Goal: Use online tool/utility: Utilize a website feature to perform a specific function

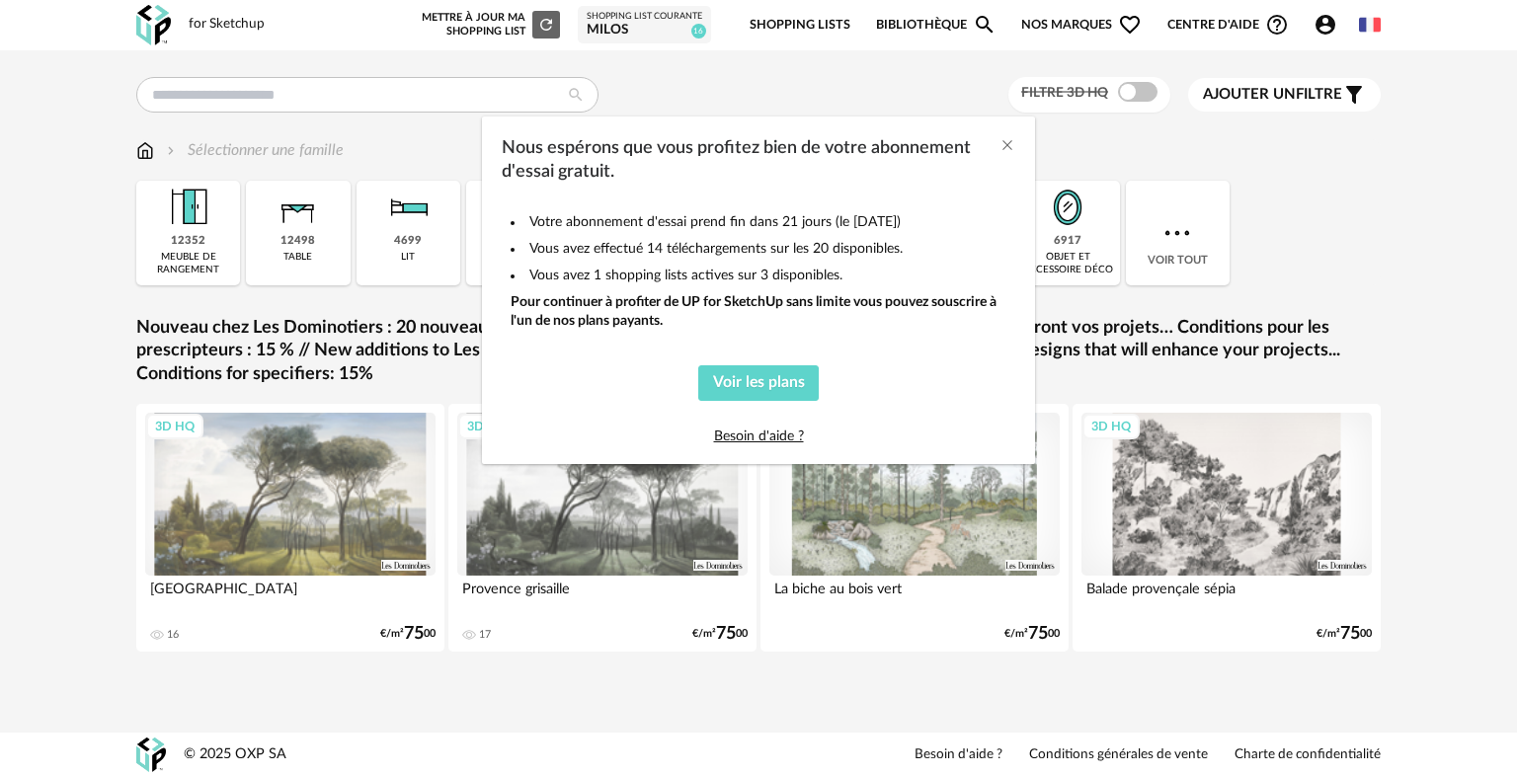
click at [777, 95] on div "Nous espérons que vous profitez bien de votre abonnement d'essai gratuit. Votre…" at bounding box center [758, 388] width 1517 height 777
click at [1004, 146] on icon "Close" at bounding box center [1008, 145] width 16 height 16
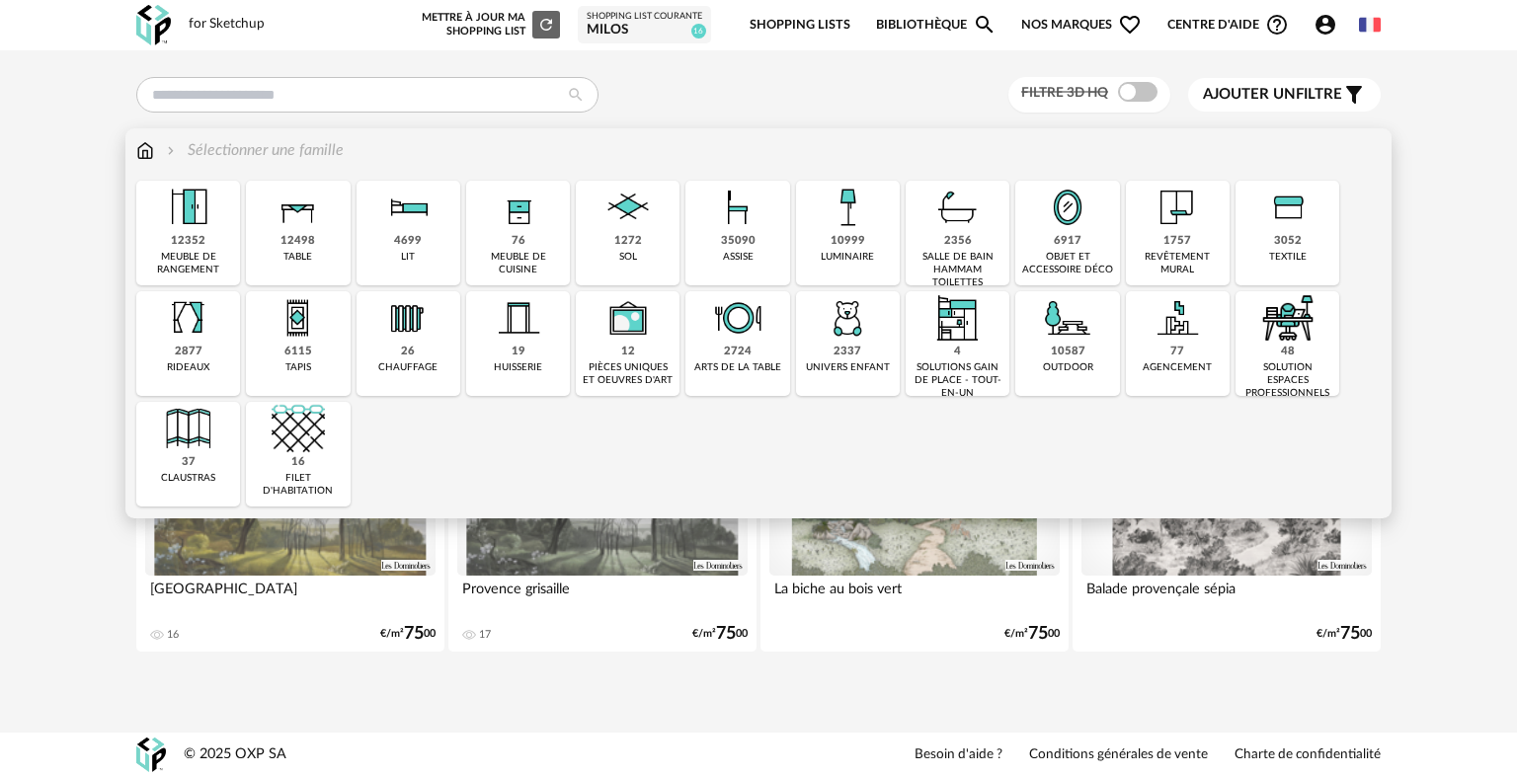
click at [311, 225] on img at bounding box center [298, 207] width 53 height 53
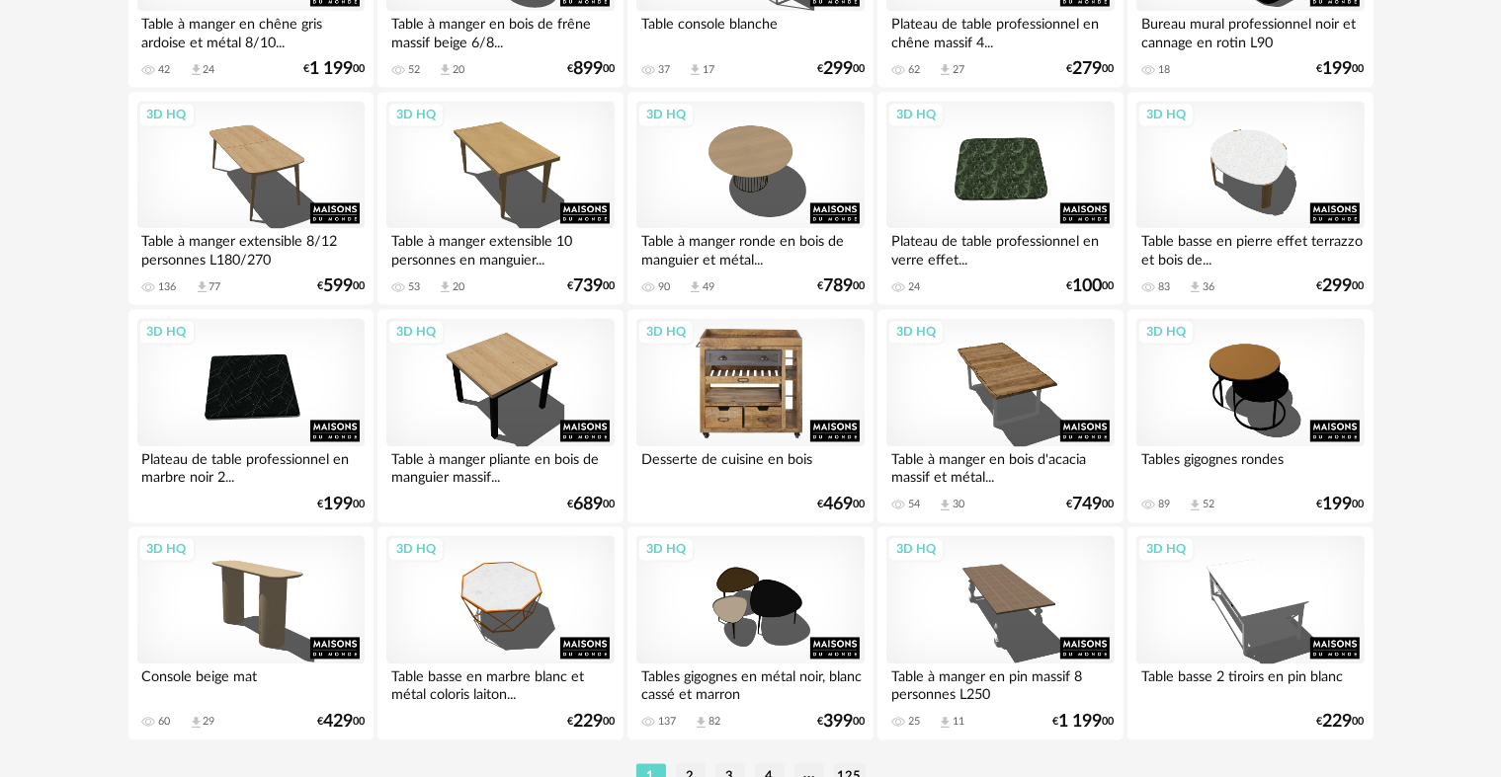
scroll to position [3984, 0]
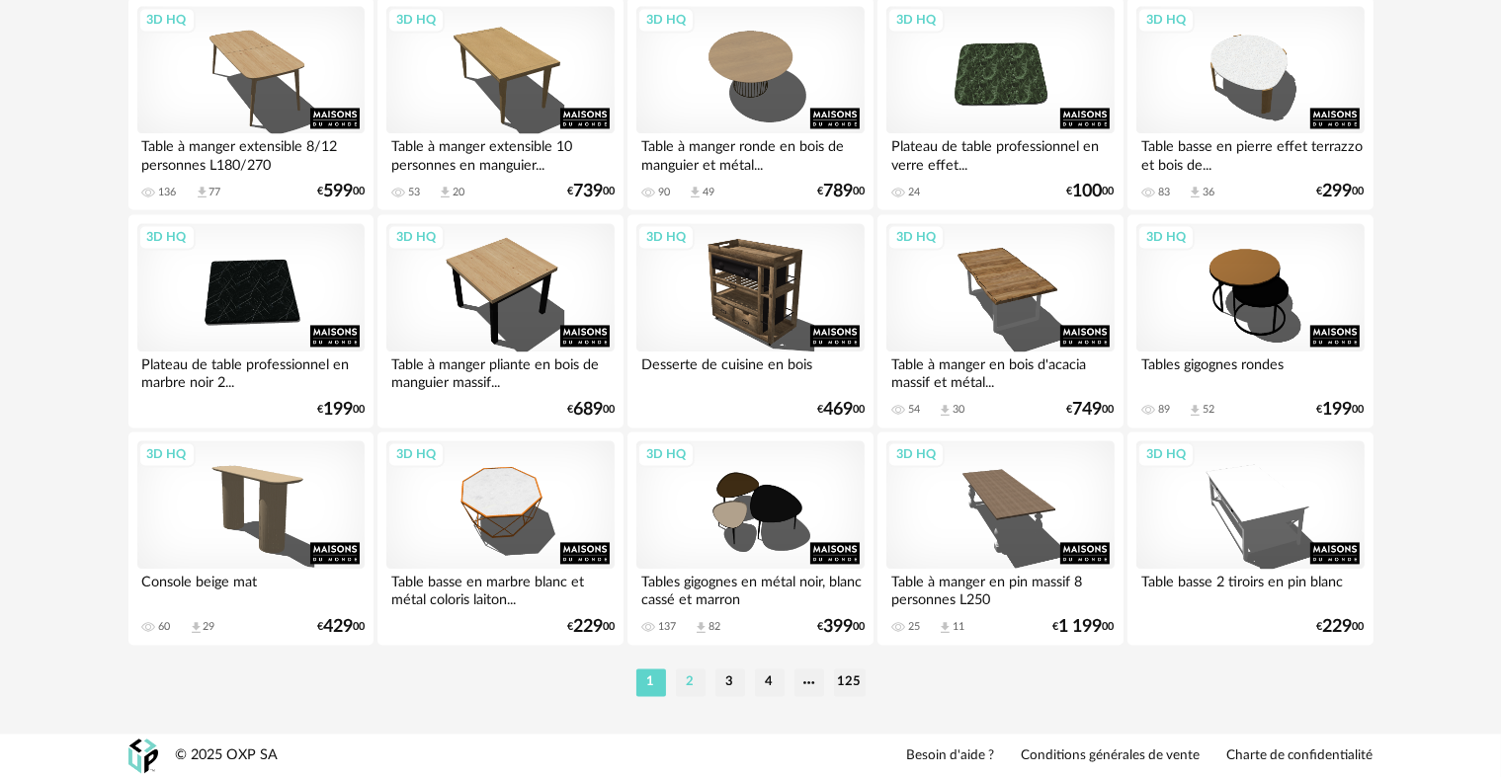
click at [692, 681] on li "2" at bounding box center [691, 683] width 30 height 28
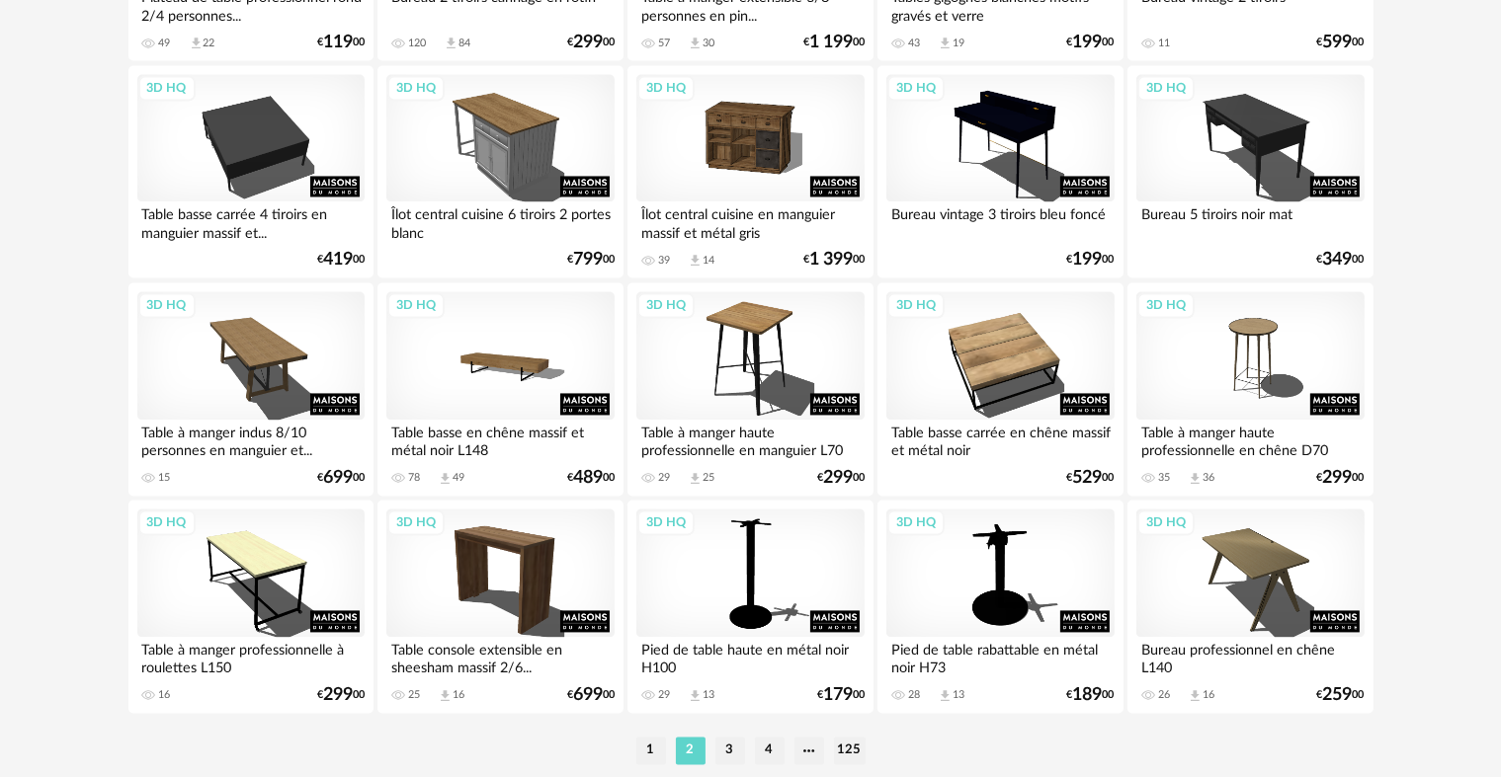
scroll to position [3952, 0]
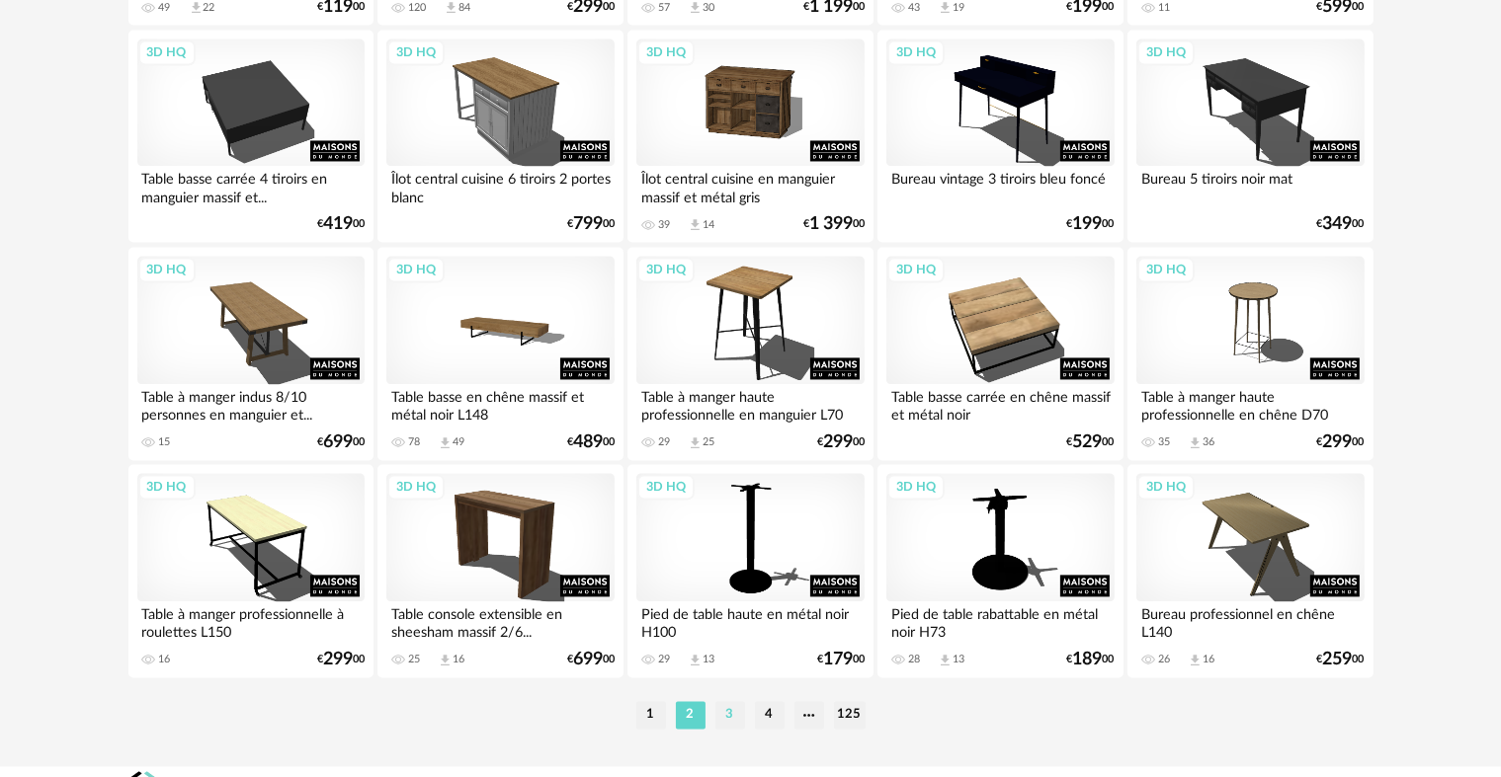
click at [731, 720] on li "3" at bounding box center [730, 715] width 30 height 28
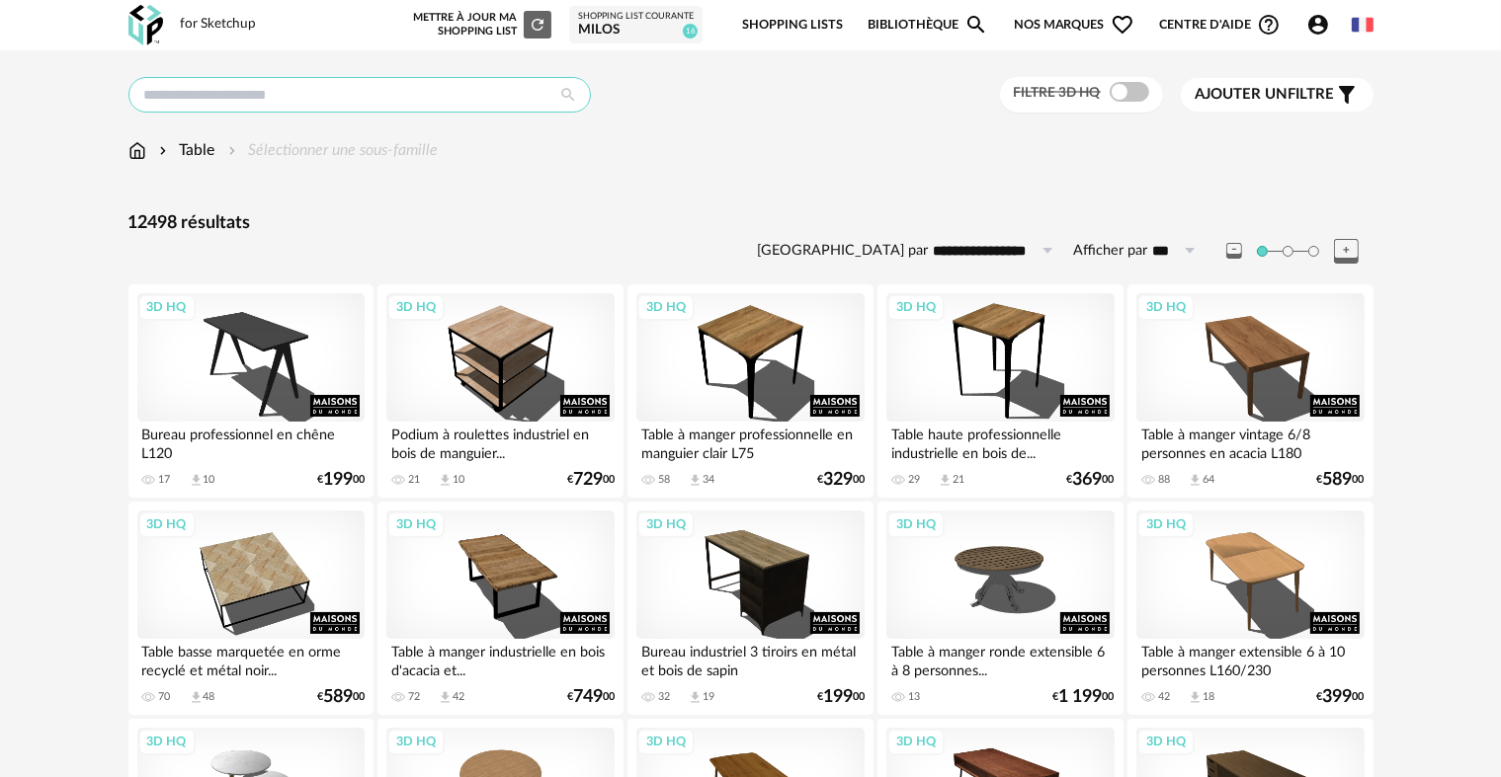
click at [228, 89] on input "text" at bounding box center [359, 95] width 462 height 36
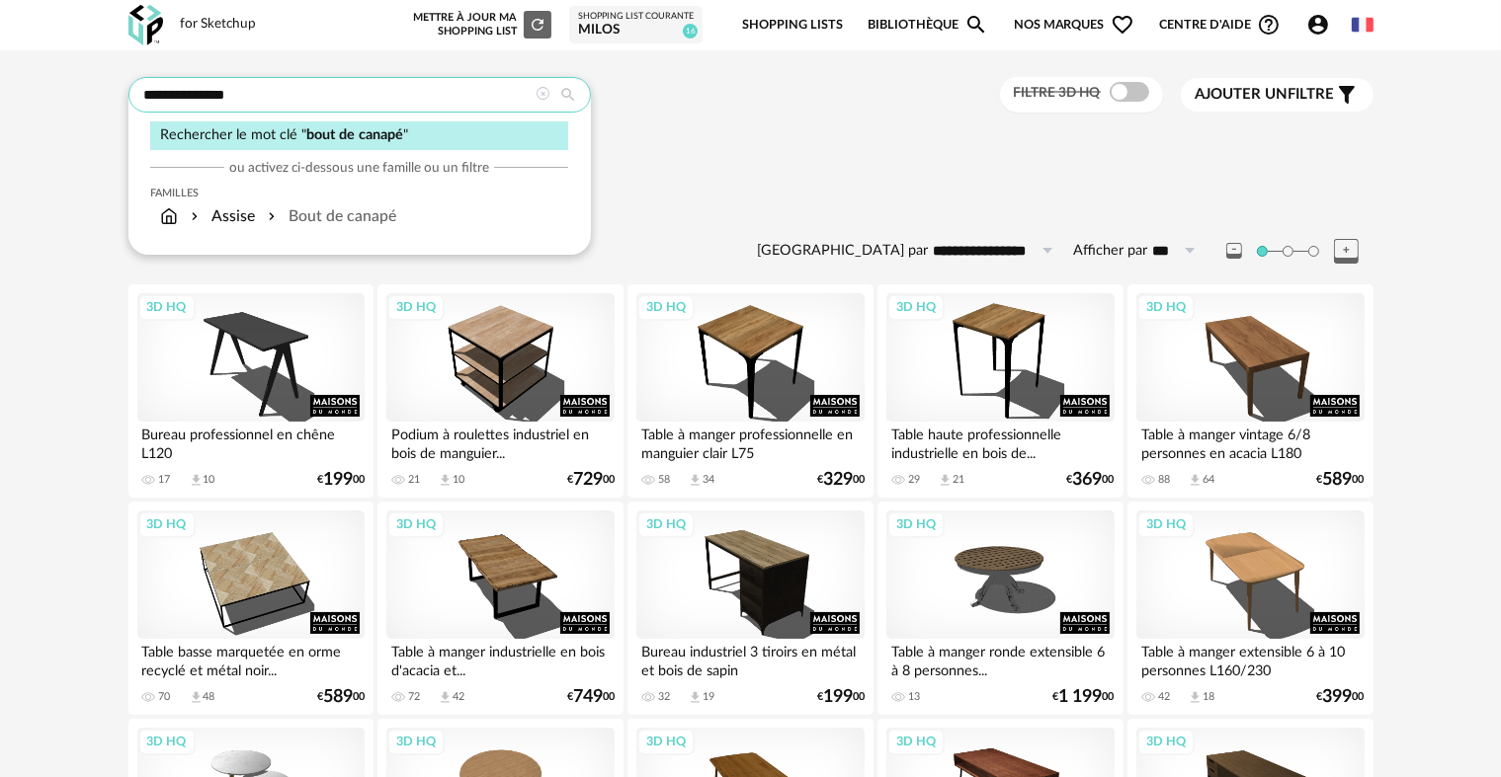
type input "**********"
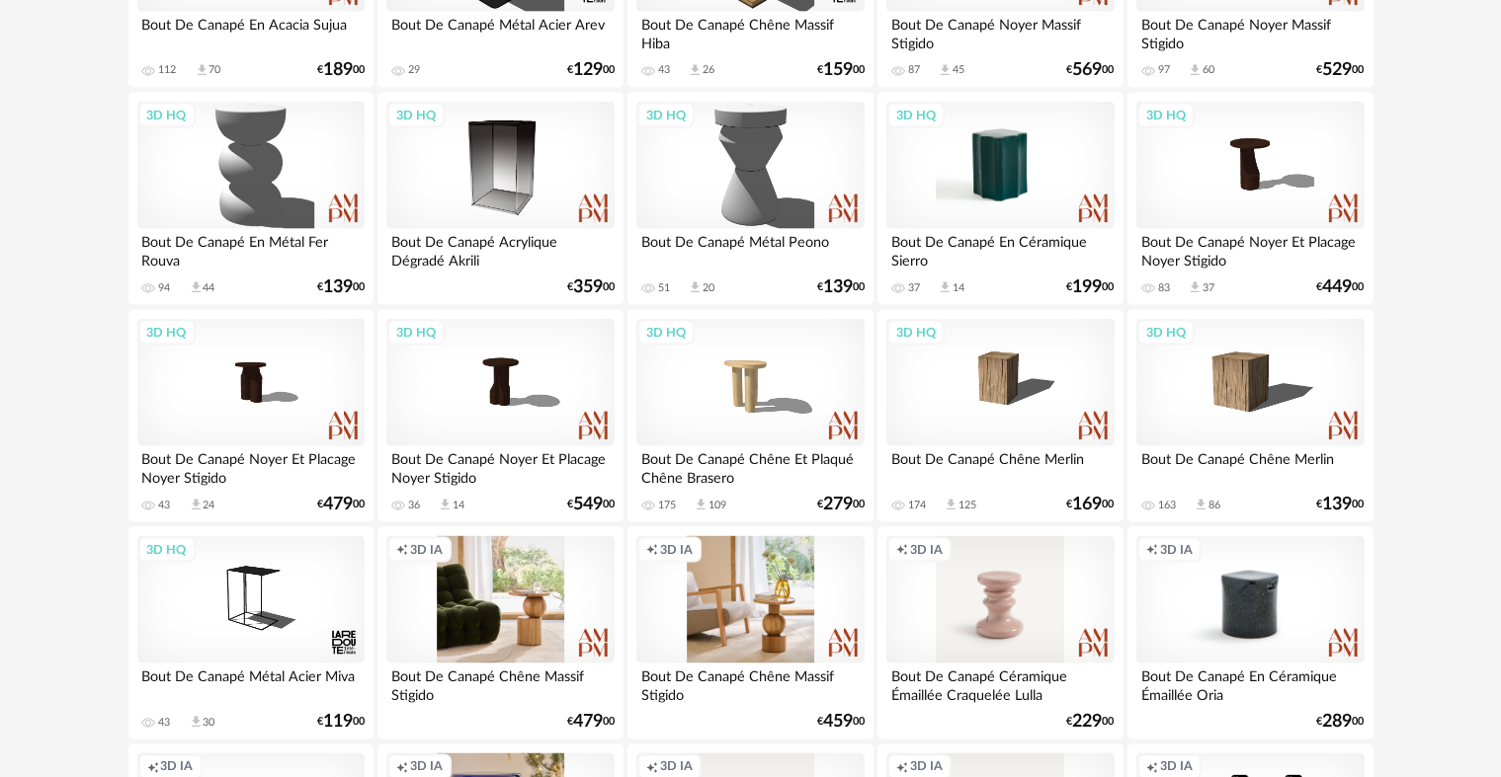
scroll to position [3161, 0]
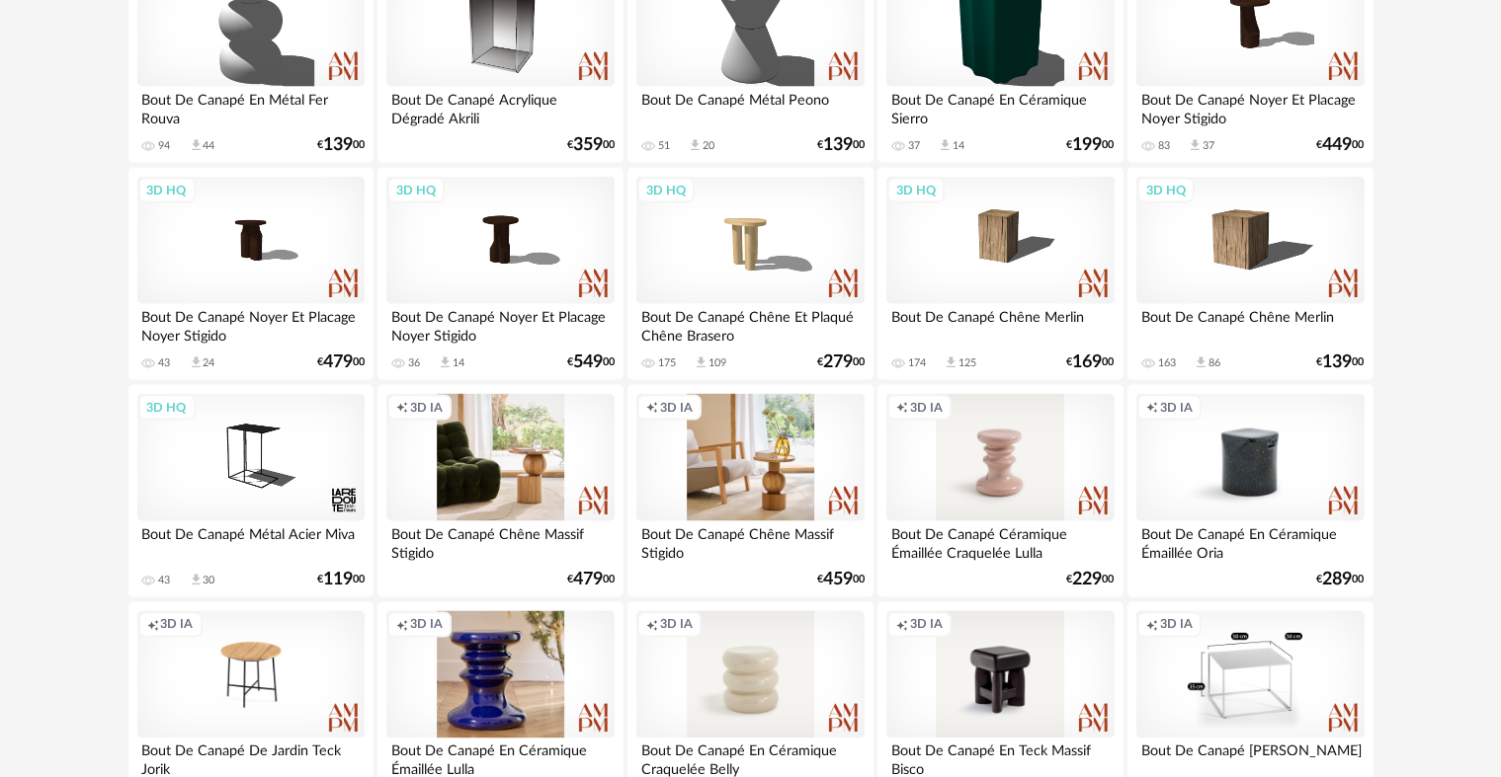
click at [779, 473] on div "Creation icon 3D IA" at bounding box center [749, 458] width 227 height 128
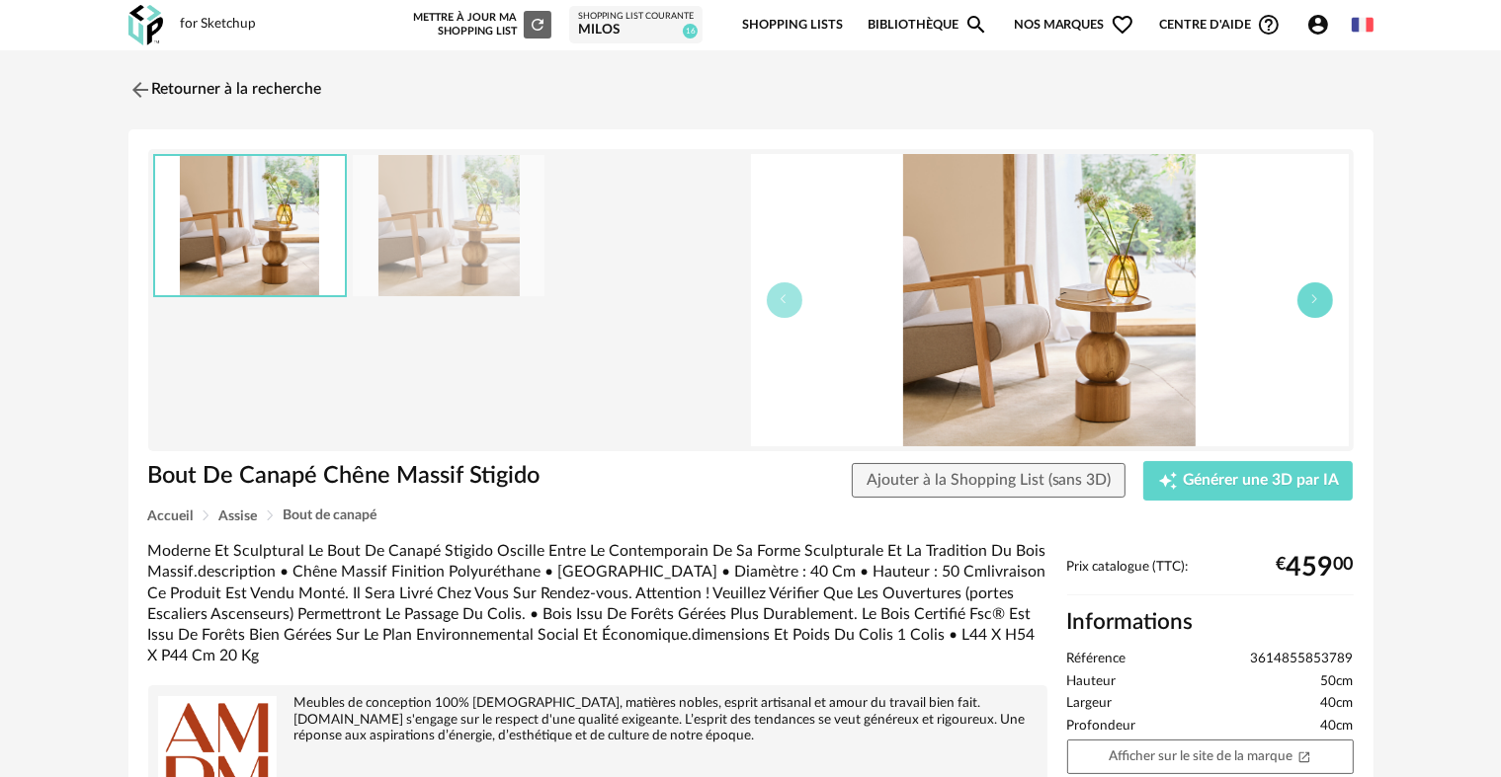
click at [1317, 296] on icon "button" at bounding box center [1315, 299] width 12 height 12
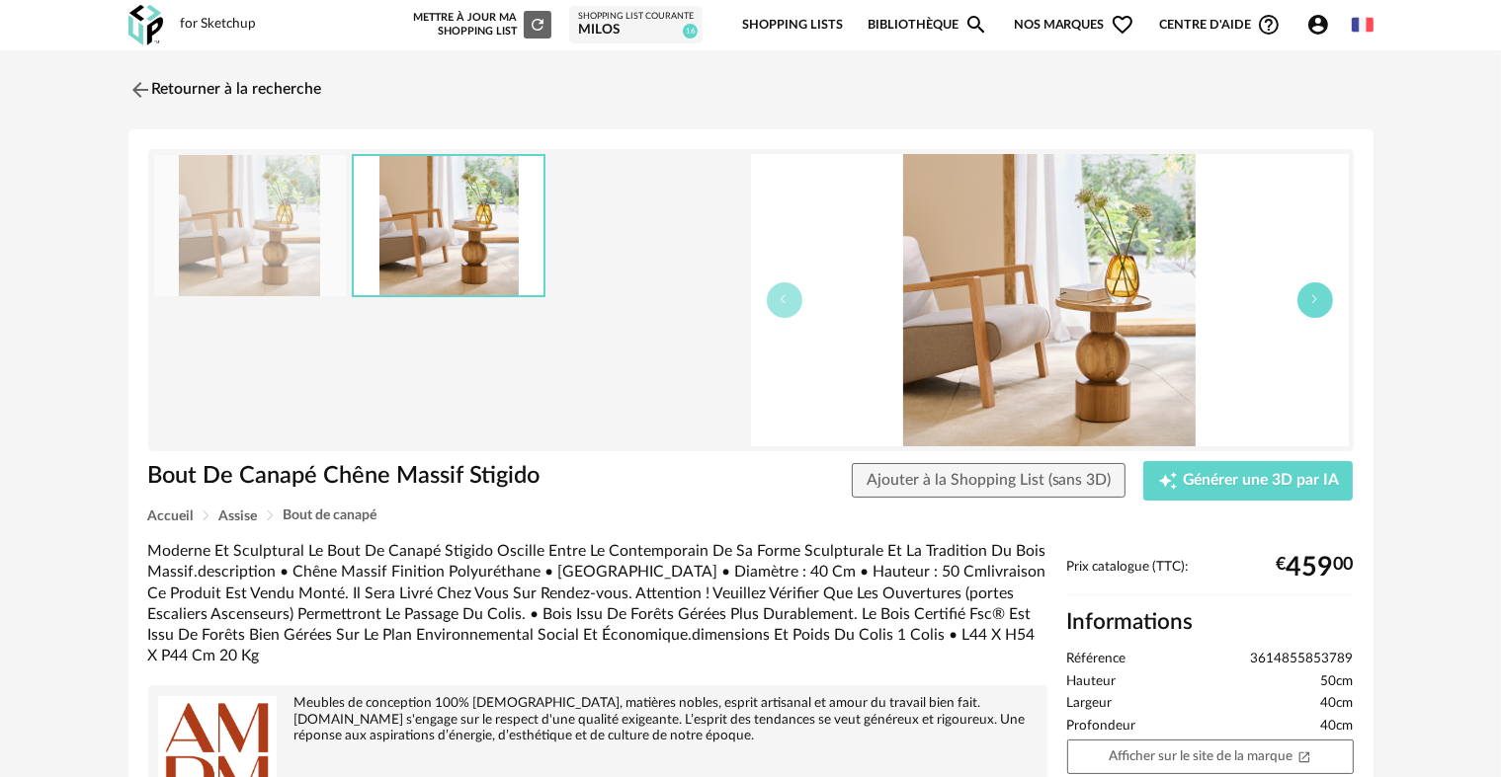
click at [1317, 296] on icon "button" at bounding box center [1315, 299] width 12 height 12
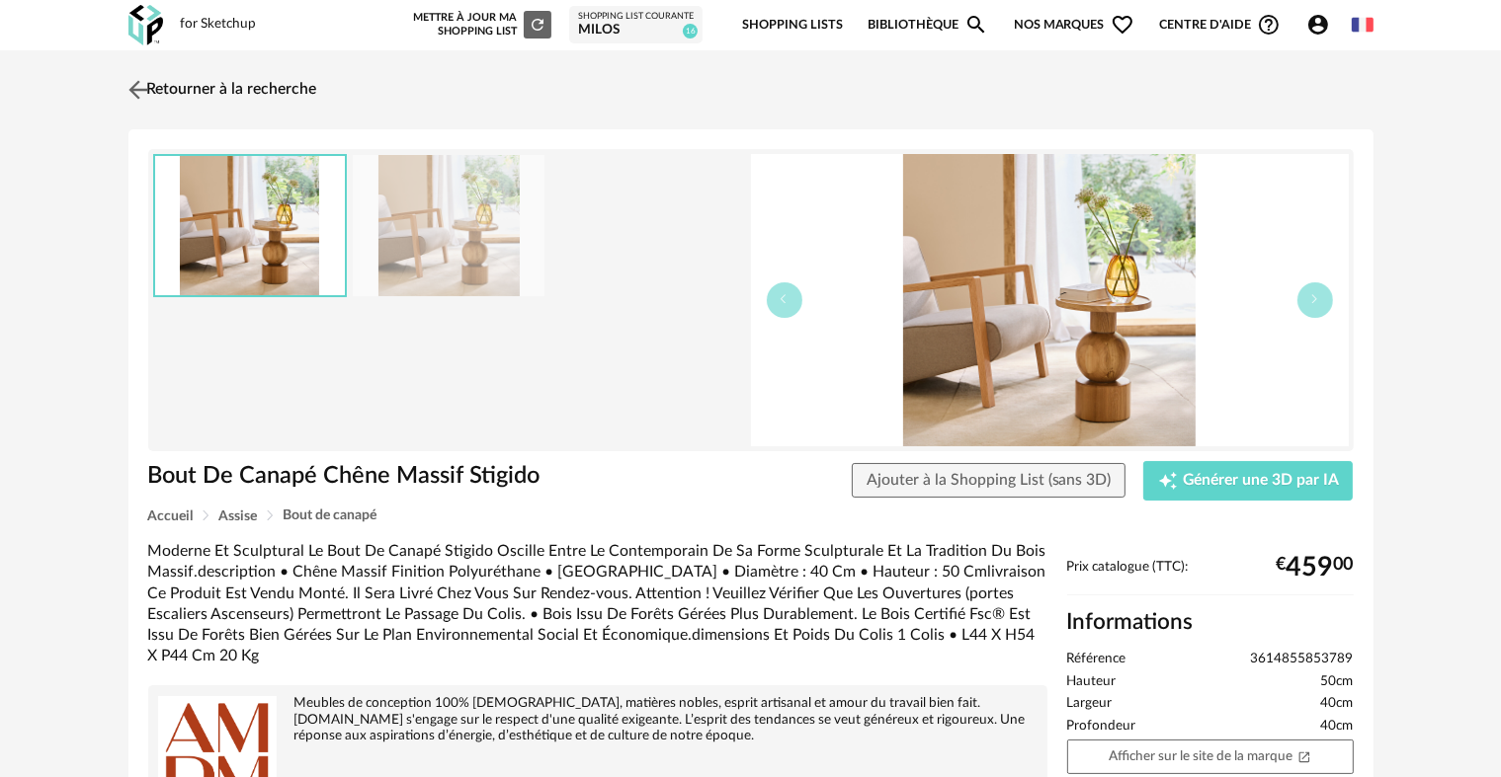
click at [144, 95] on img at bounding box center [137, 89] width 29 height 29
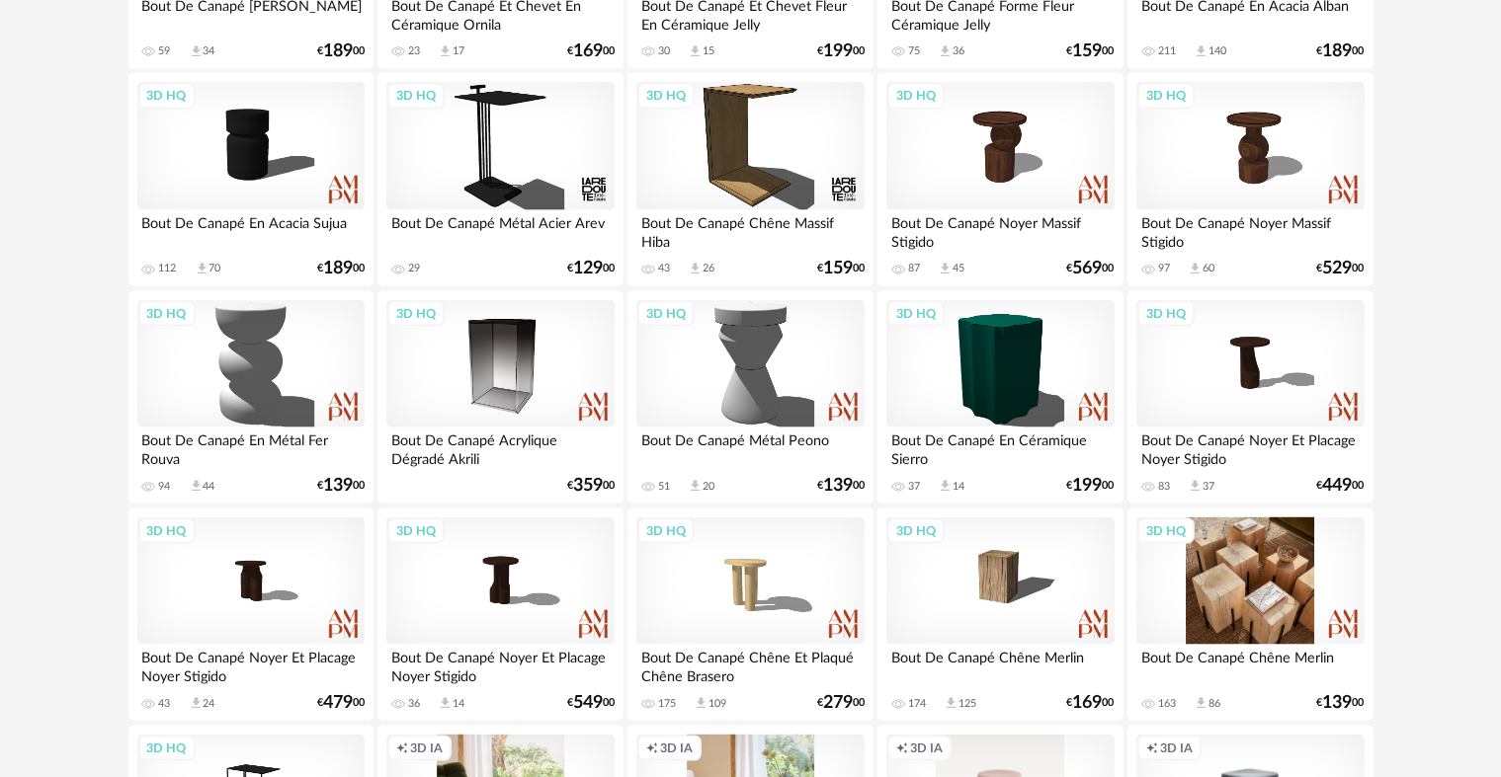
scroll to position [2766, 0]
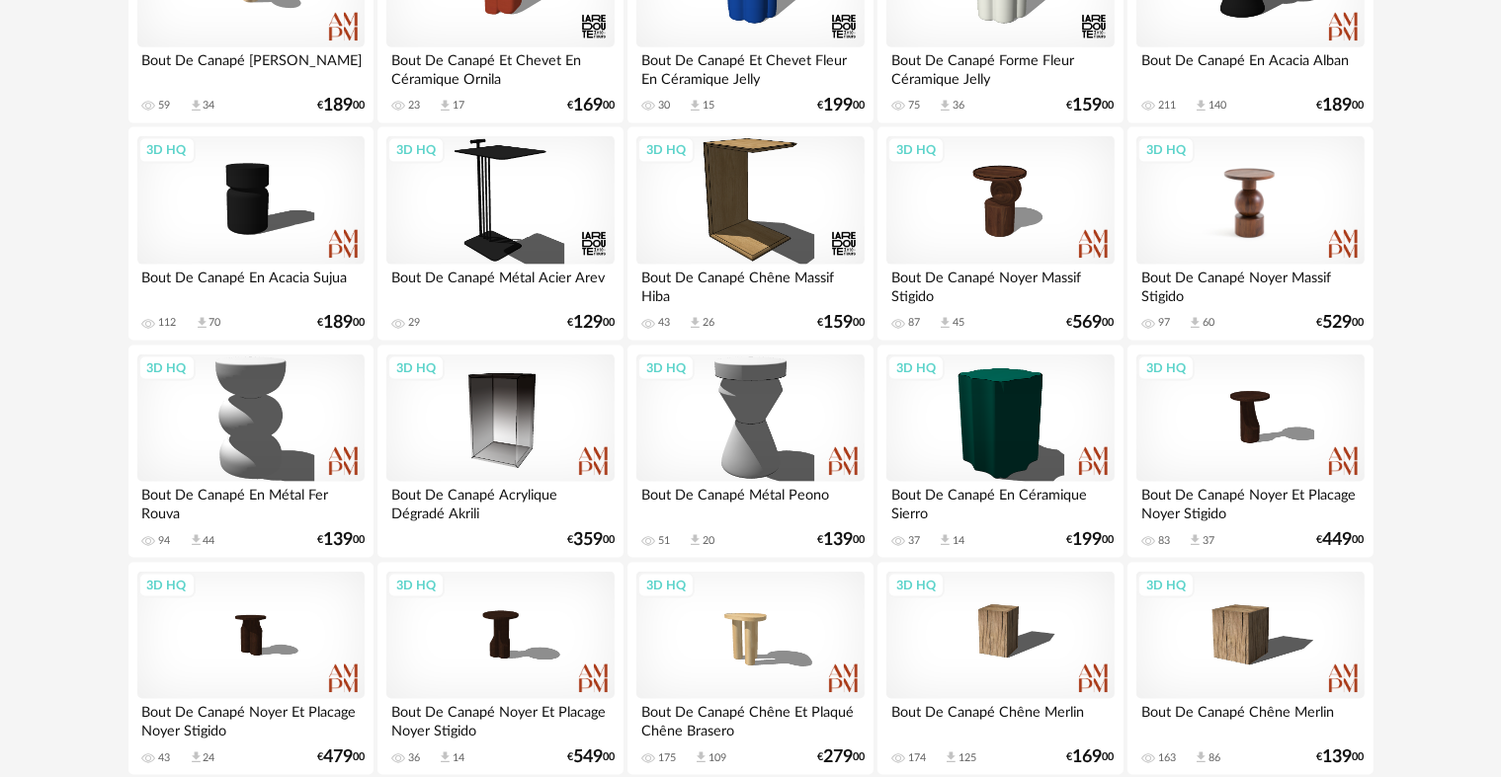
click at [1257, 209] on div "3D HQ" at bounding box center [1249, 200] width 227 height 128
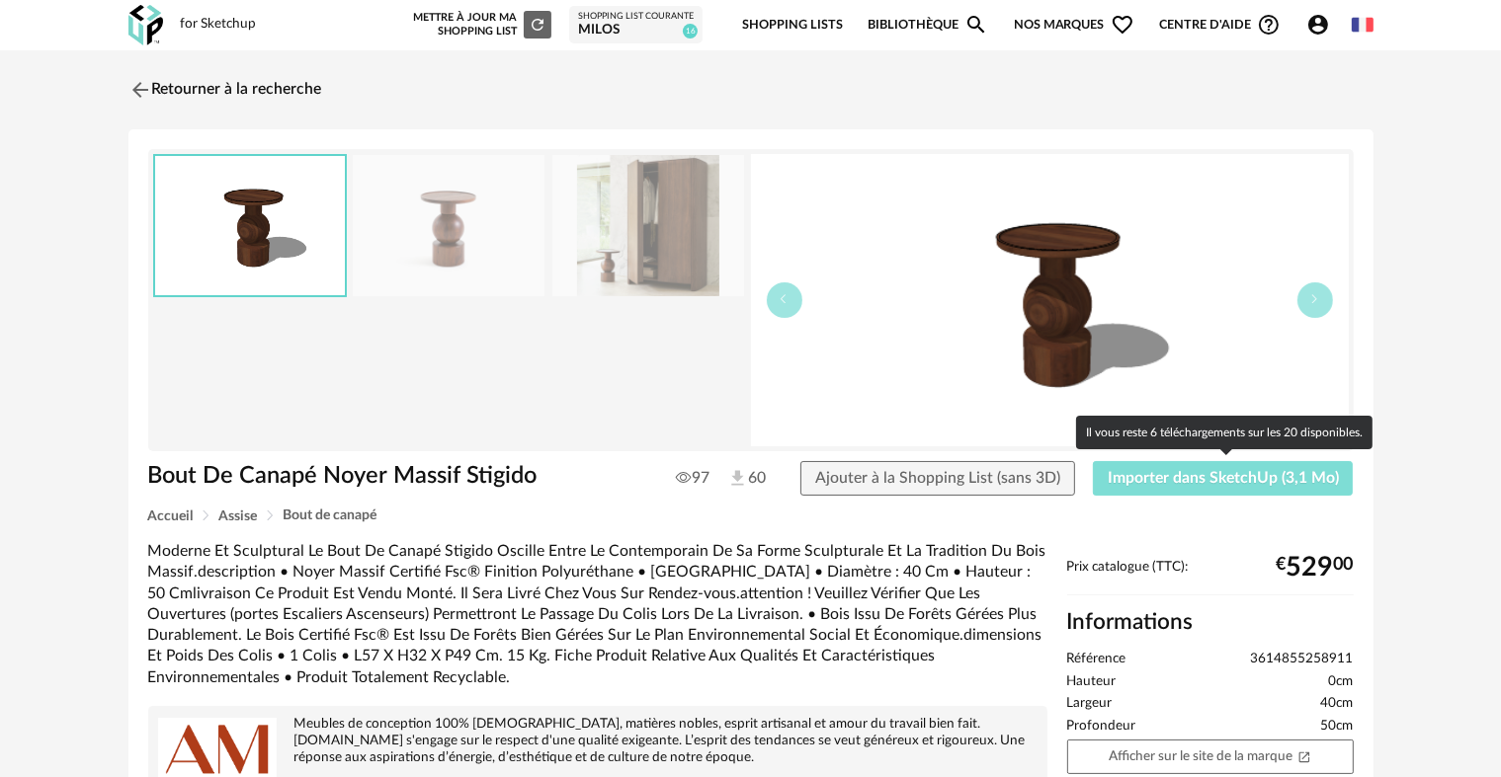
click at [1172, 474] on span "Importer dans SketchUp (3,1 Mo)" at bounding box center [1222, 478] width 231 height 16
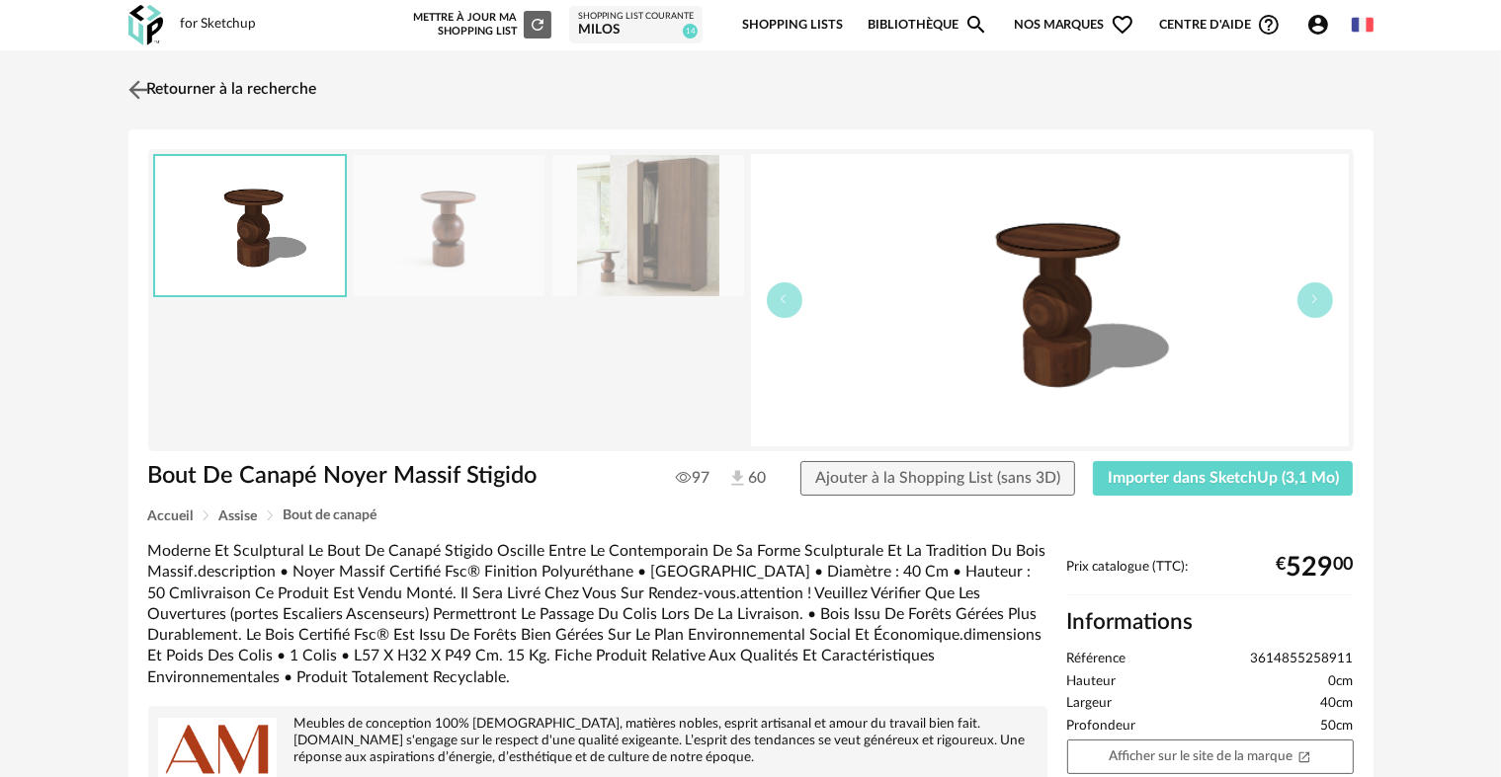
click at [138, 88] on img at bounding box center [137, 89] width 29 height 29
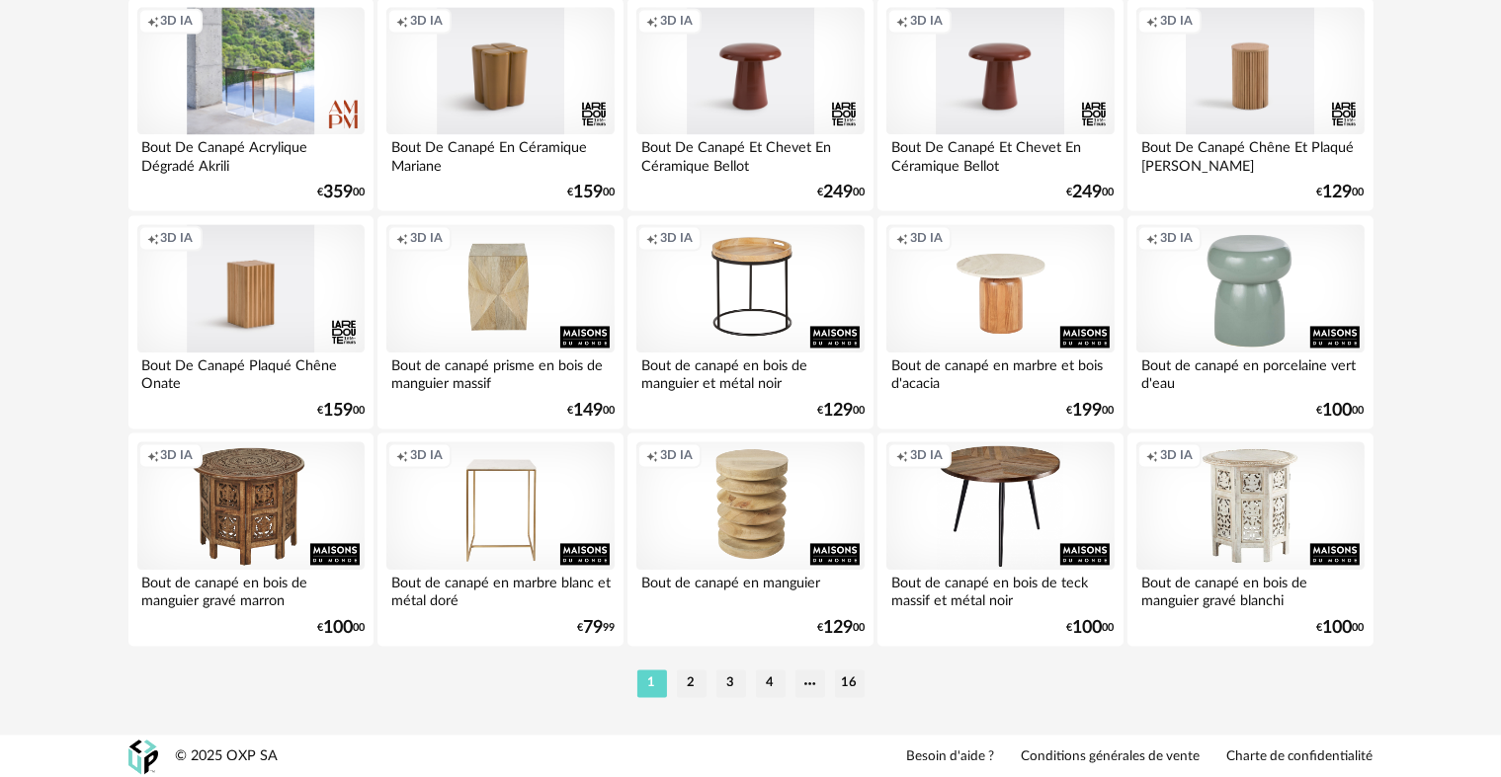
scroll to position [3984, 0]
click at [694, 680] on li "2" at bounding box center [692, 683] width 30 height 28
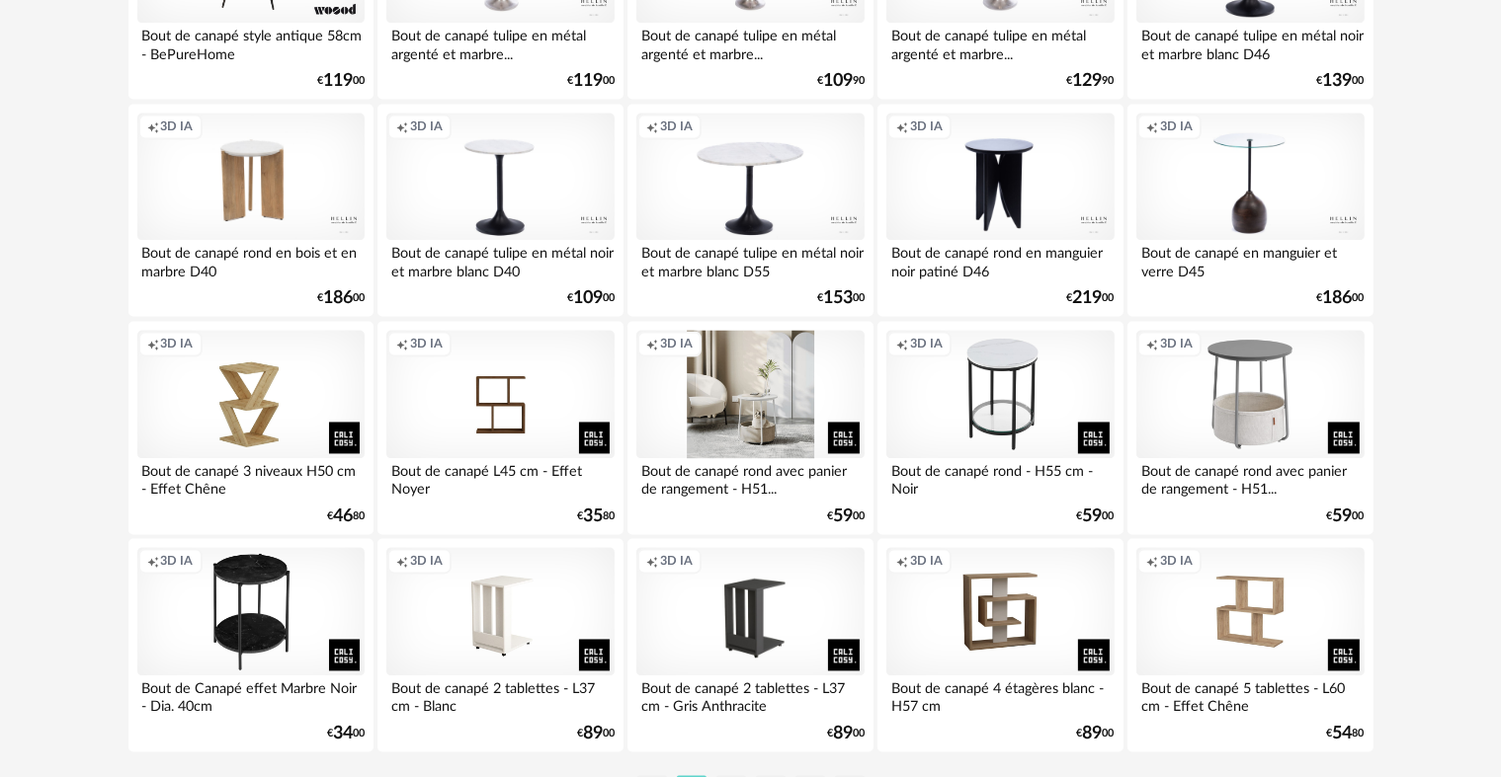
scroll to position [3984, 0]
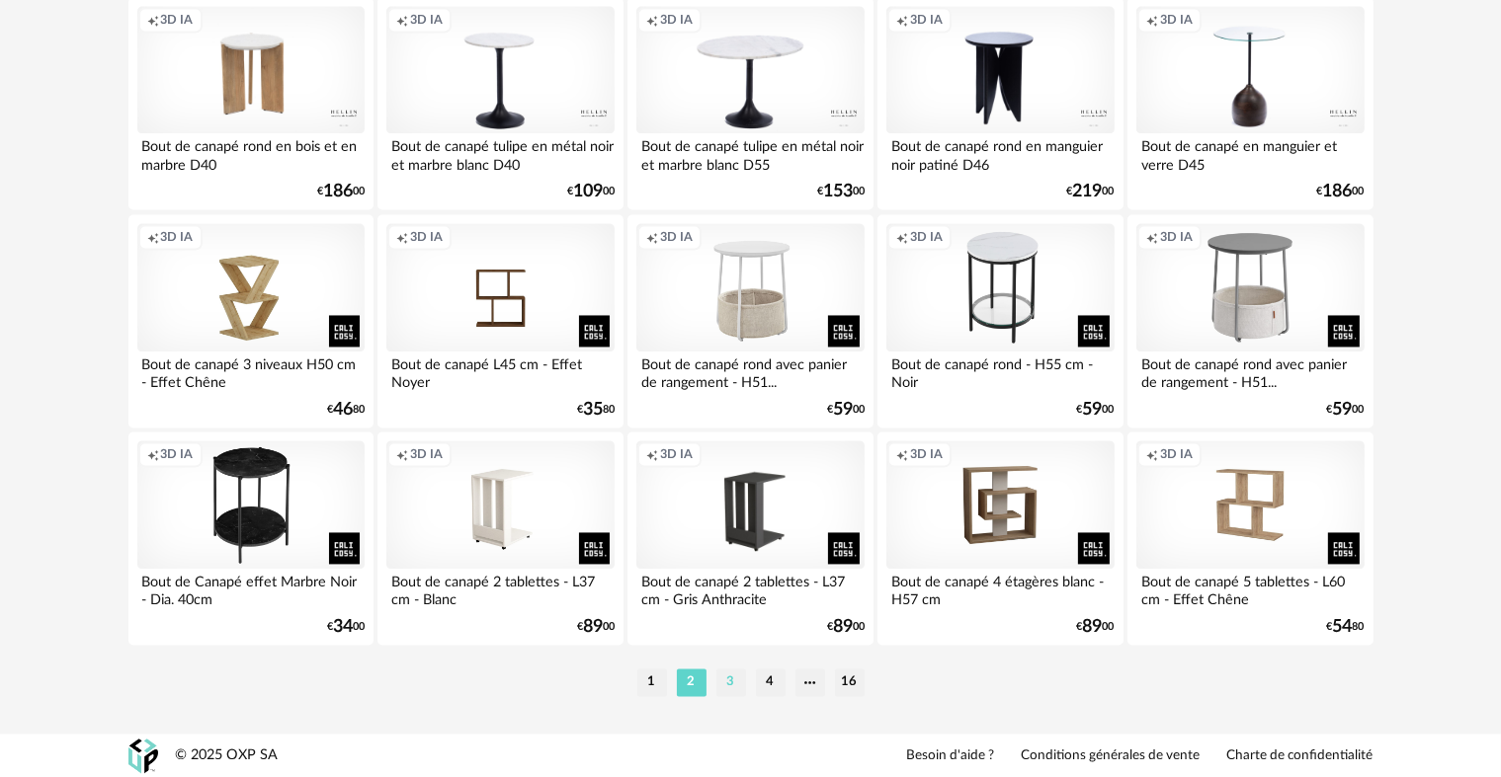
click at [723, 680] on li "3" at bounding box center [731, 683] width 30 height 28
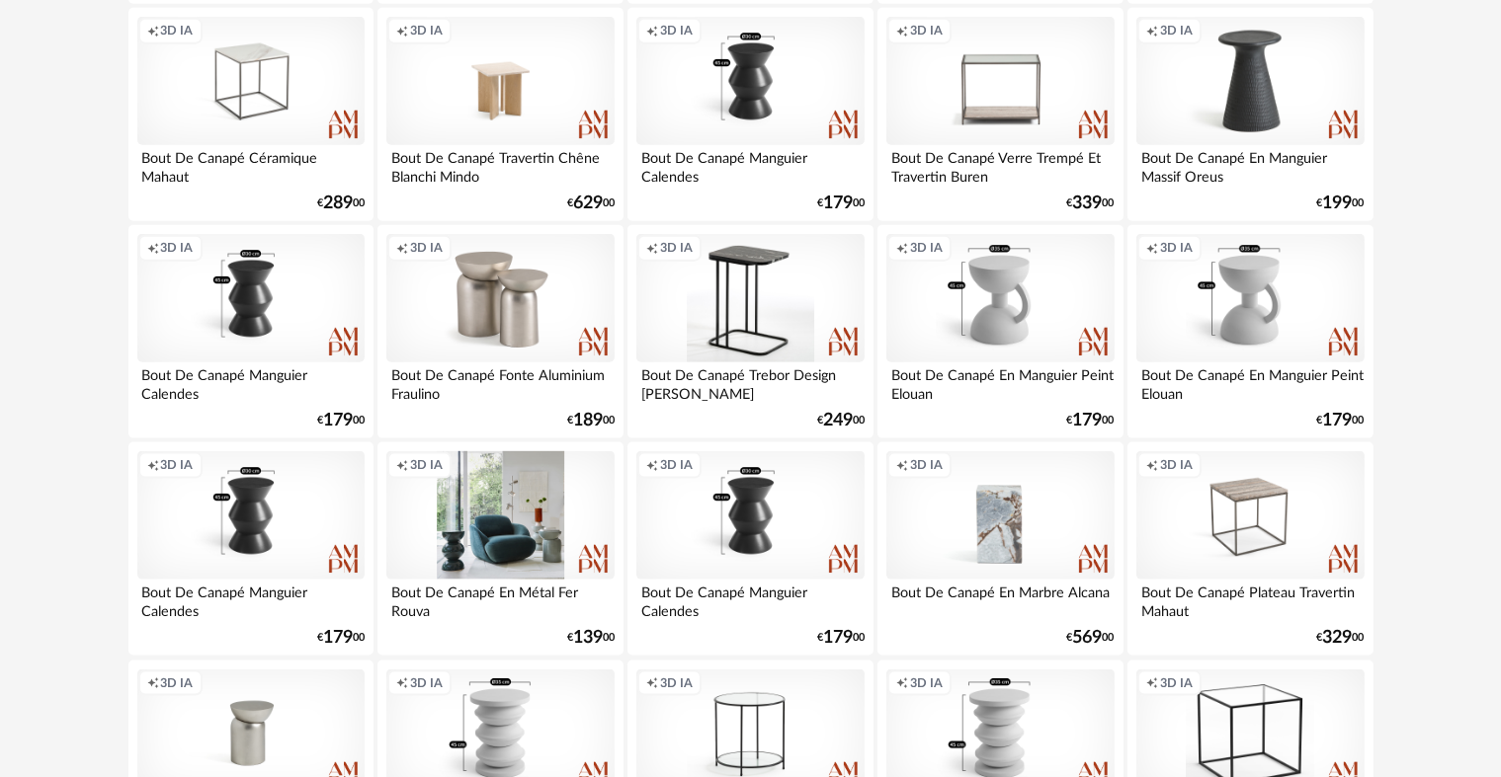
scroll to position [2415, 0]
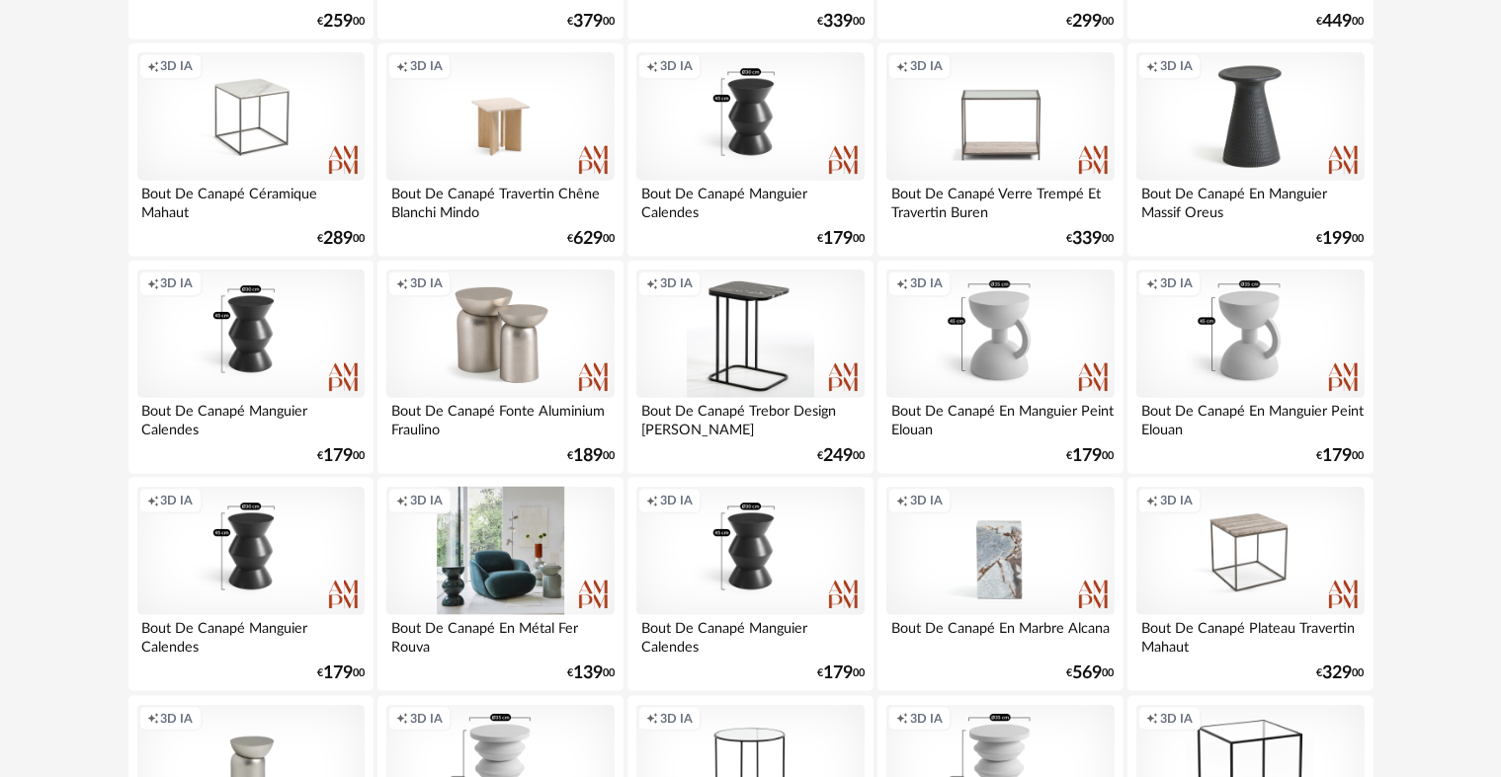
drag, startPoint x: 997, startPoint y: 357, endPoint x: 1435, endPoint y: 165, distance: 478.7
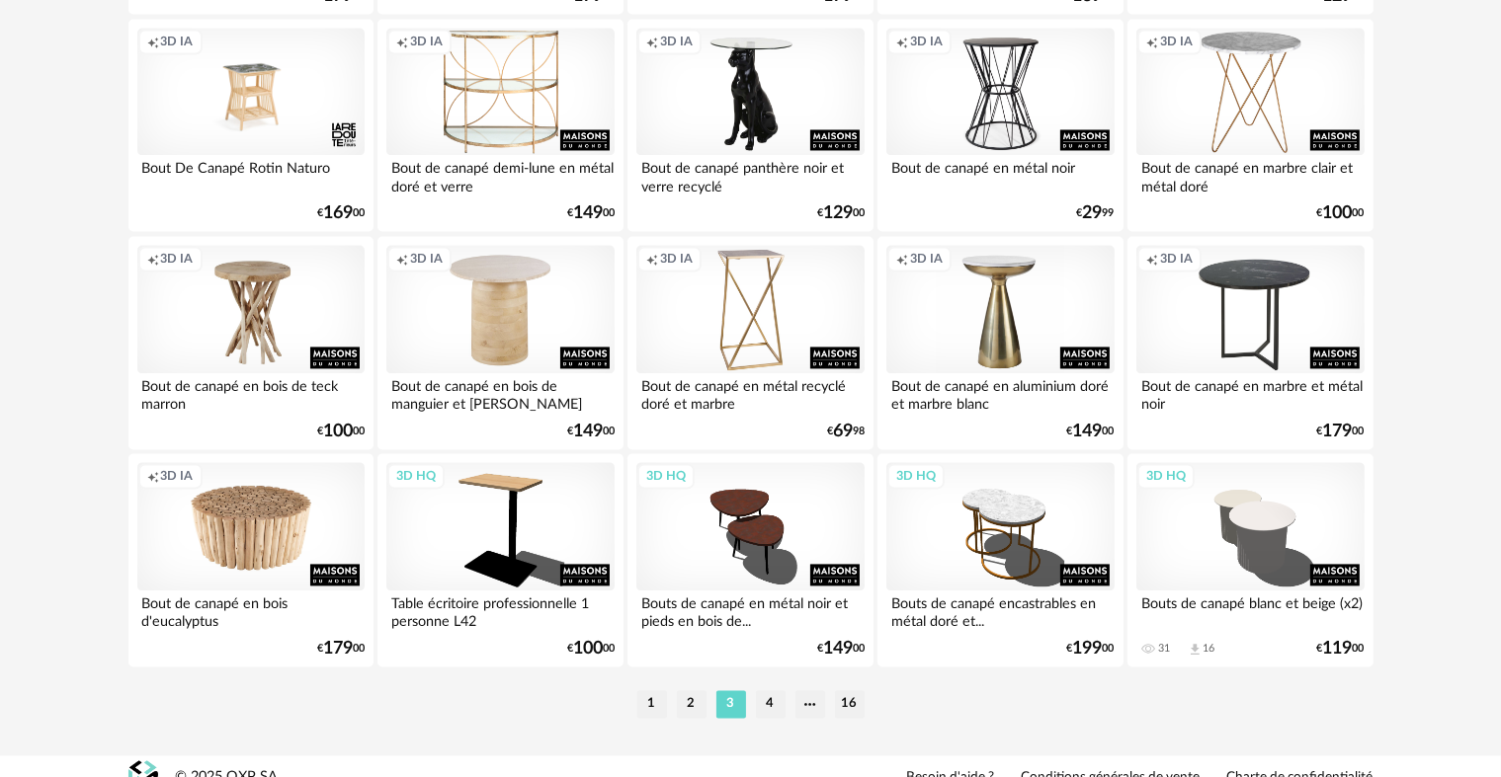
scroll to position [3984, 0]
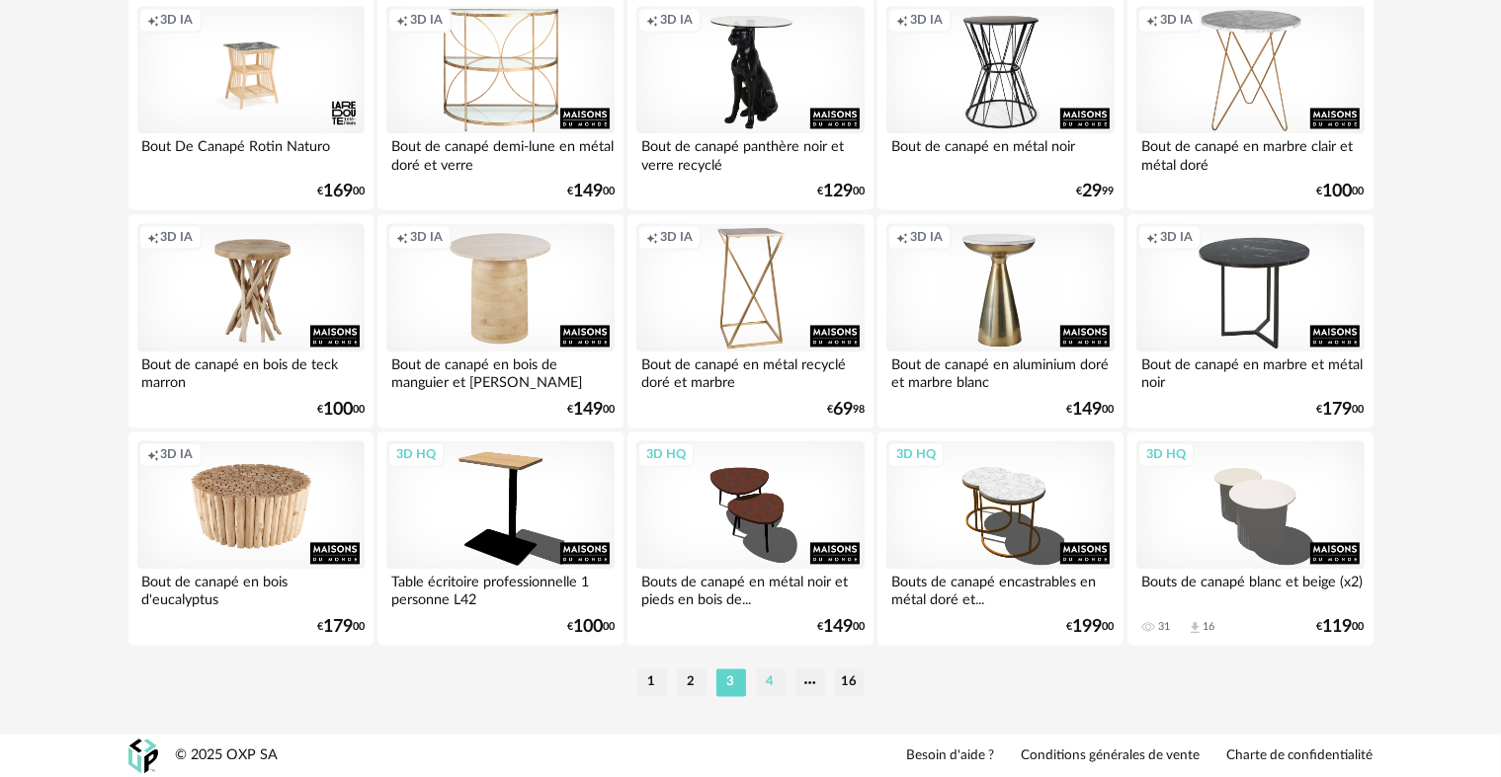
click at [774, 684] on li "4" at bounding box center [771, 683] width 30 height 28
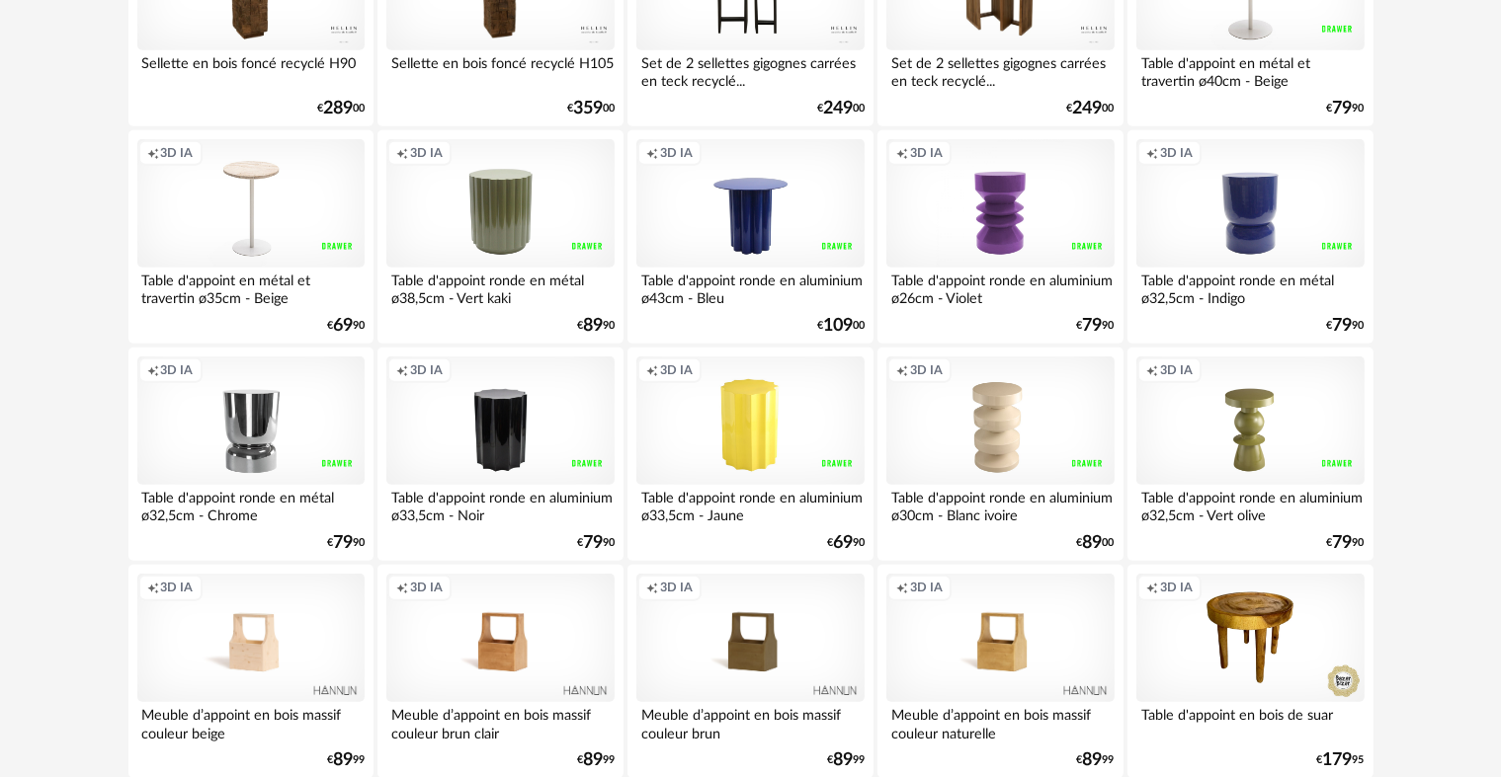
scroll to position [1877, 0]
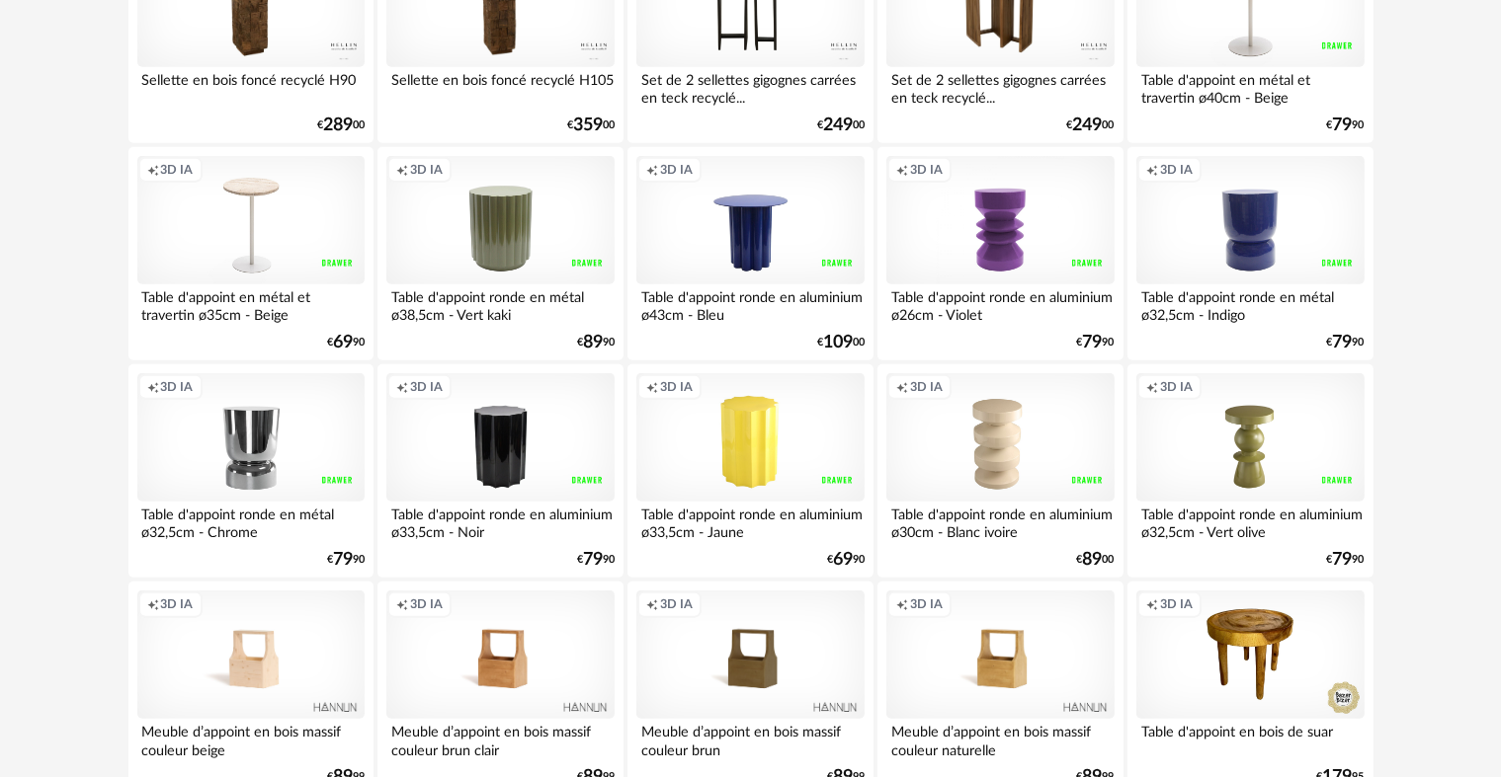
drag, startPoint x: 647, startPoint y: 364, endPoint x: 63, endPoint y: 249, distance: 595.0
click at [63, 249] on div "**********" at bounding box center [750, 507] width 1501 height 4669
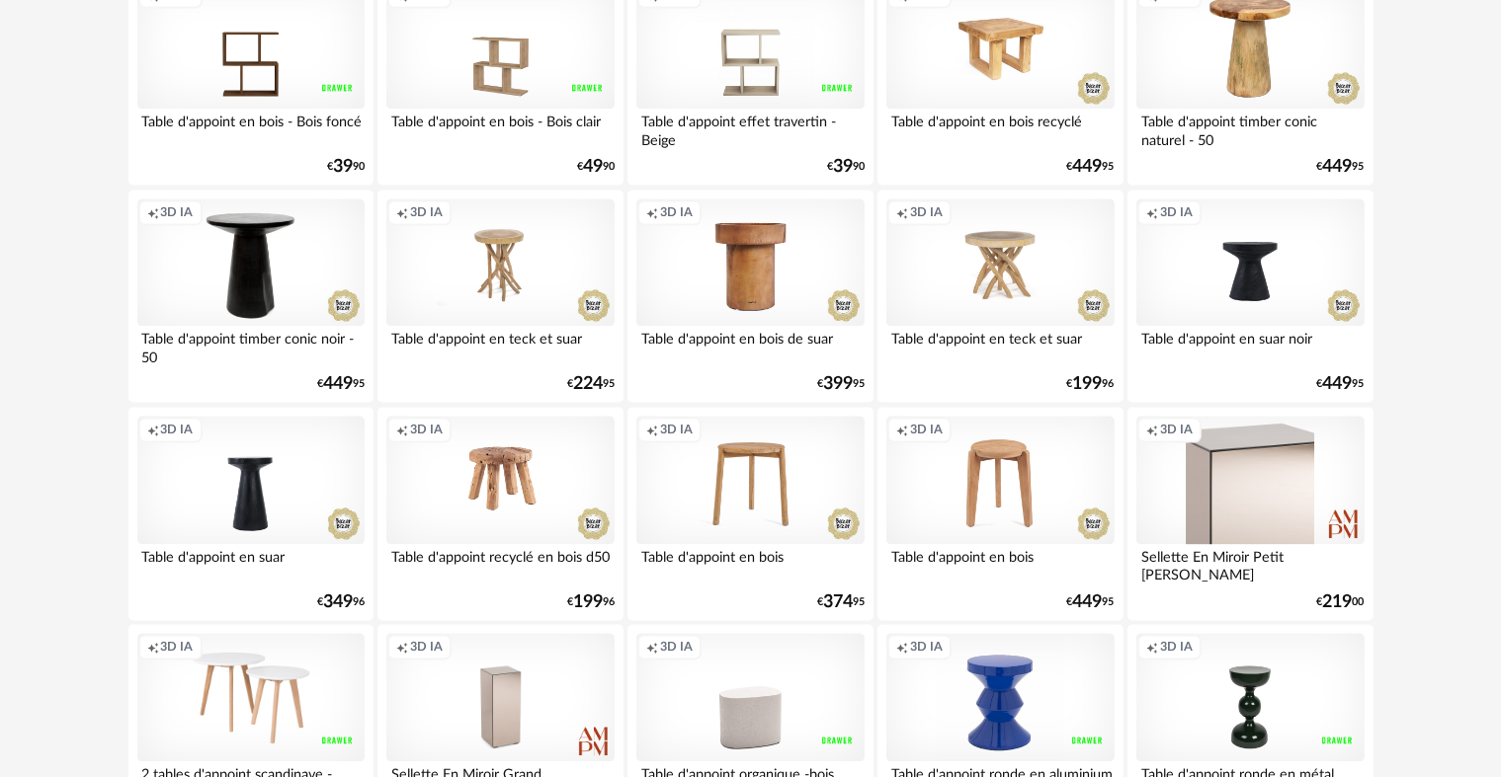
scroll to position [3952, 0]
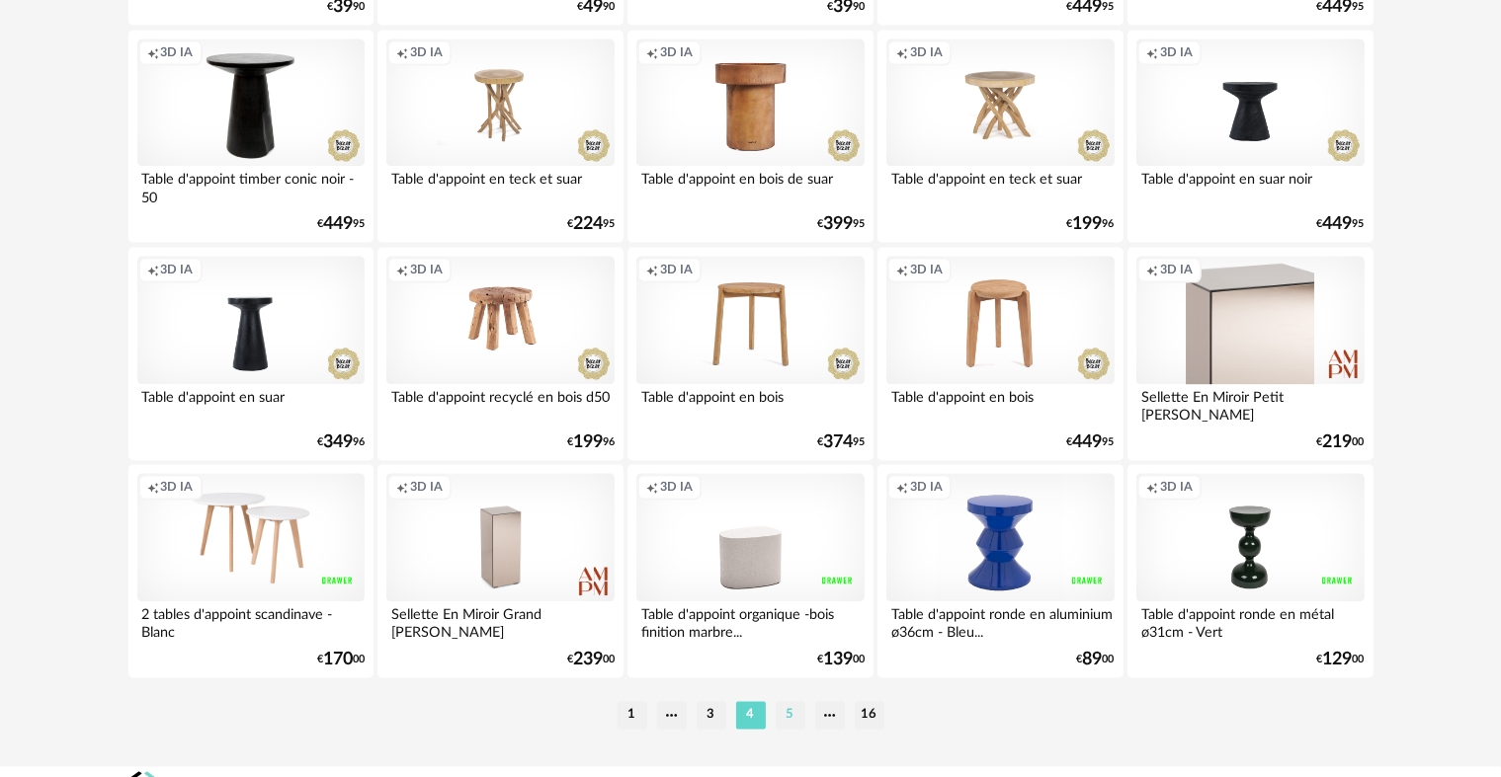
click at [782, 719] on li "5" at bounding box center [790, 715] width 30 height 28
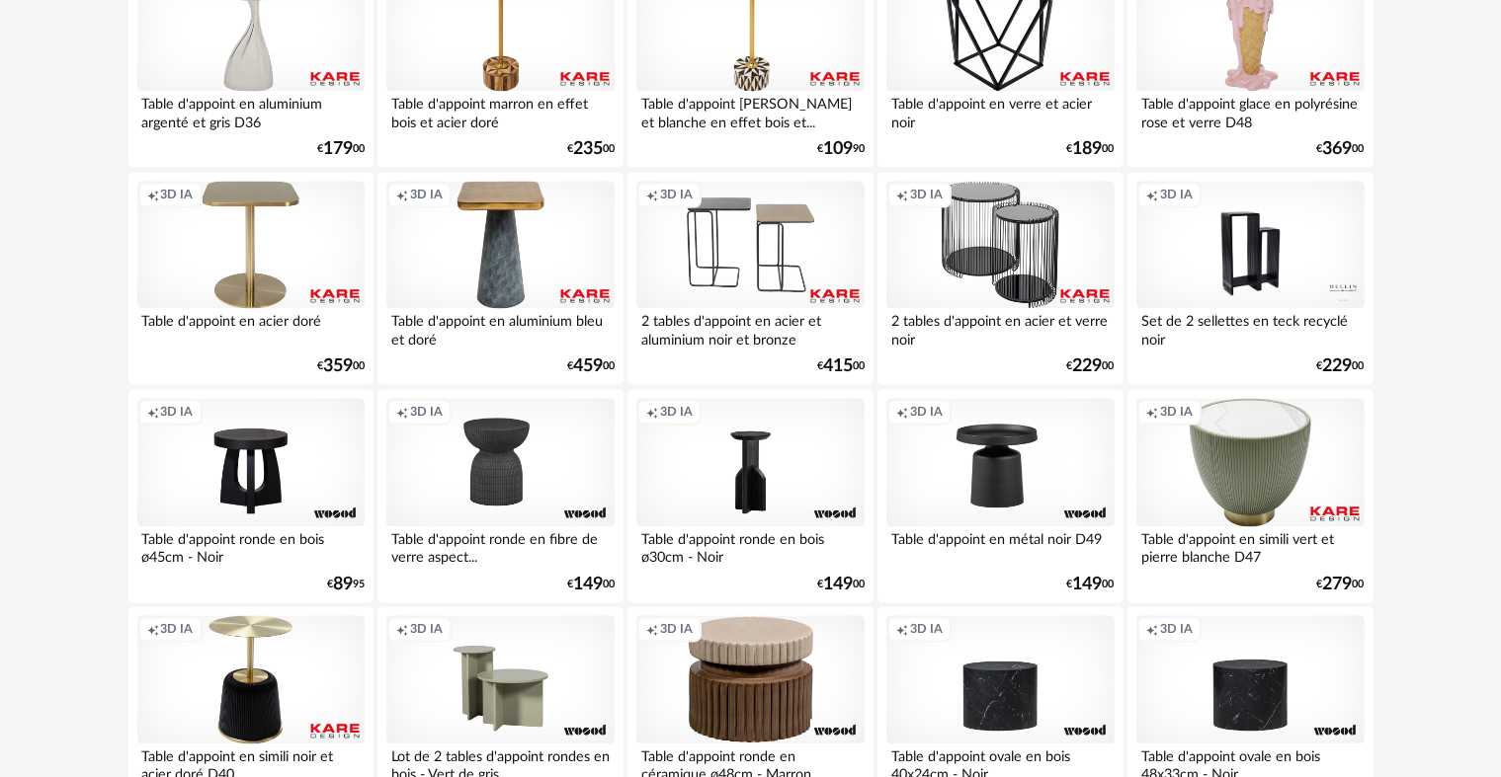
scroll to position [3984, 0]
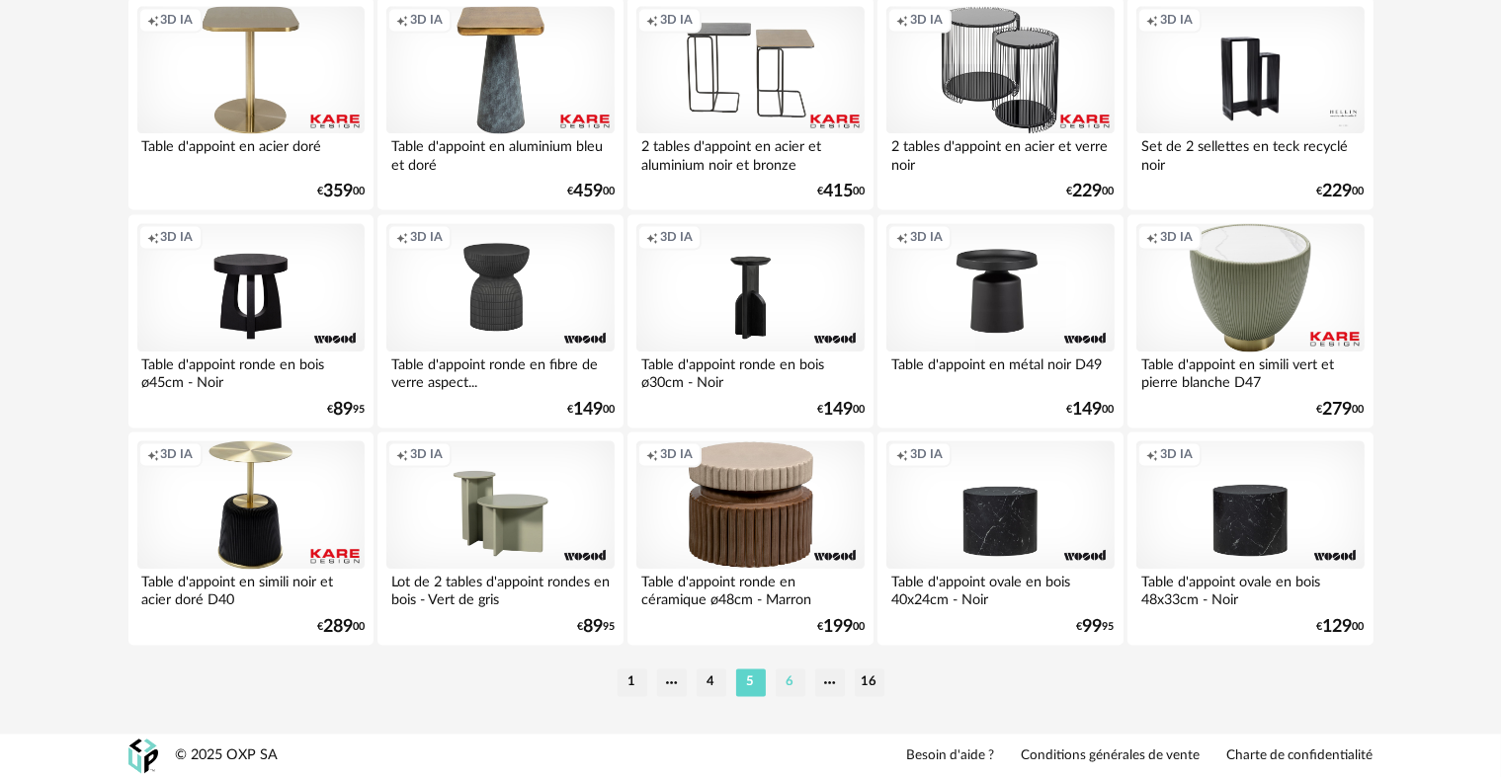
click at [789, 684] on li "6" at bounding box center [790, 683] width 30 height 28
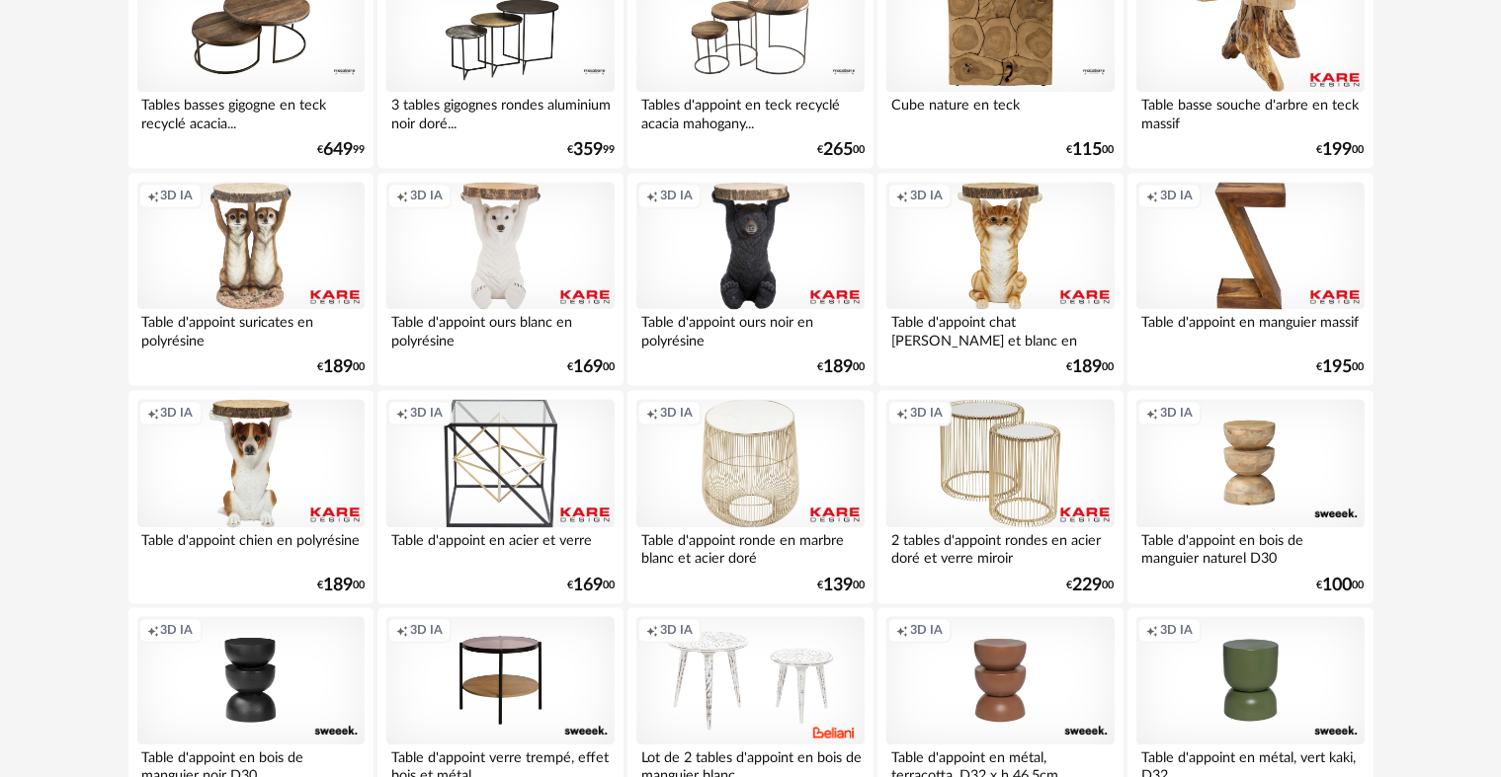
scroll to position [3952, 0]
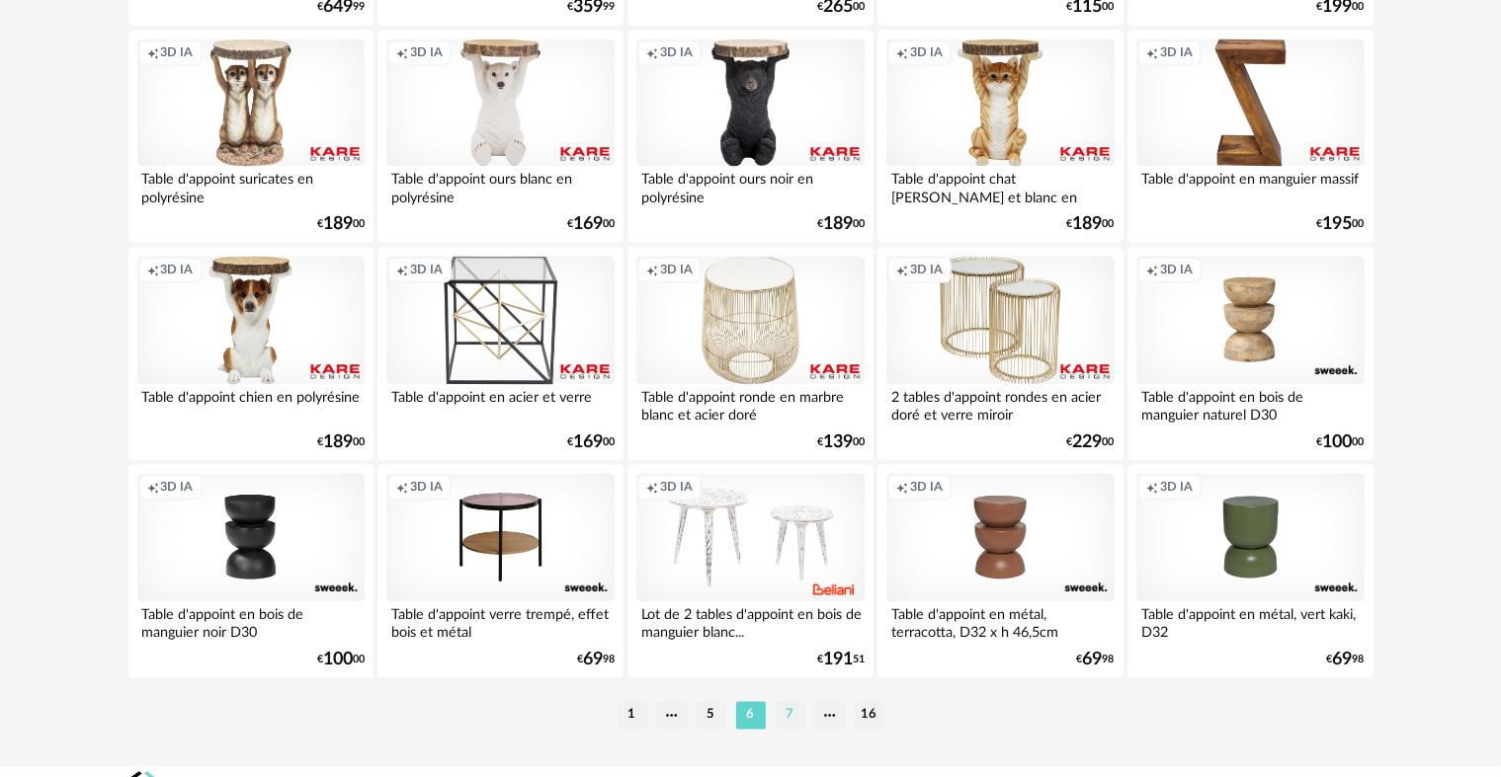
click at [783, 713] on li "7" at bounding box center [790, 715] width 30 height 28
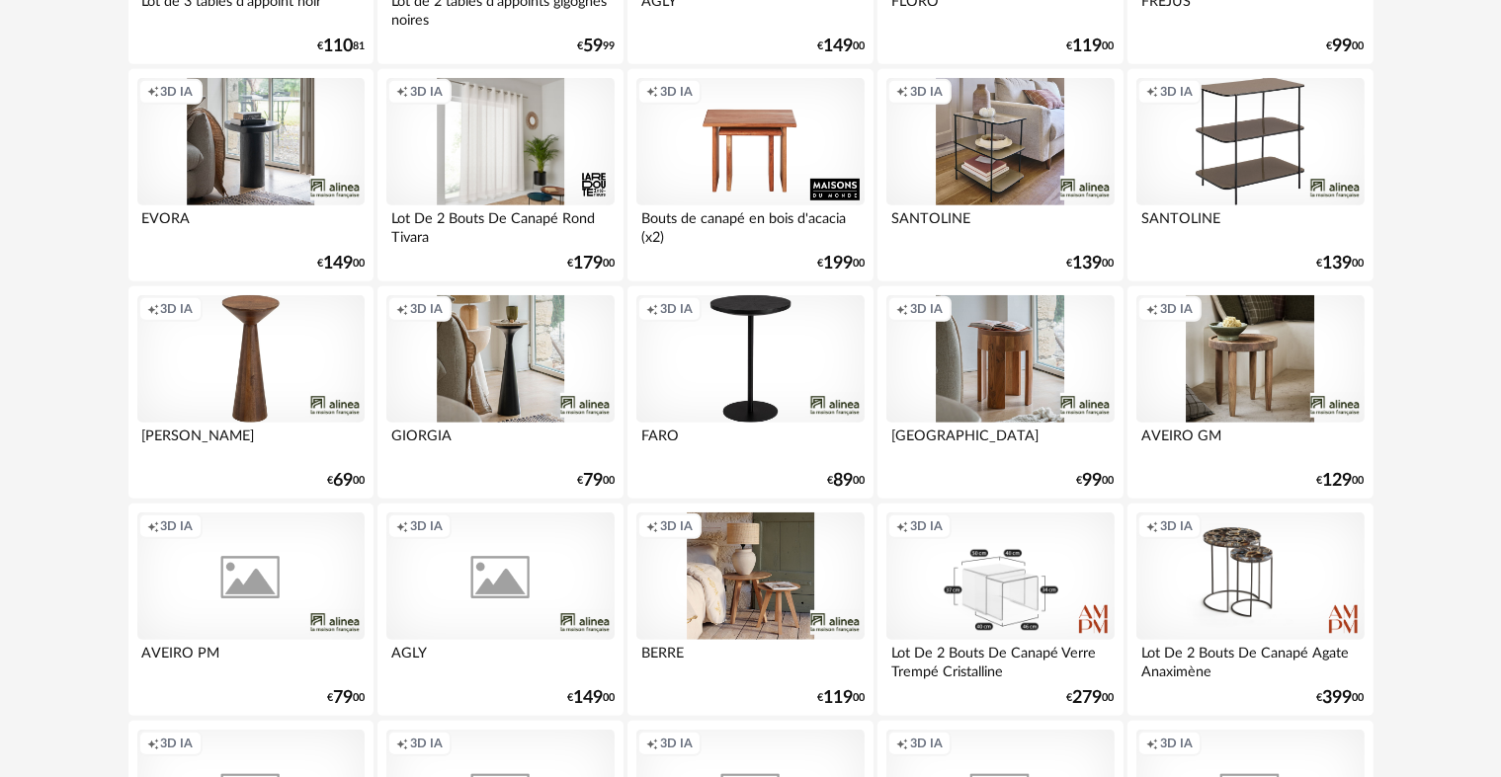
scroll to position [1087, 0]
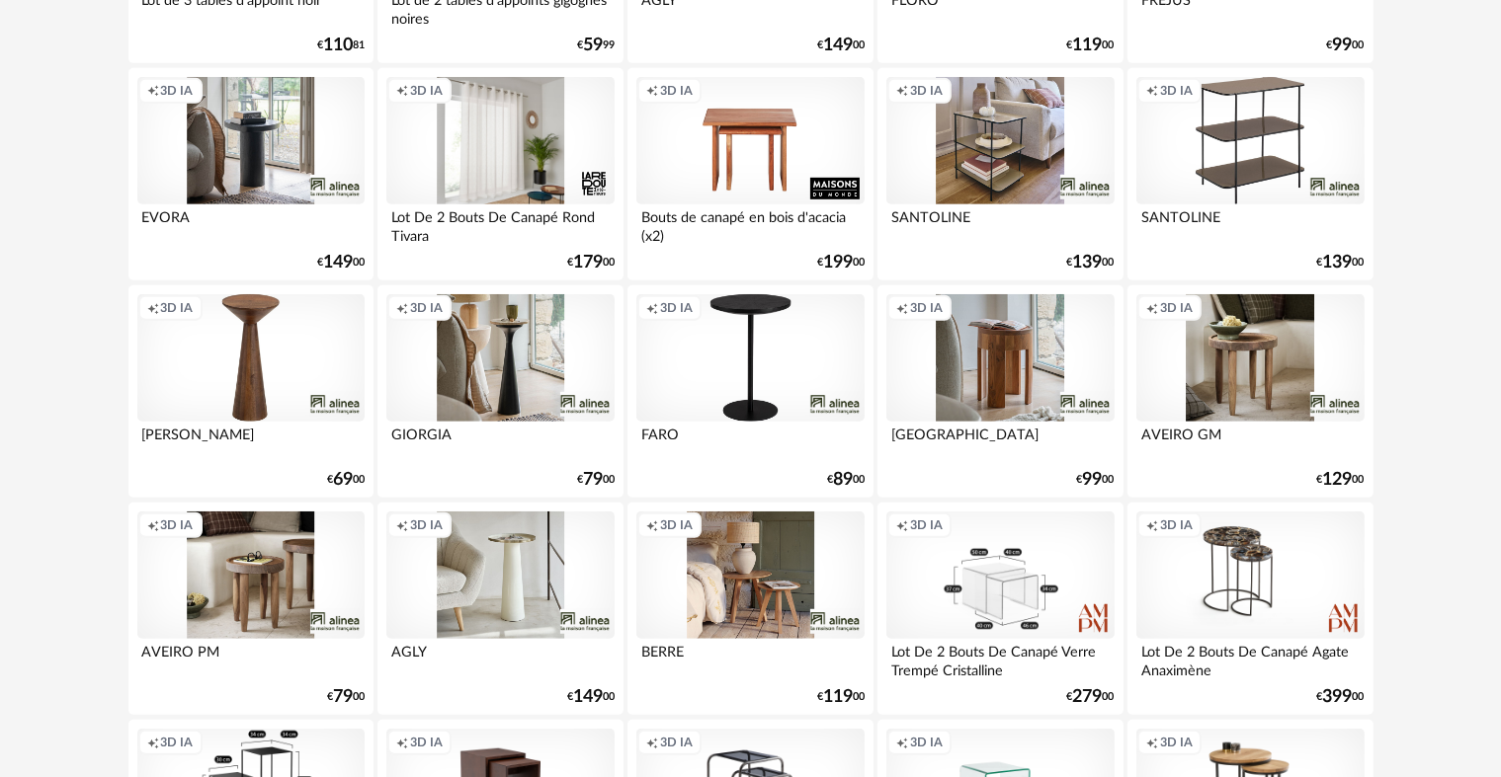
click at [253, 336] on div "Creation icon 3D IA" at bounding box center [250, 358] width 227 height 128
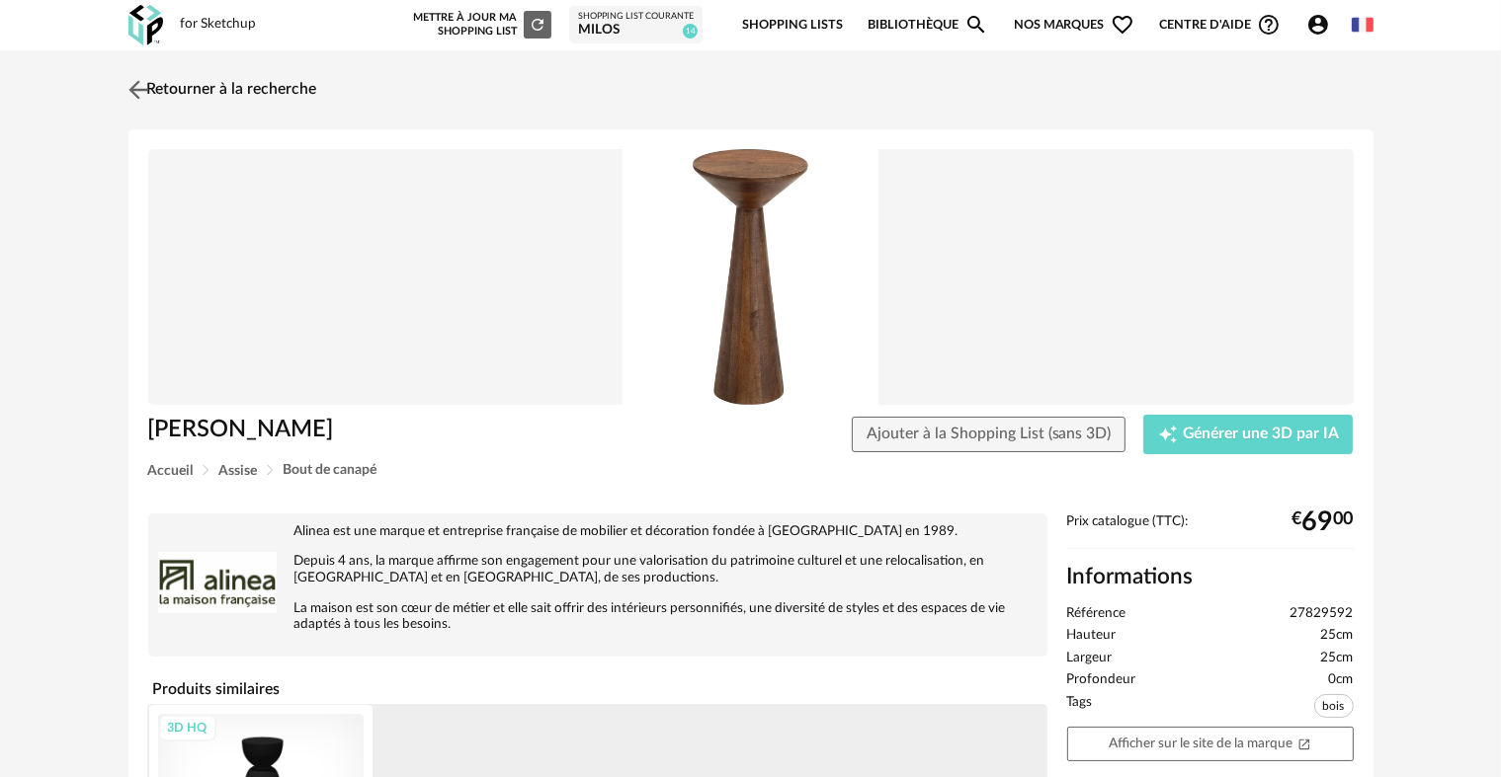
click at [131, 85] on img at bounding box center [137, 89] width 29 height 29
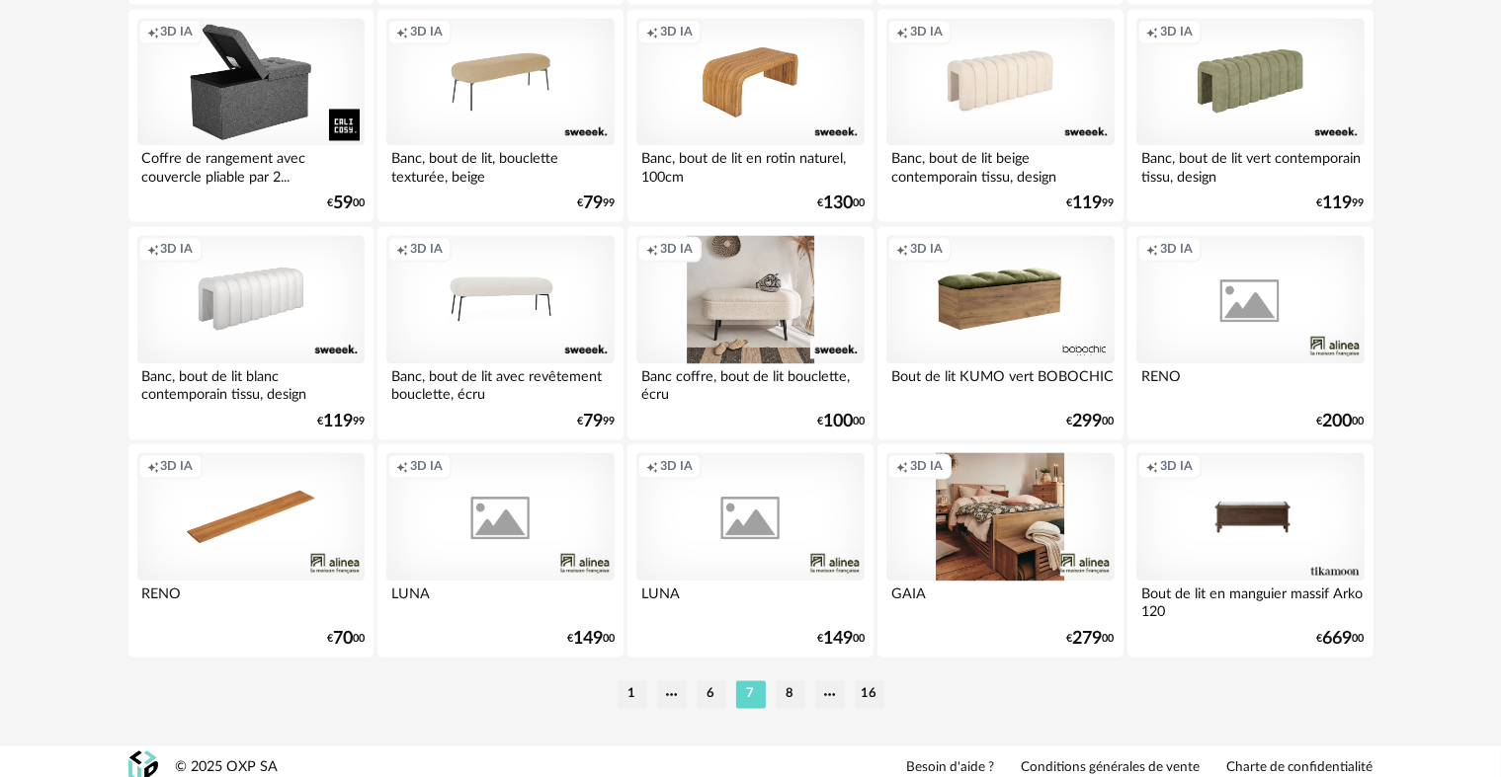
scroll to position [3984, 0]
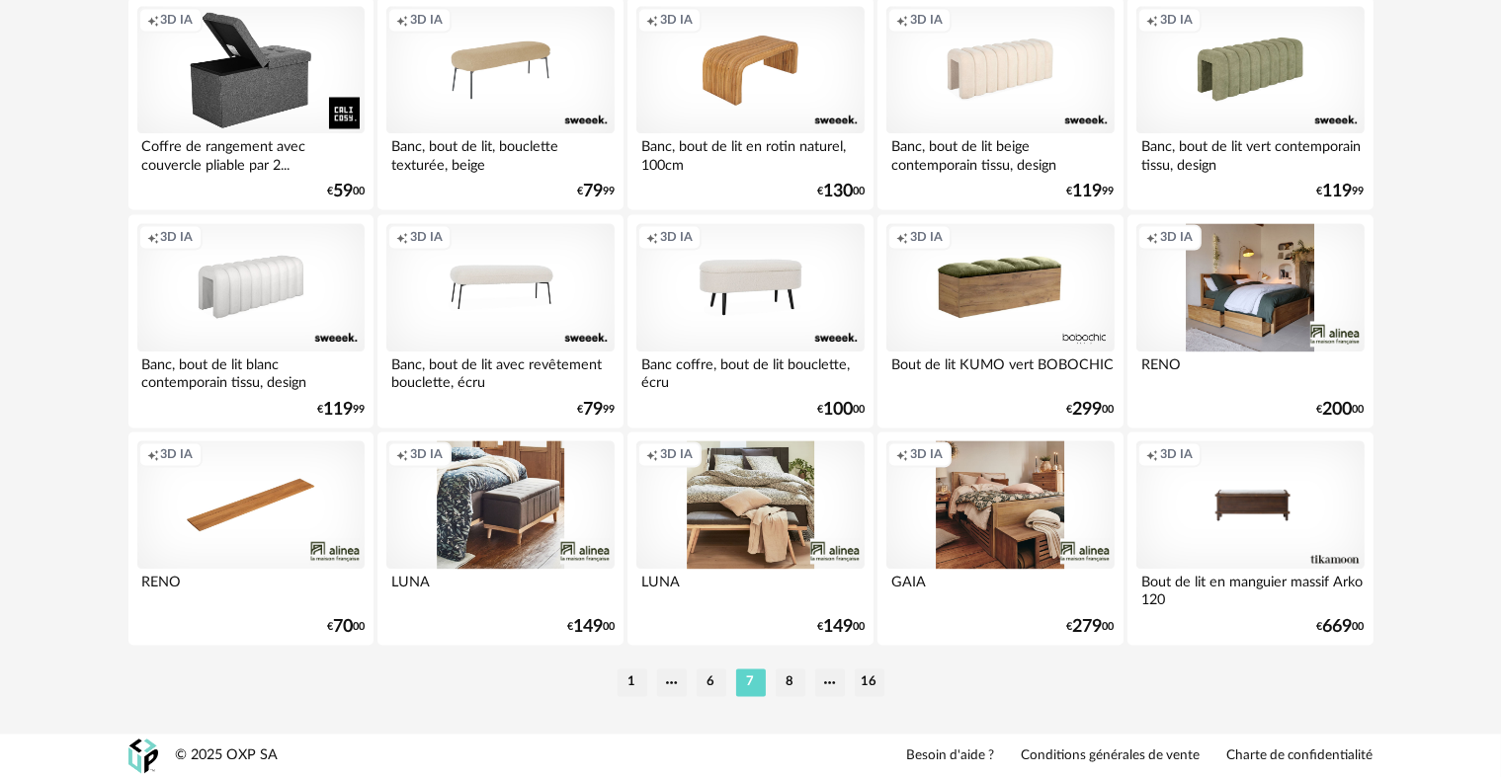
click at [793, 680] on li "8" at bounding box center [790, 683] width 30 height 28
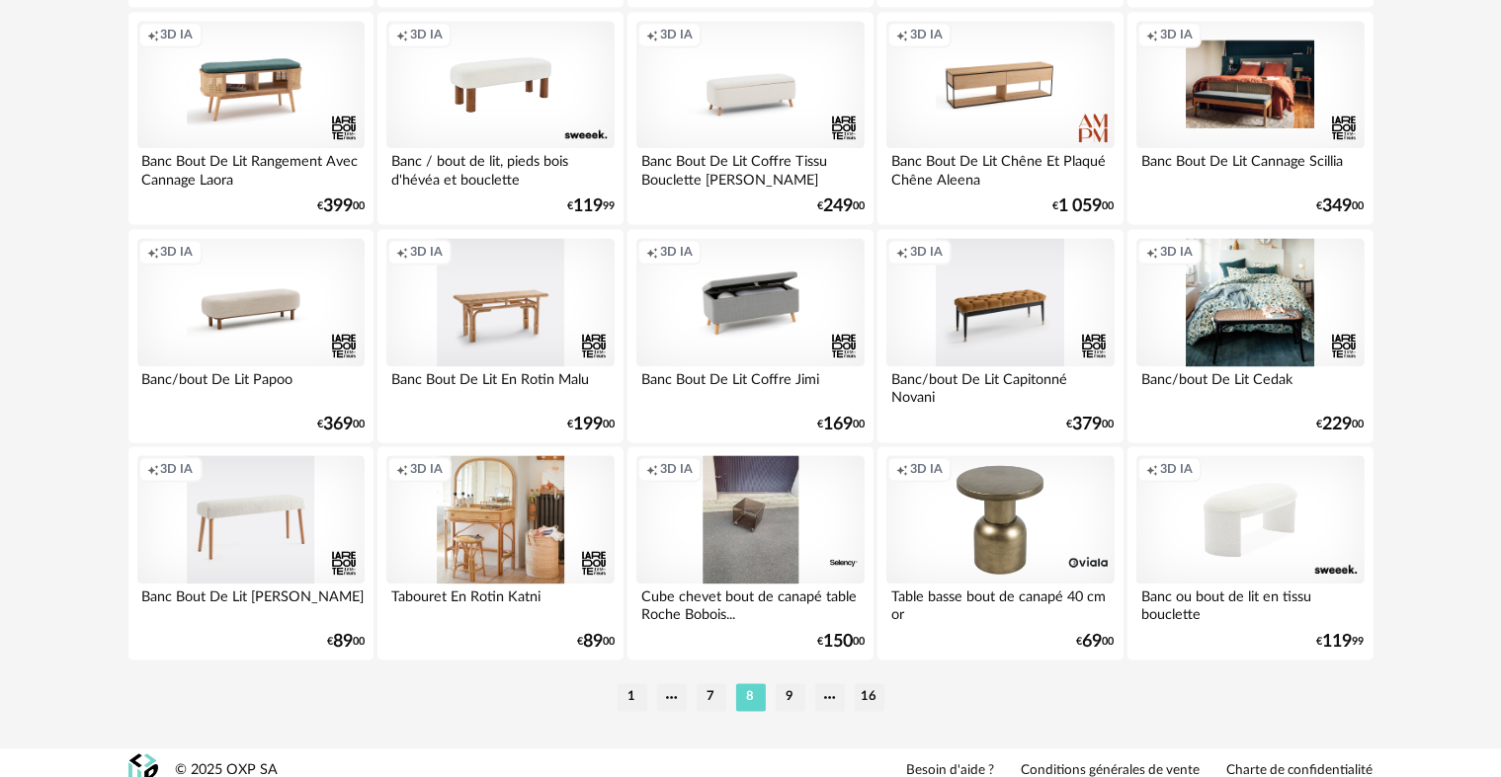
scroll to position [3984, 0]
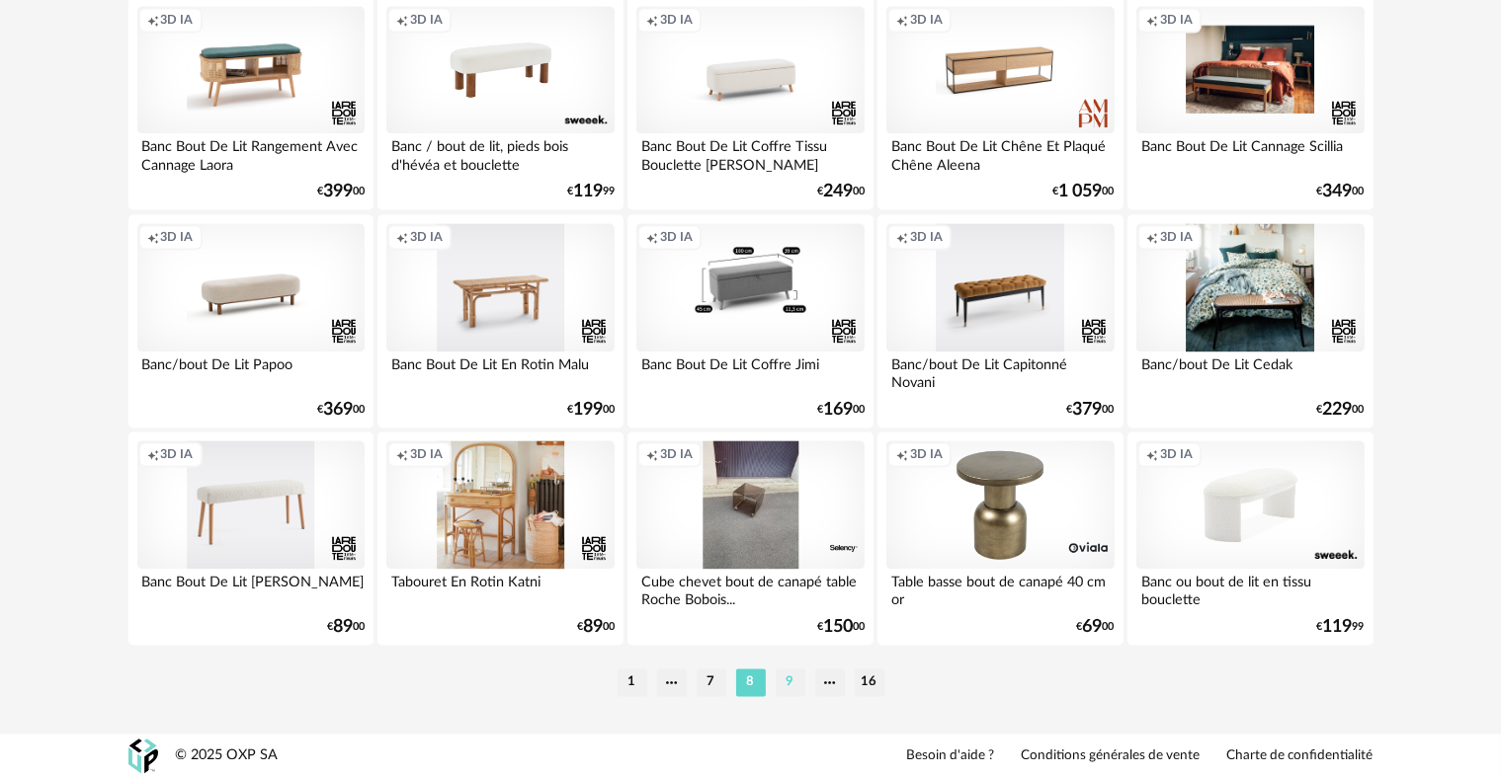
click at [791, 686] on li "9" at bounding box center [790, 683] width 30 height 28
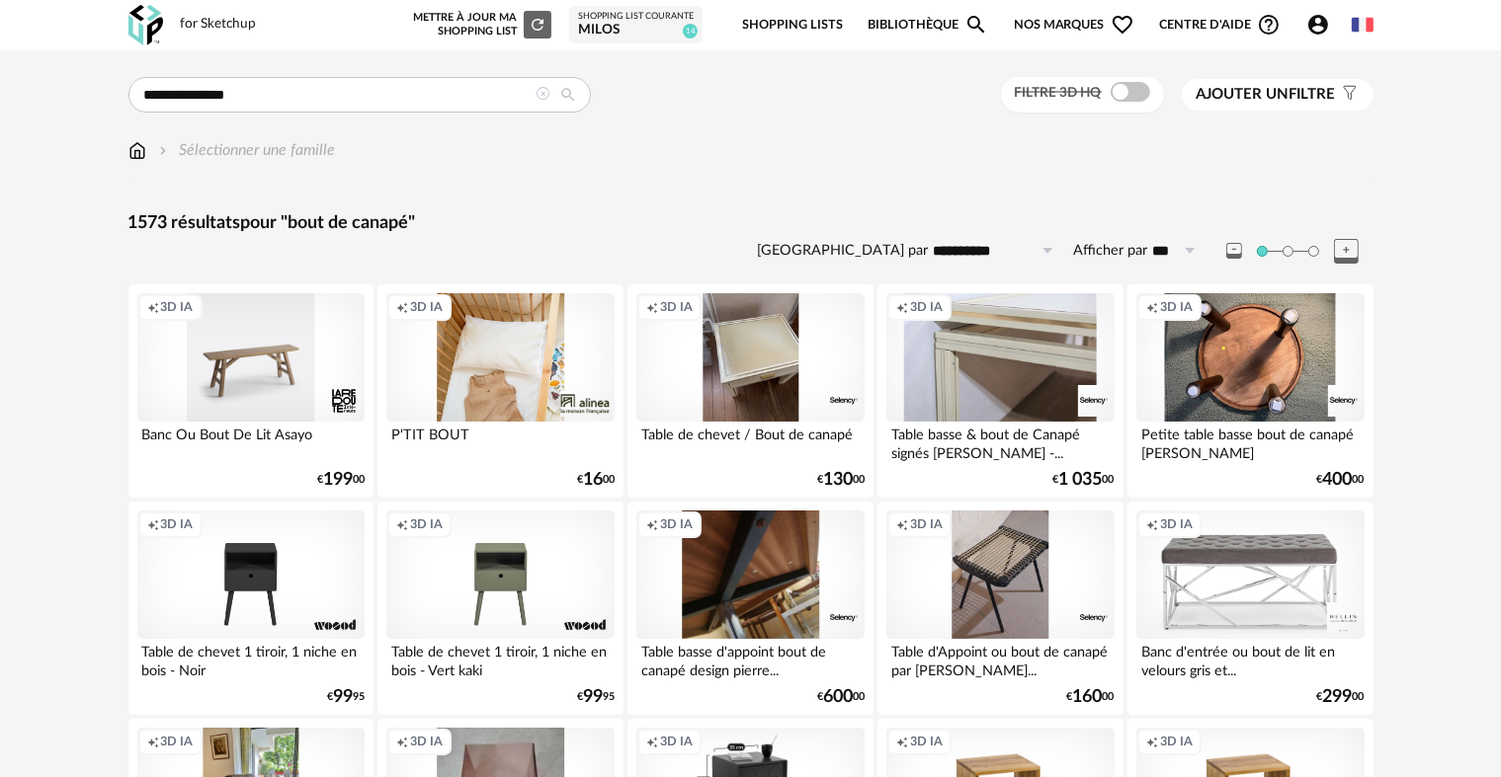
click at [545, 90] on icon at bounding box center [543, 94] width 14 height 14
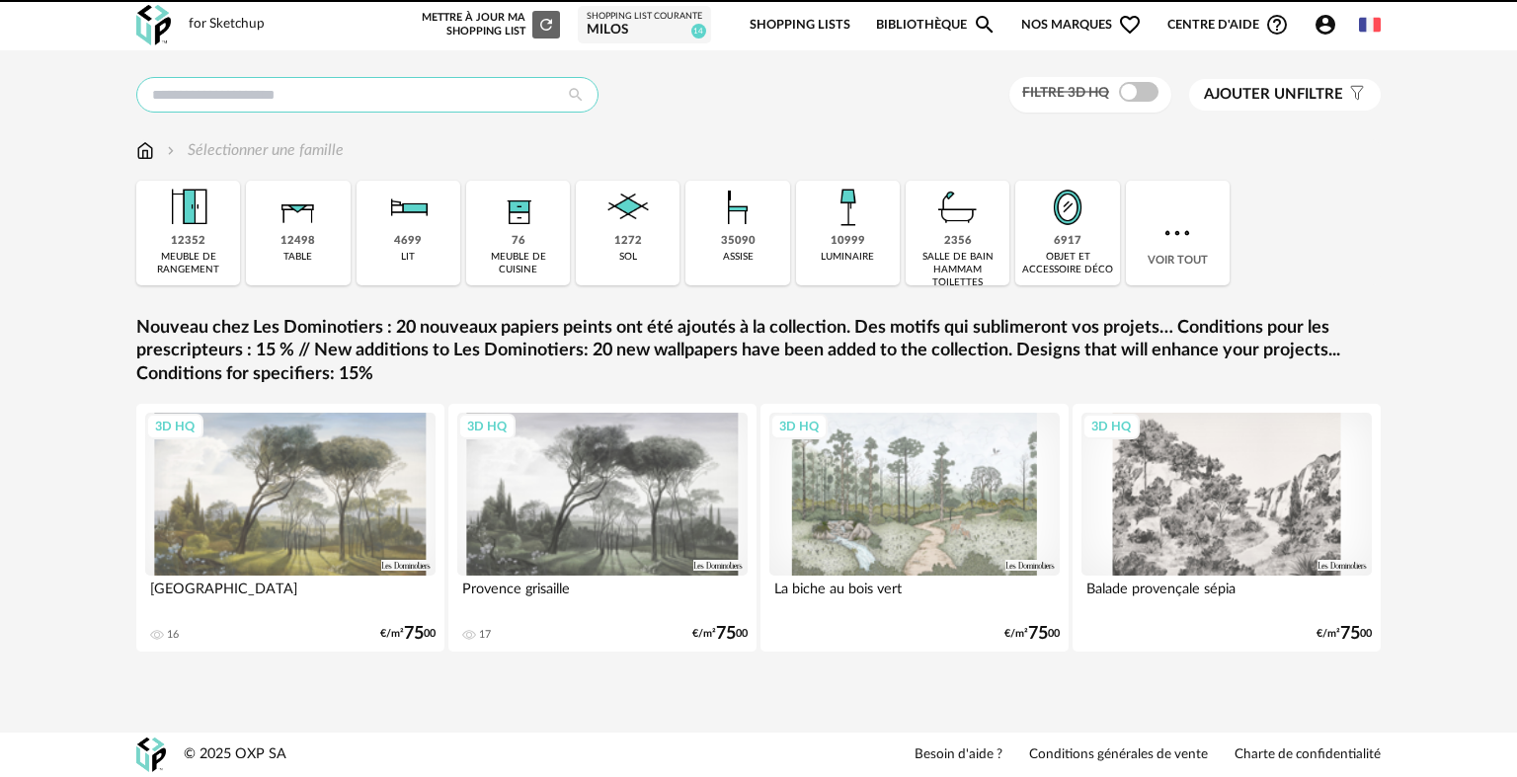
click at [439, 92] on input "text" at bounding box center [367, 95] width 462 height 36
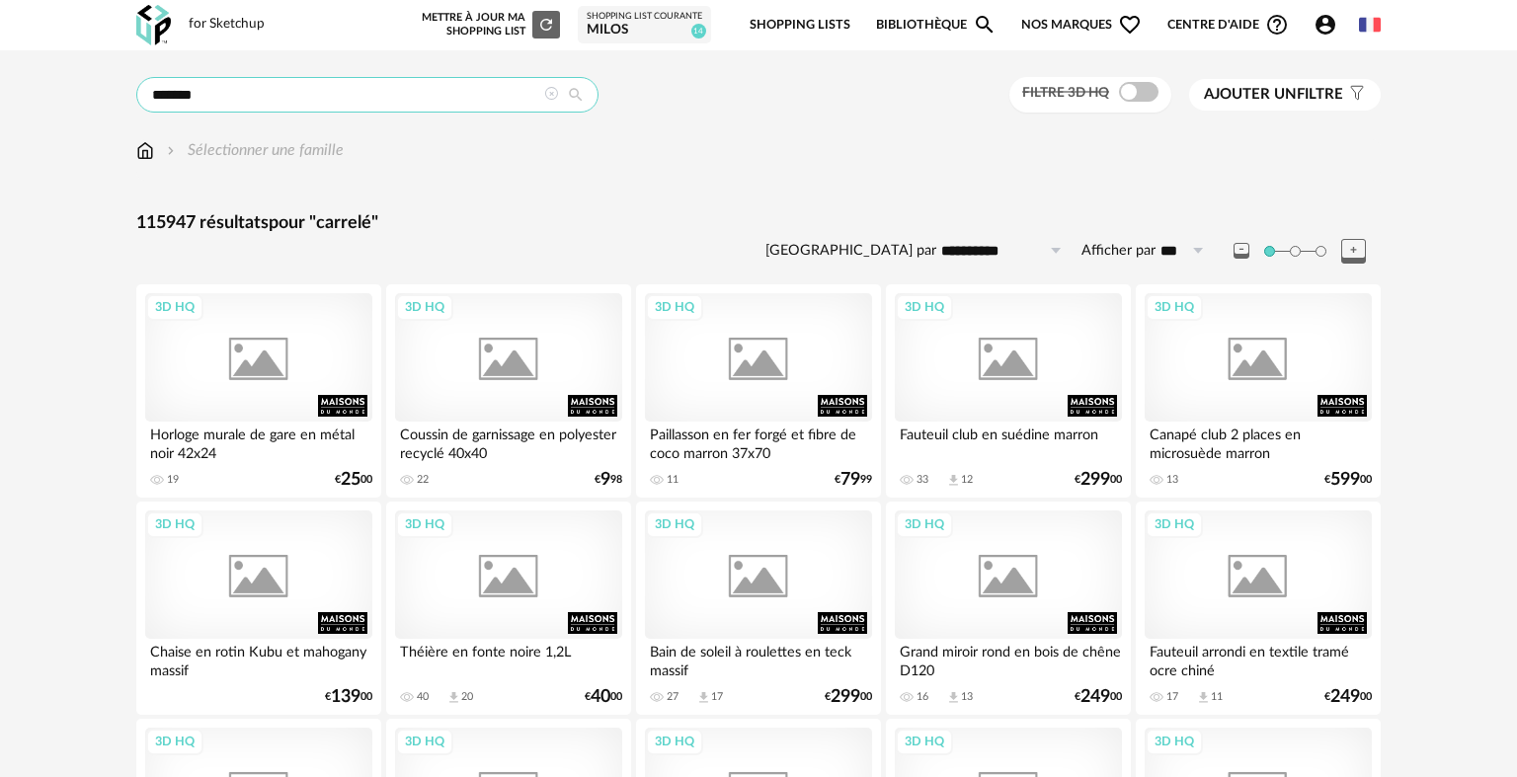
type input "*******"
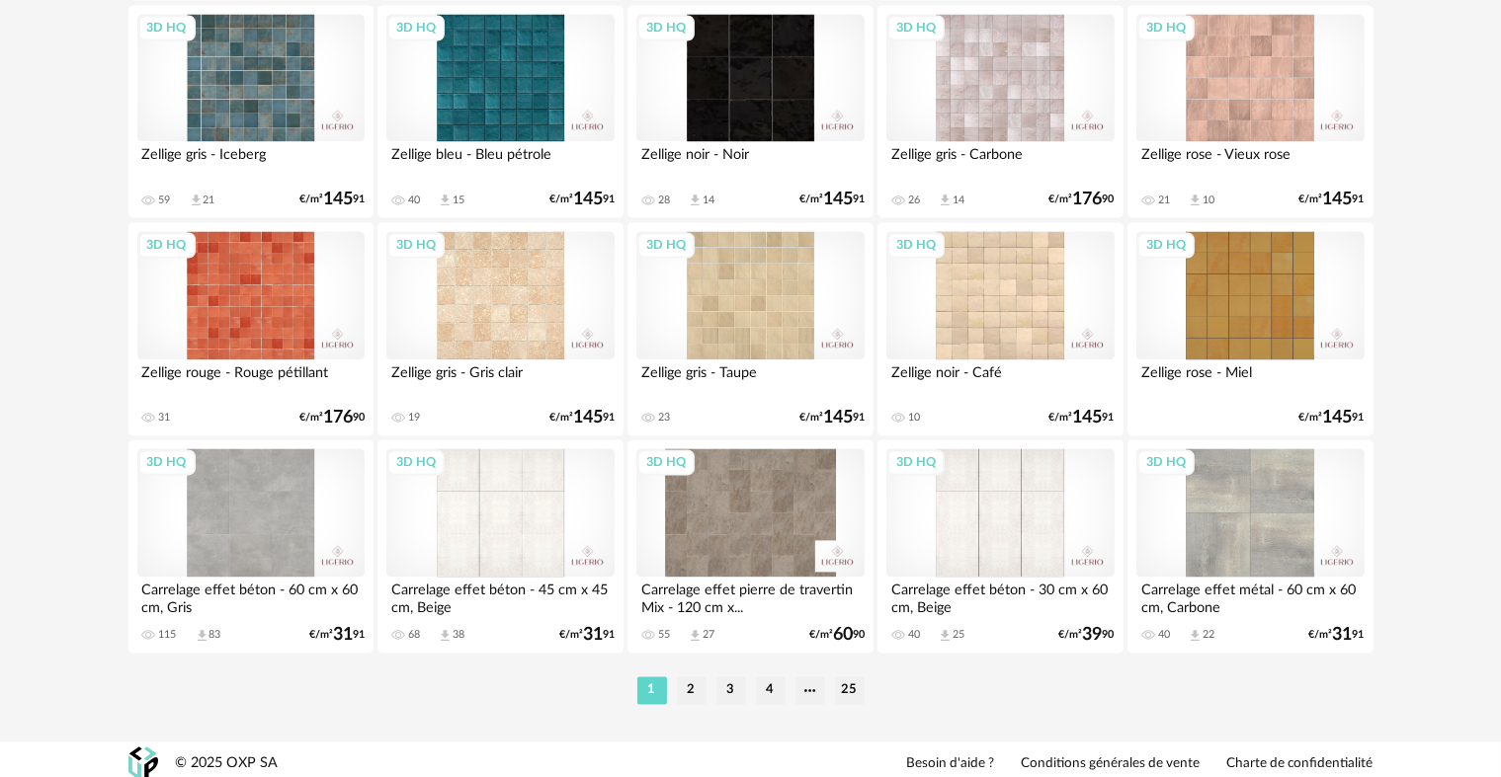
scroll to position [3984, 0]
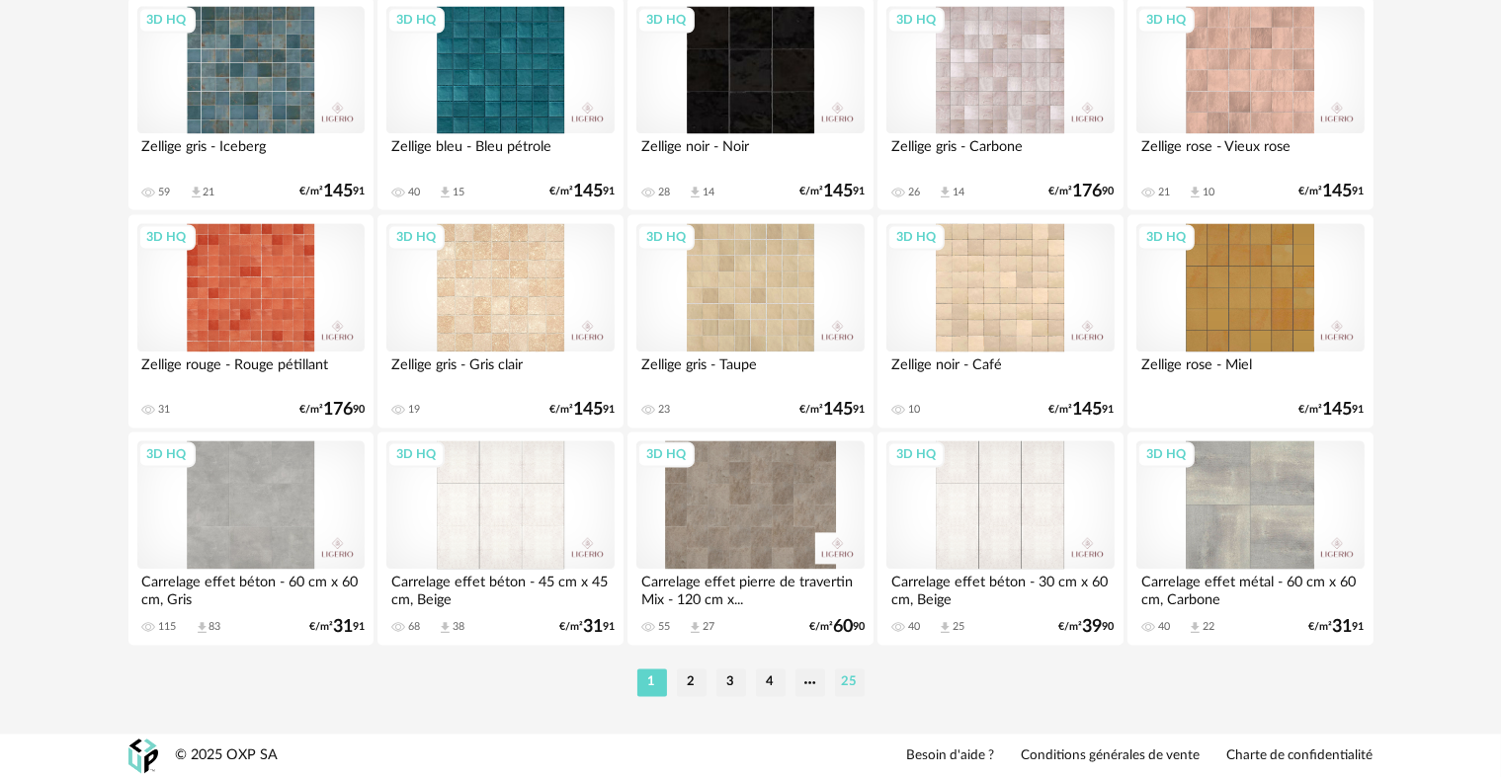
click at [854, 681] on li "25" at bounding box center [850, 683] width 30 height 28
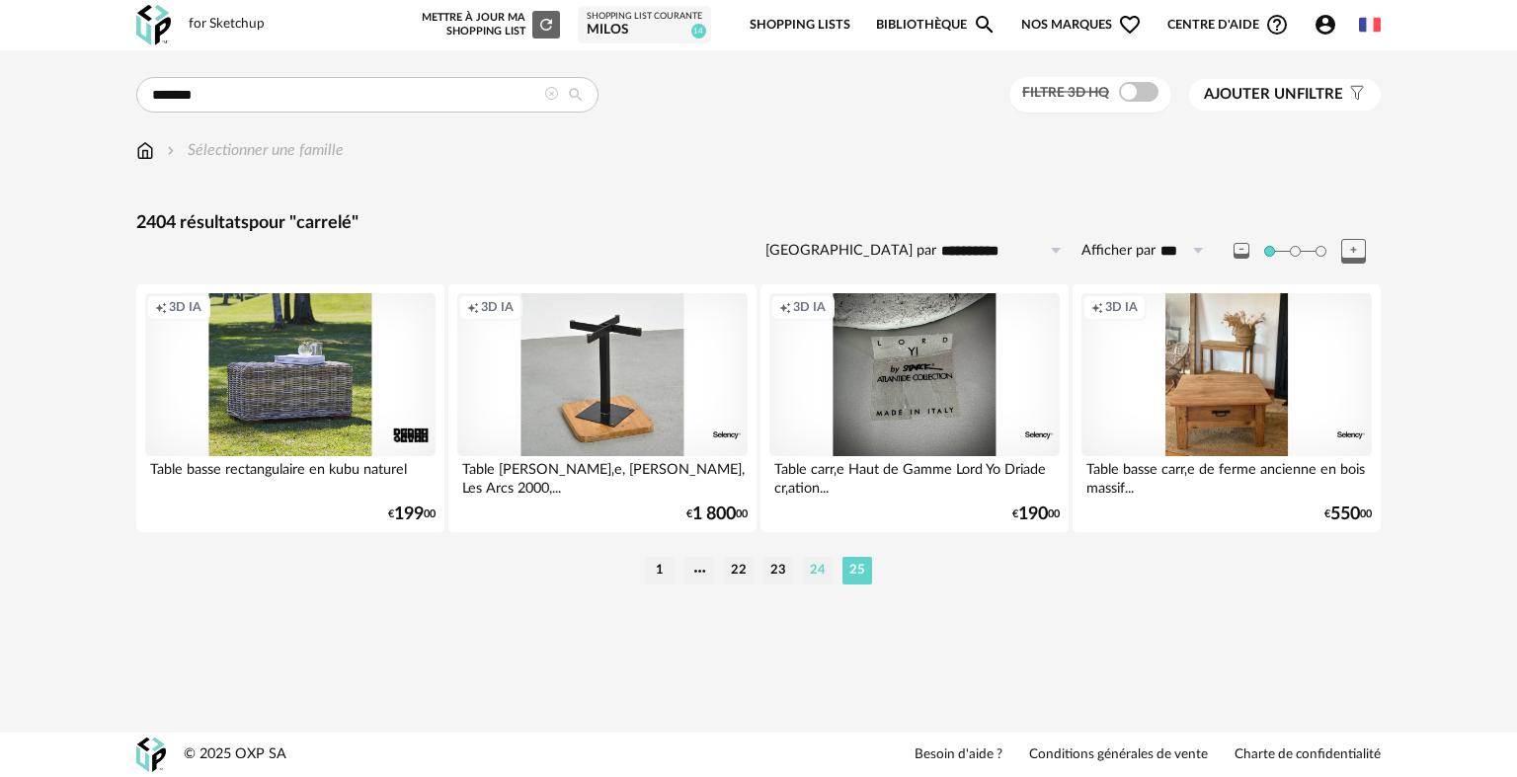
click at [821, 575] on li "24" at bounding box center [818, 571] width 30 height 28
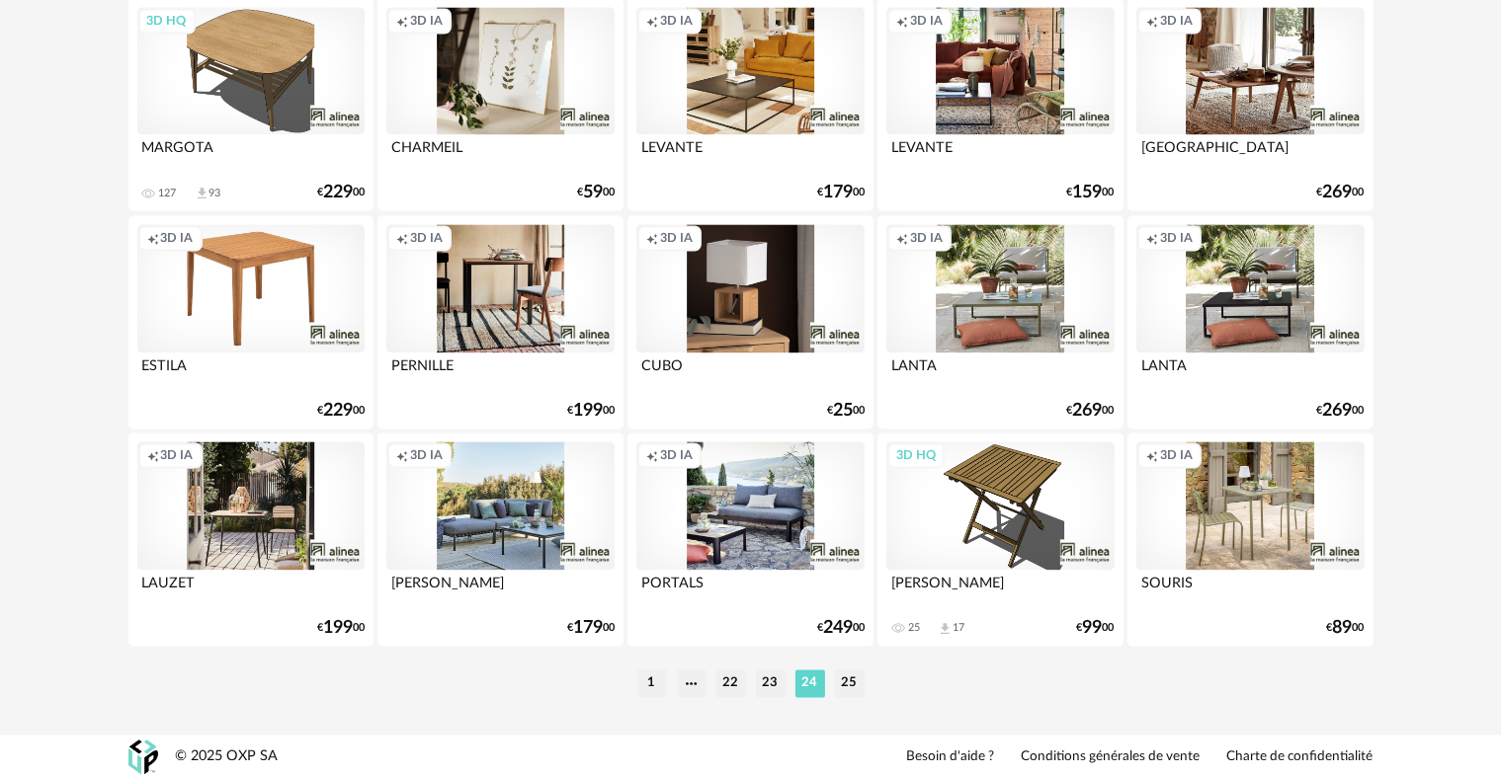
scroll to position [3984, 0]
click at [765, 684] on li "23" at bounding box center [771, 683] width 30 height 28
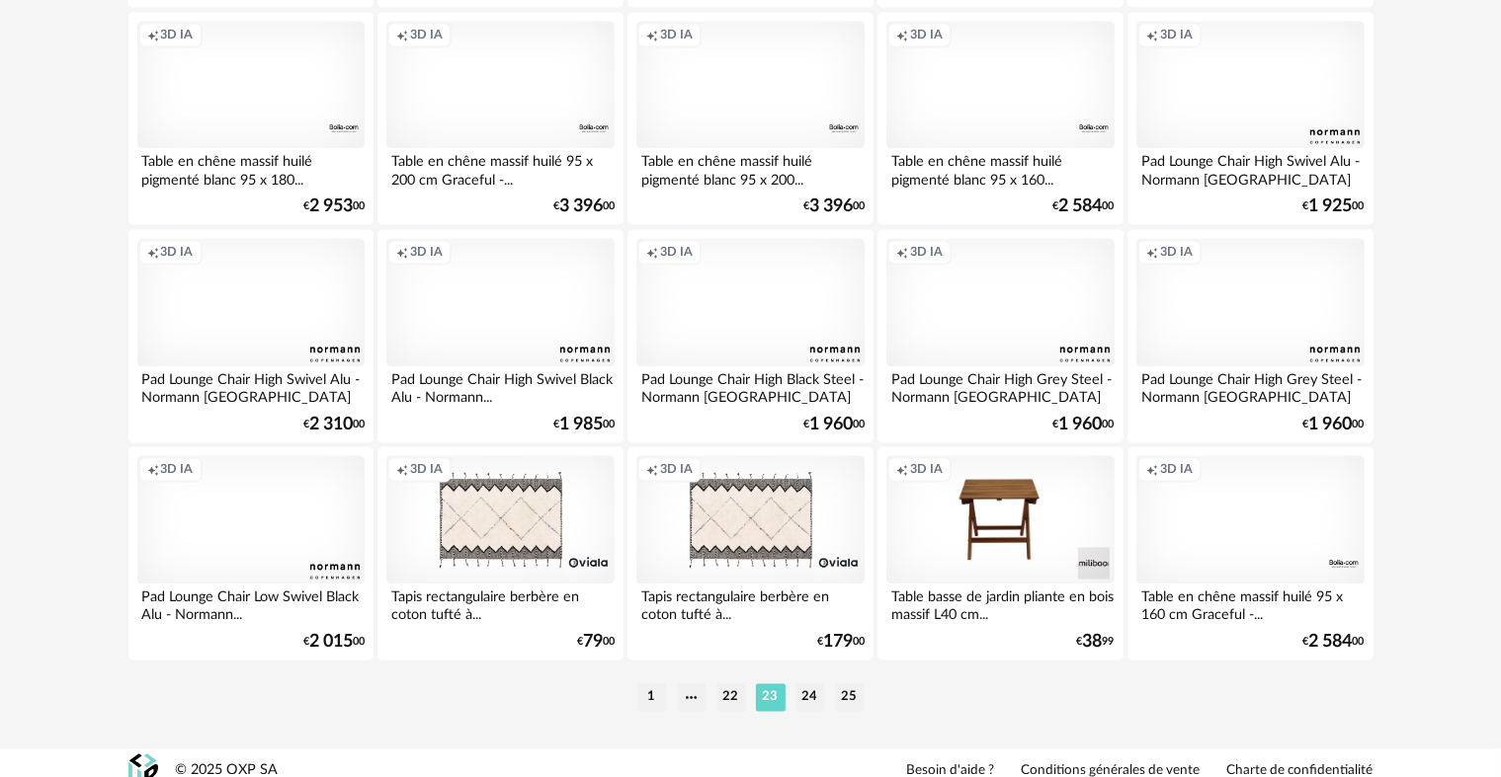
scroll to position [3984, 0]
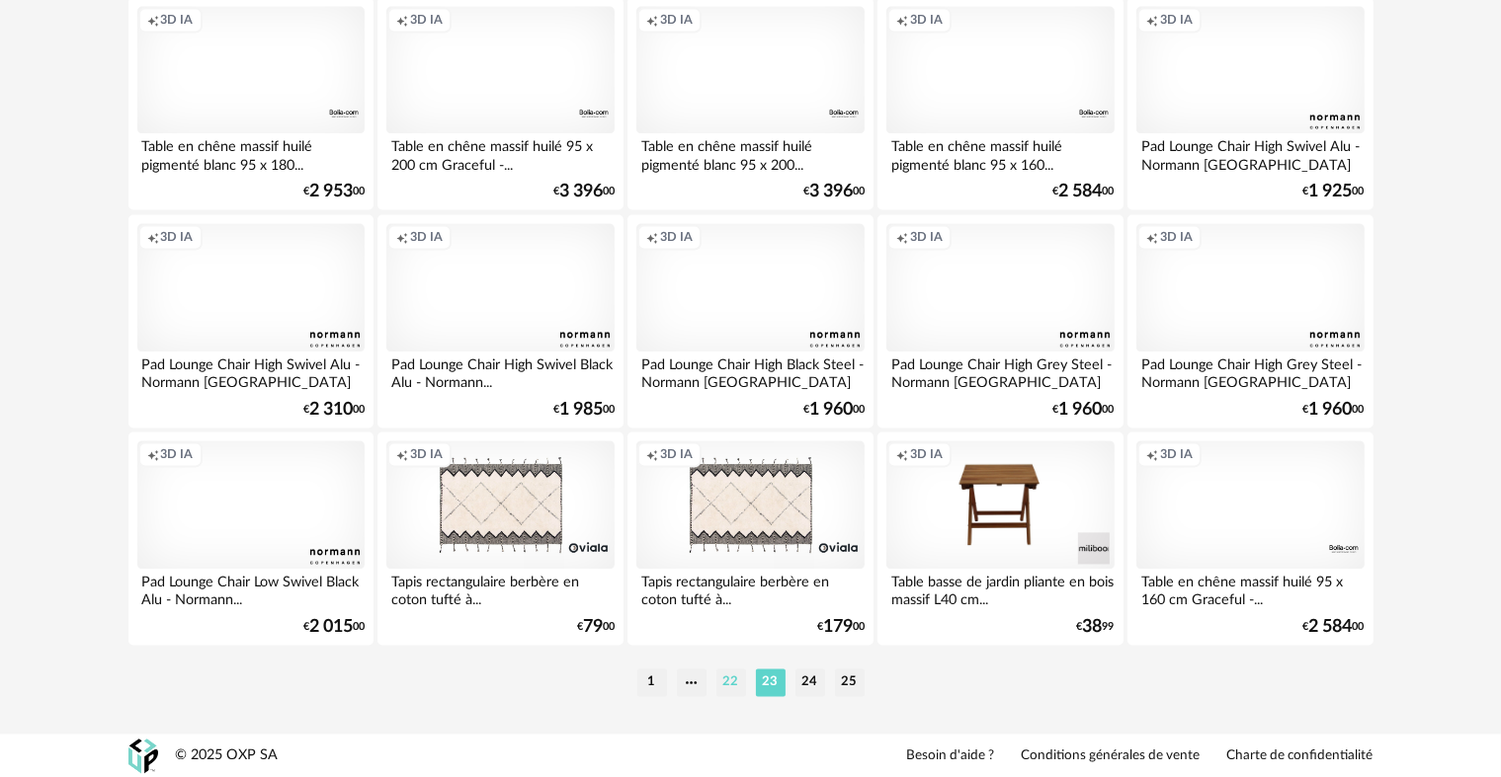
click at [729, 684] on li "22" at bounding box center [731, 683] width 30 height 28
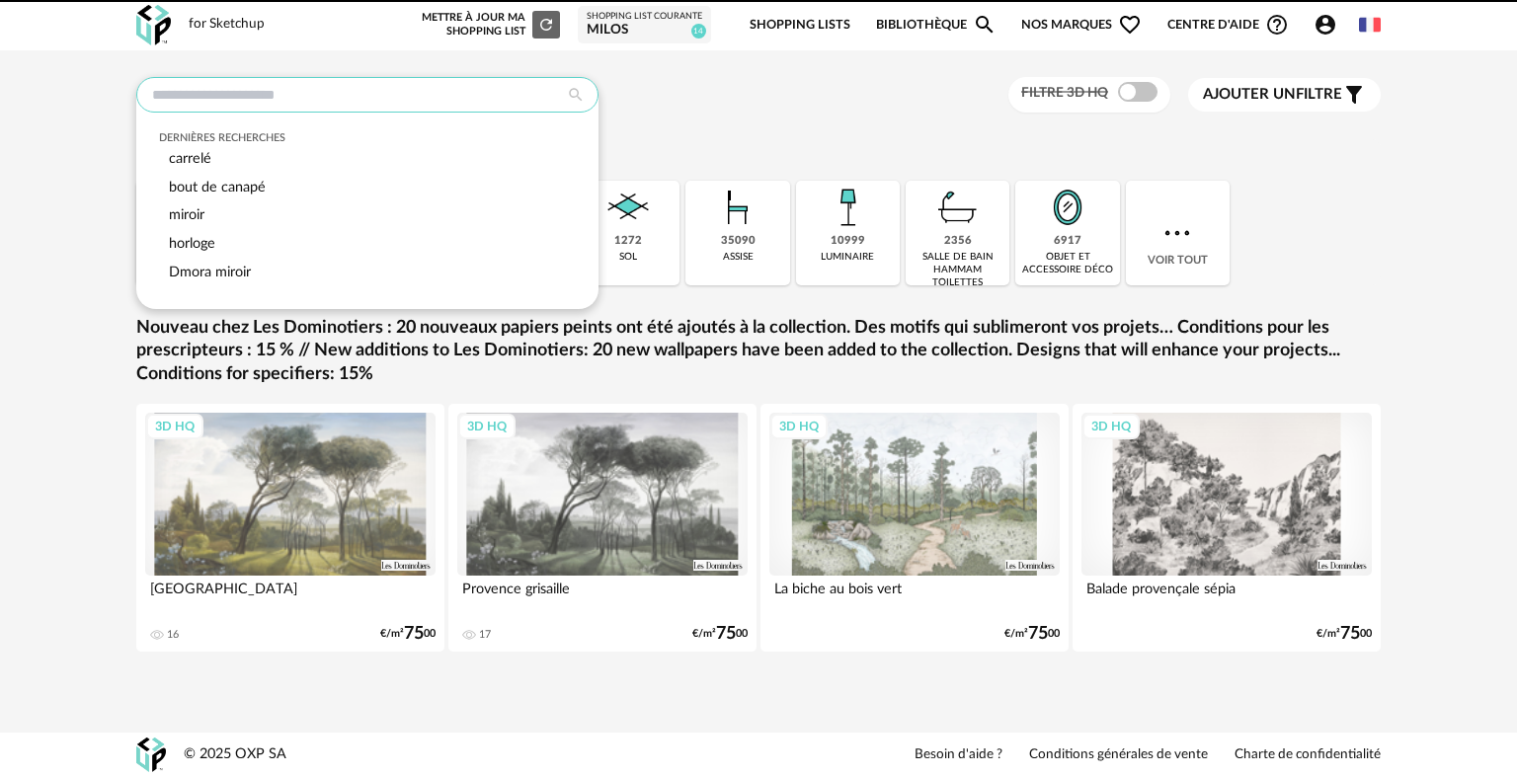
click at [507, 98] on input "text" at bounding box center [367, 95] width 462 height 36
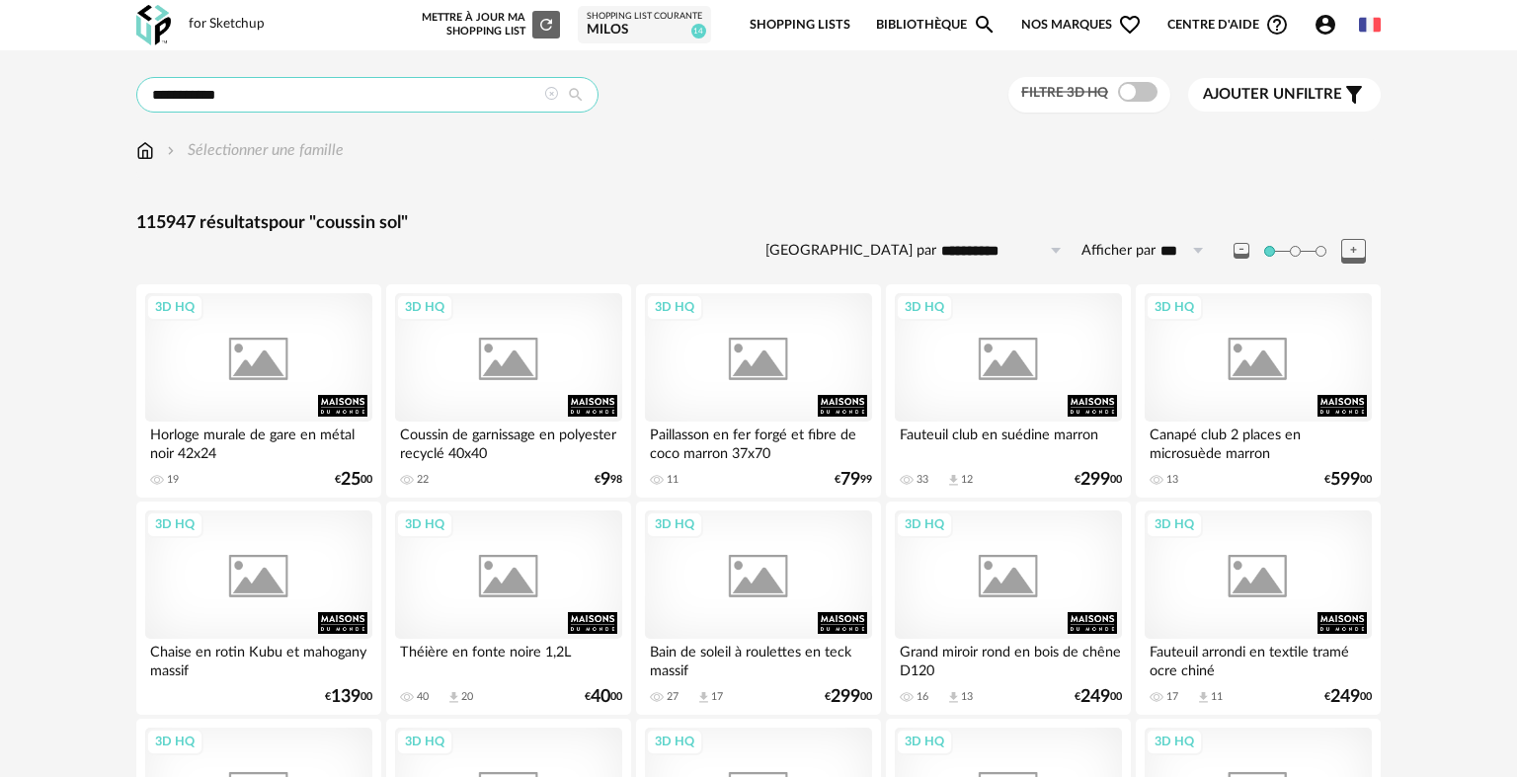
type input "**********"
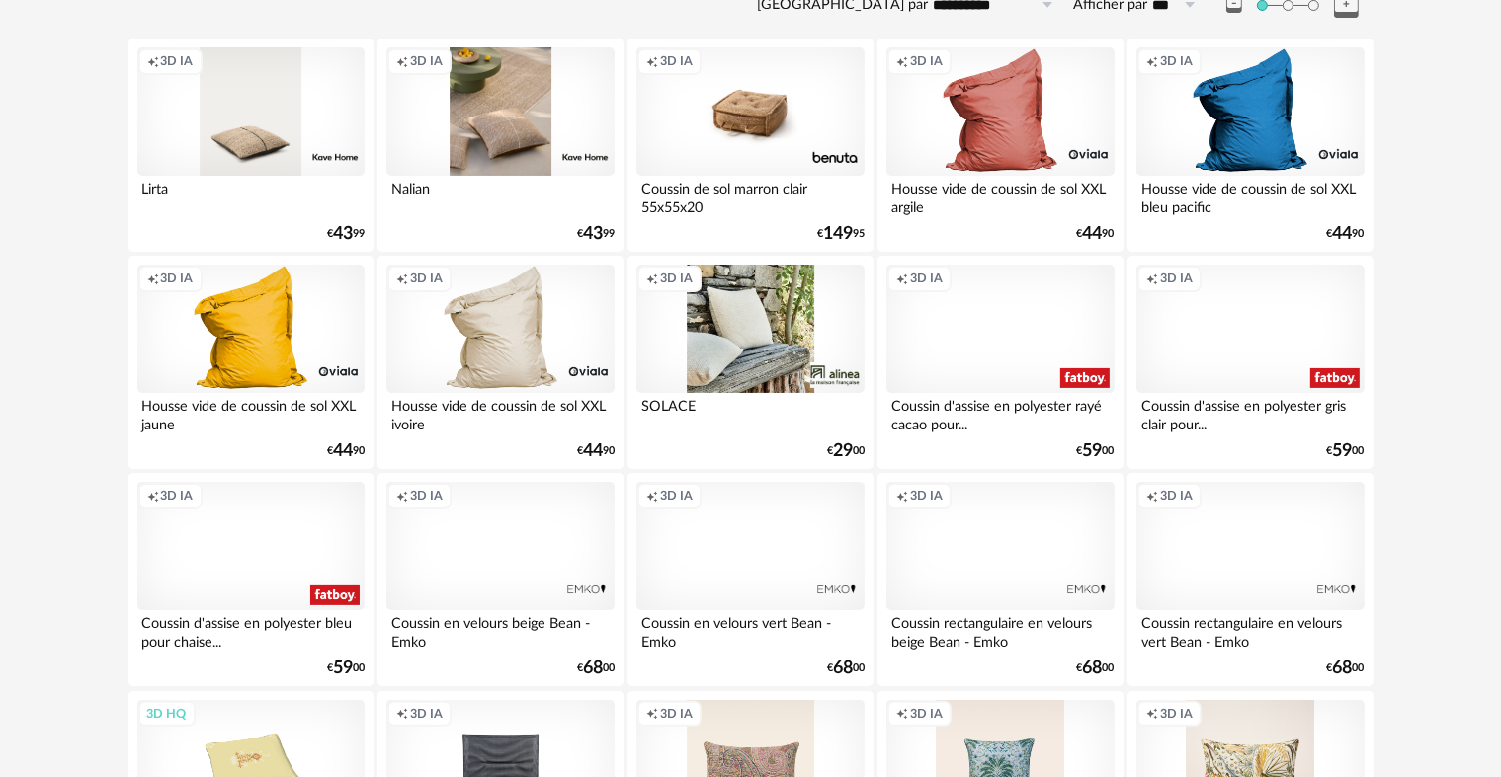
scroll to position [198, 0]
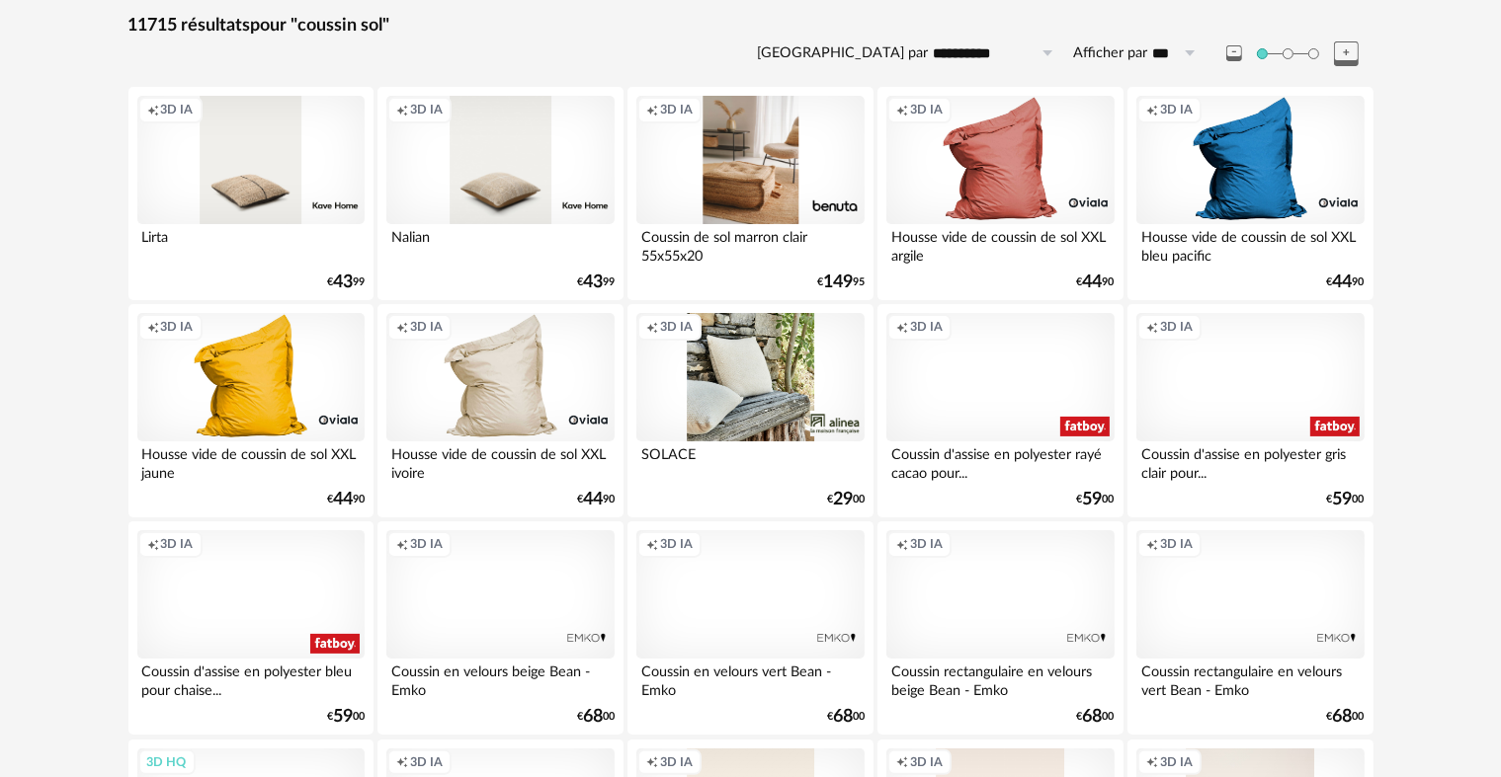
click at [775, 178] on div "Creation icon 3D IA" at bounding box center [749, 160] width 227 height 128
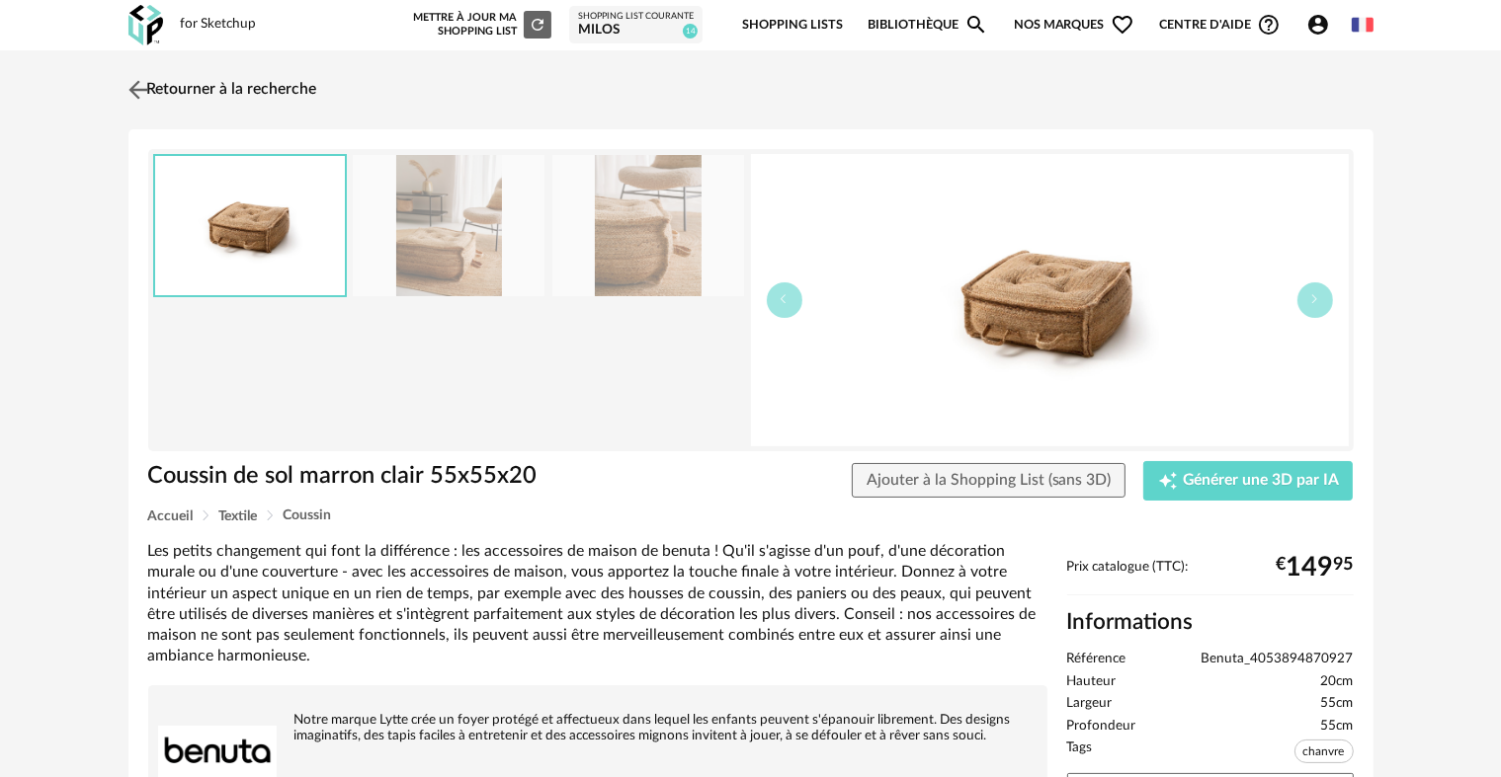
click at [138, 85] on img at bounding box center [137, 89] width 29 height 29
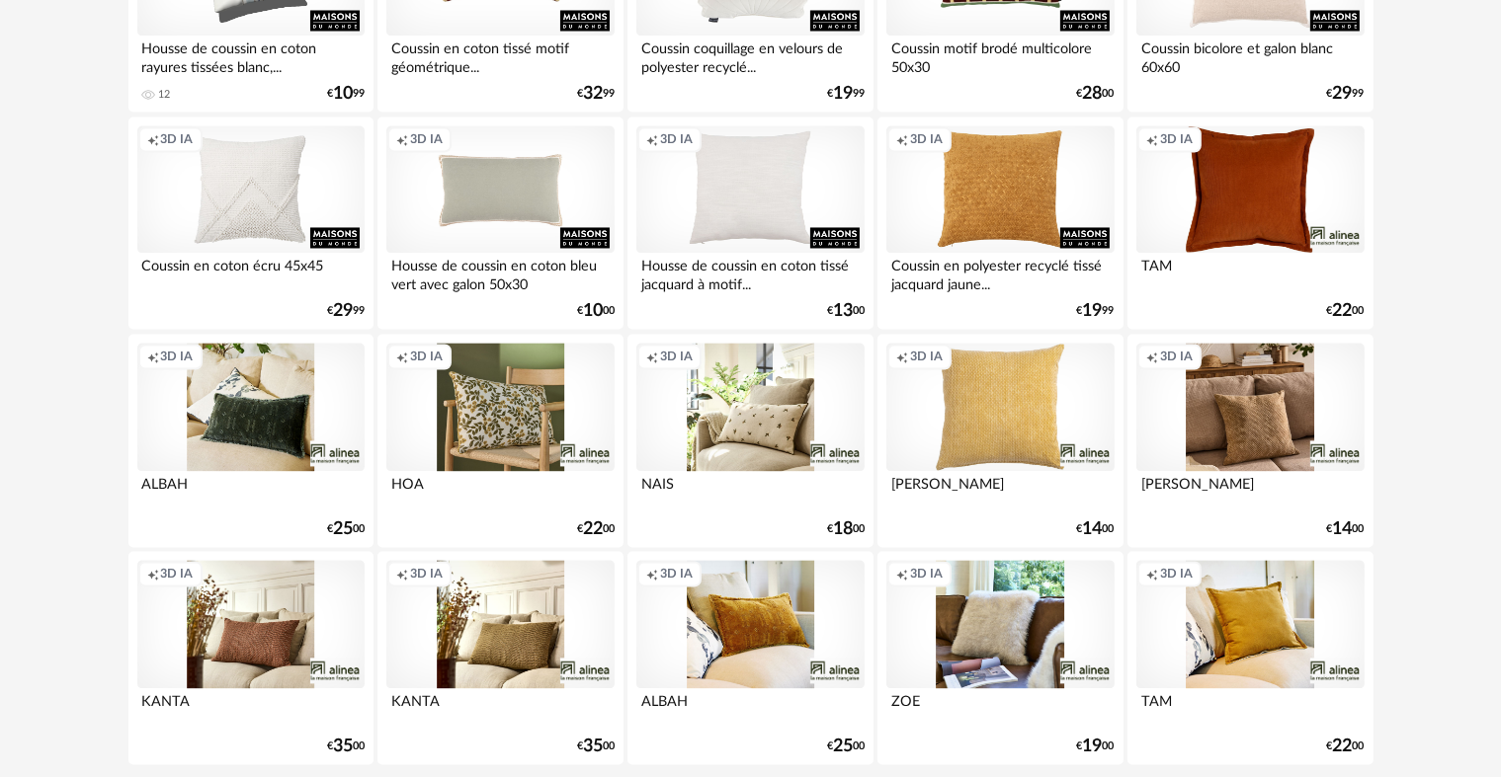
scroll to position [3984, 0]
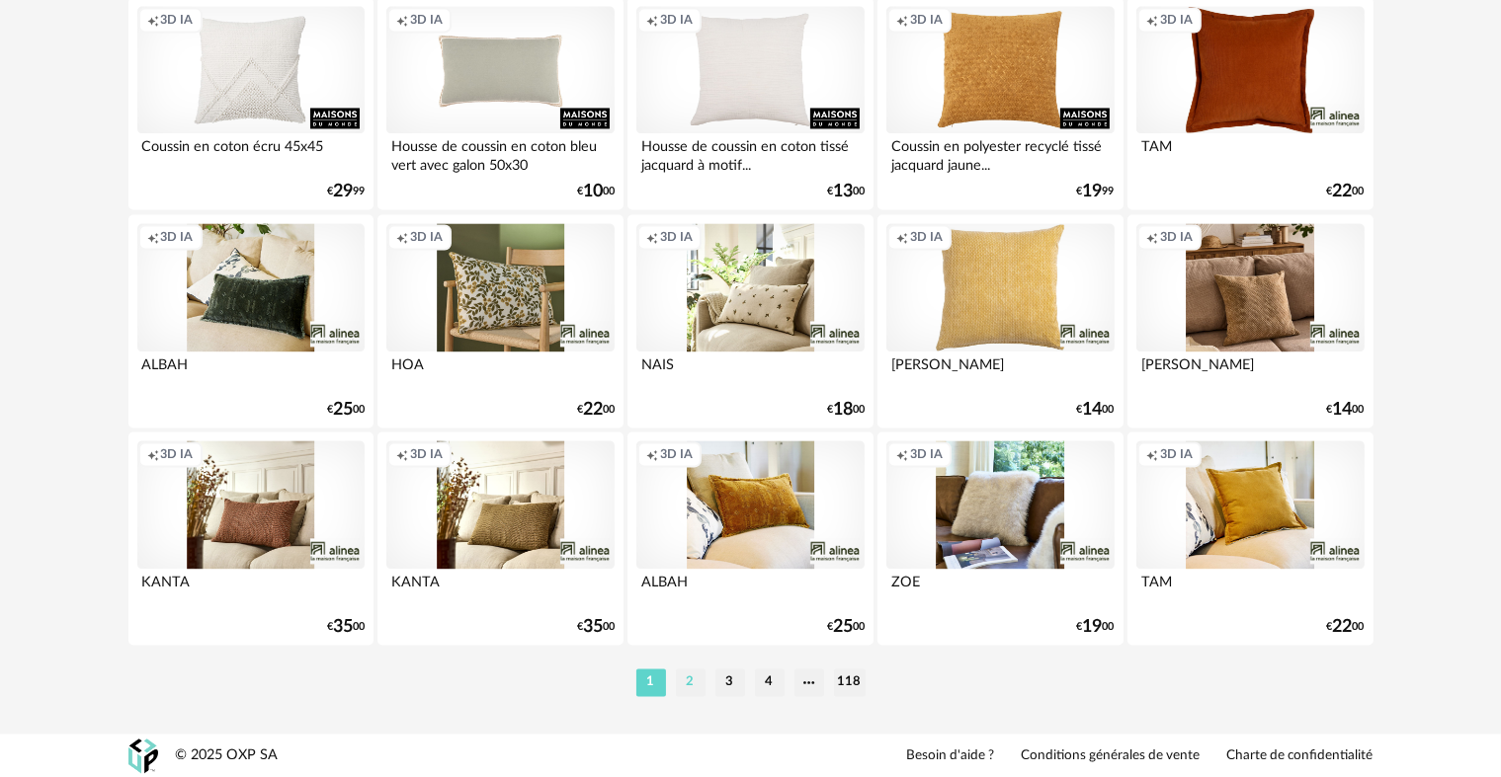
click at [691, 686] on li "2" at bounding box center [691, 683] width 30 height 28
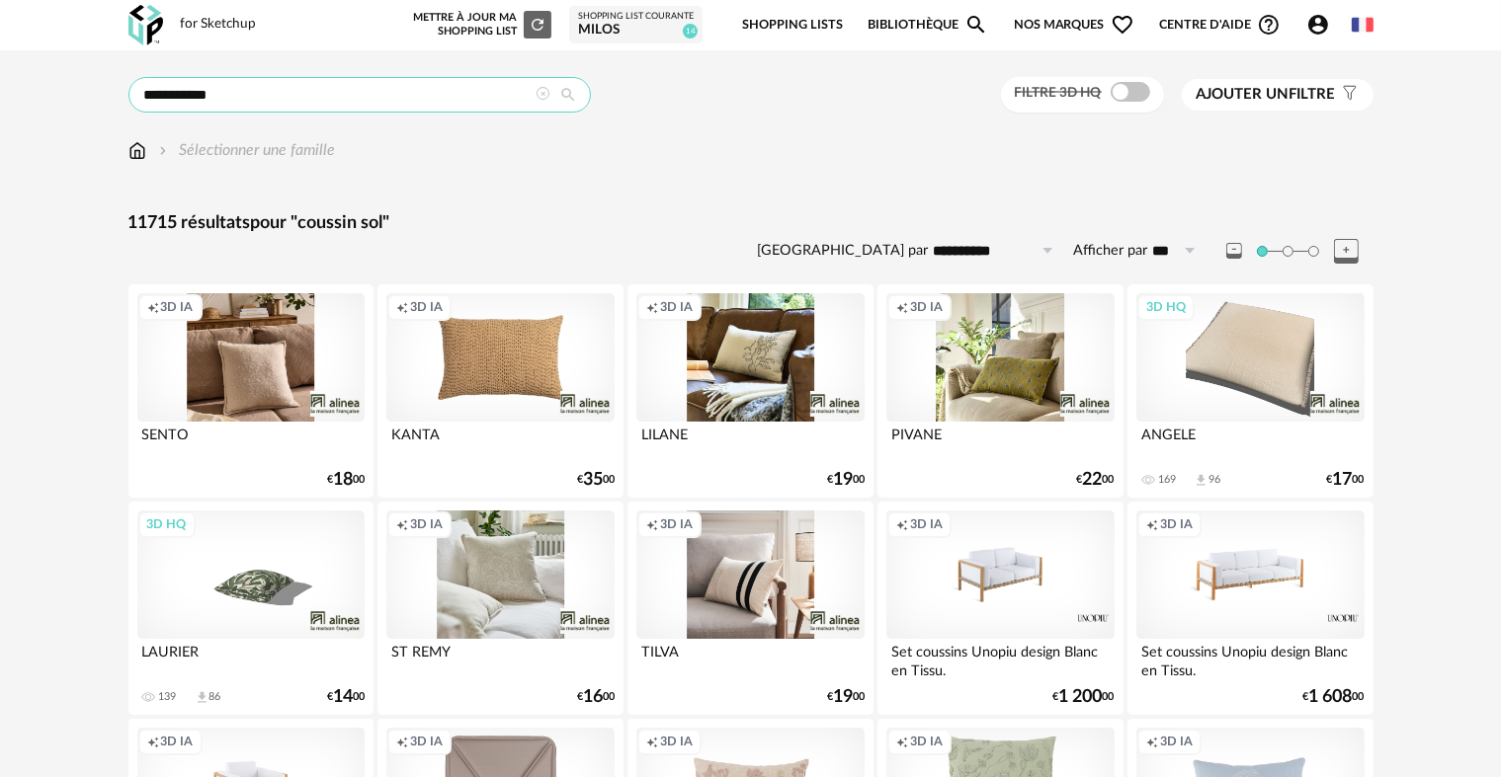
click at [443, 97] on input "**********" at bounding box center [359, 95] width 462 height 36
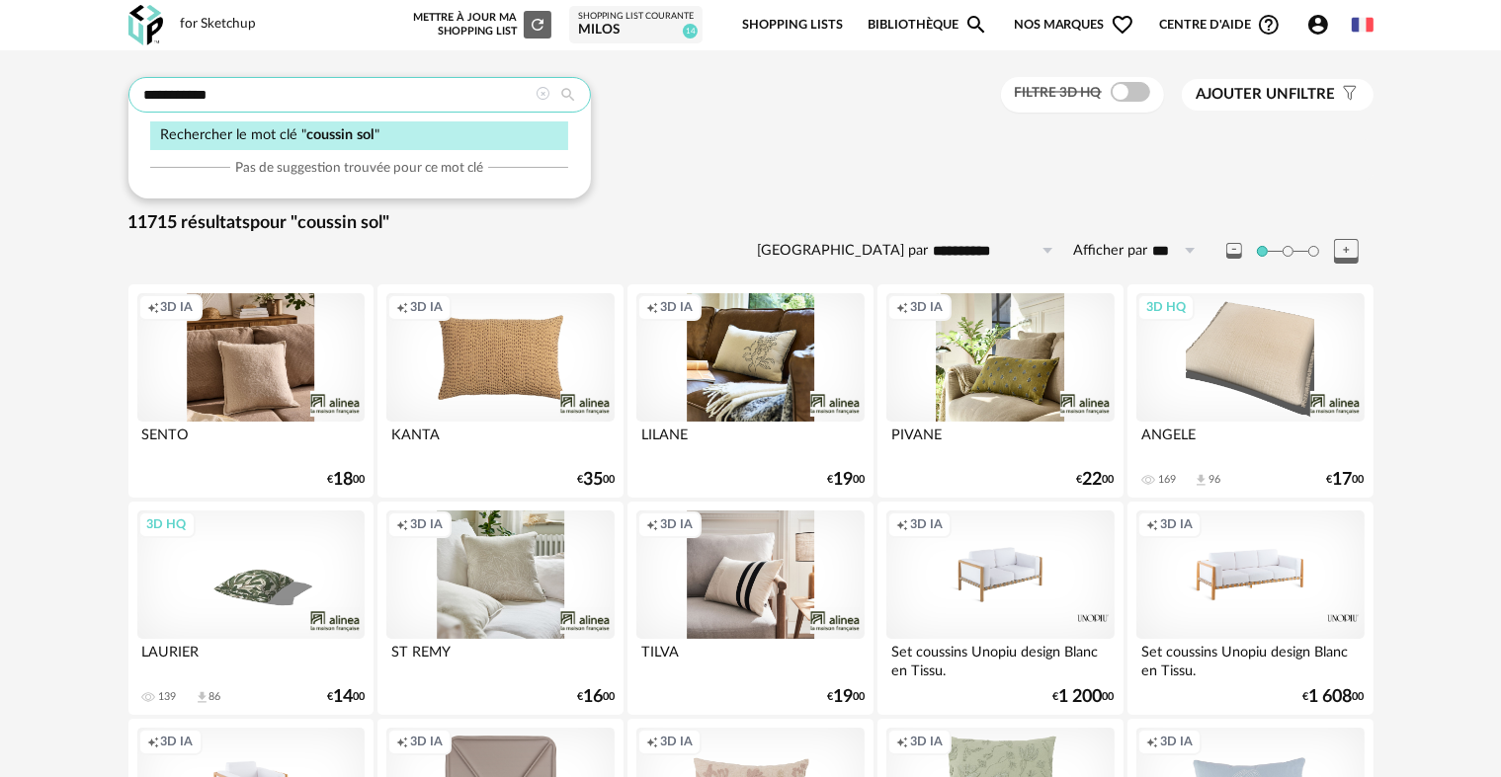
type input "**********"
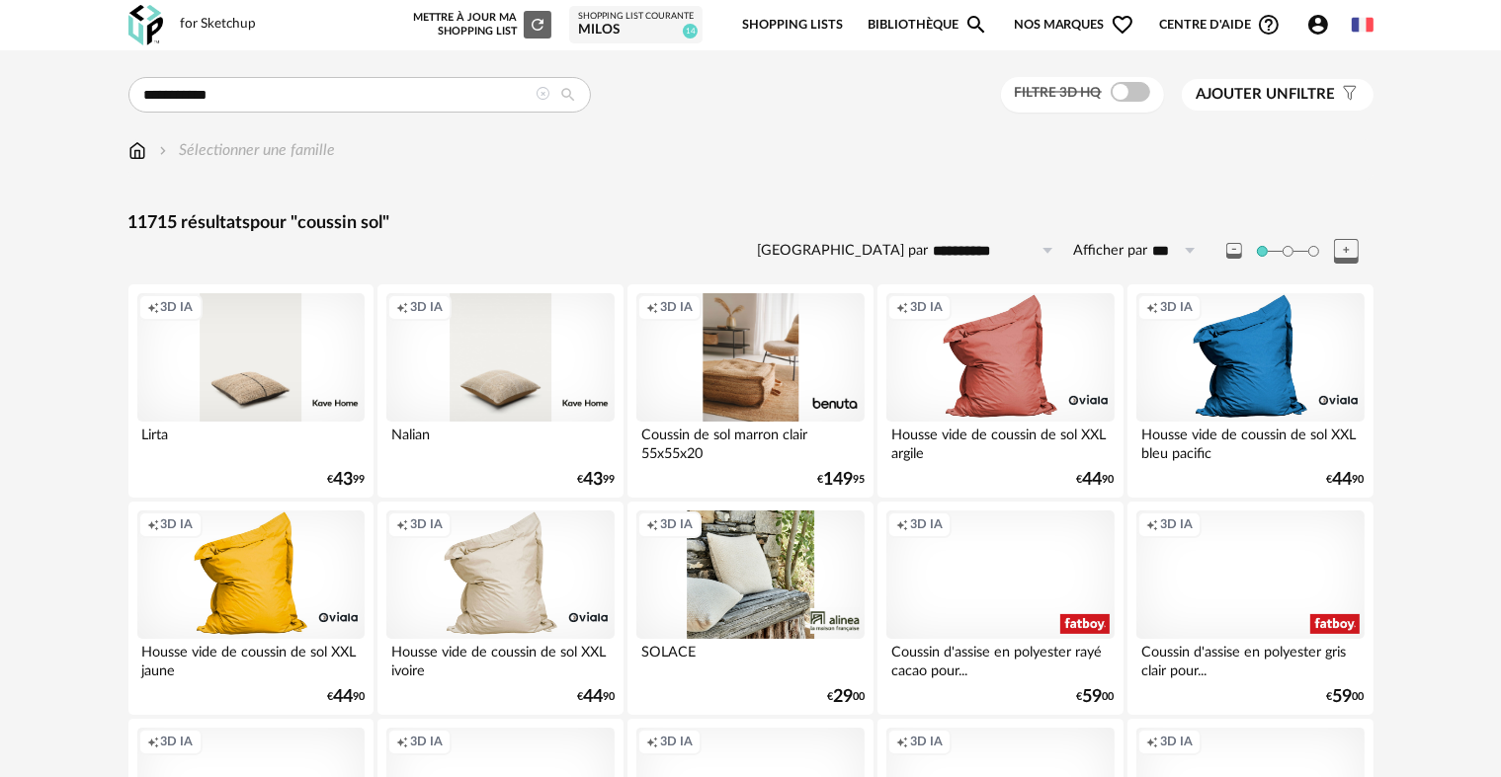
click at [747, 354] on div "Creation icon 3D IA" at bounding box center [749, 357] width 227 height 128
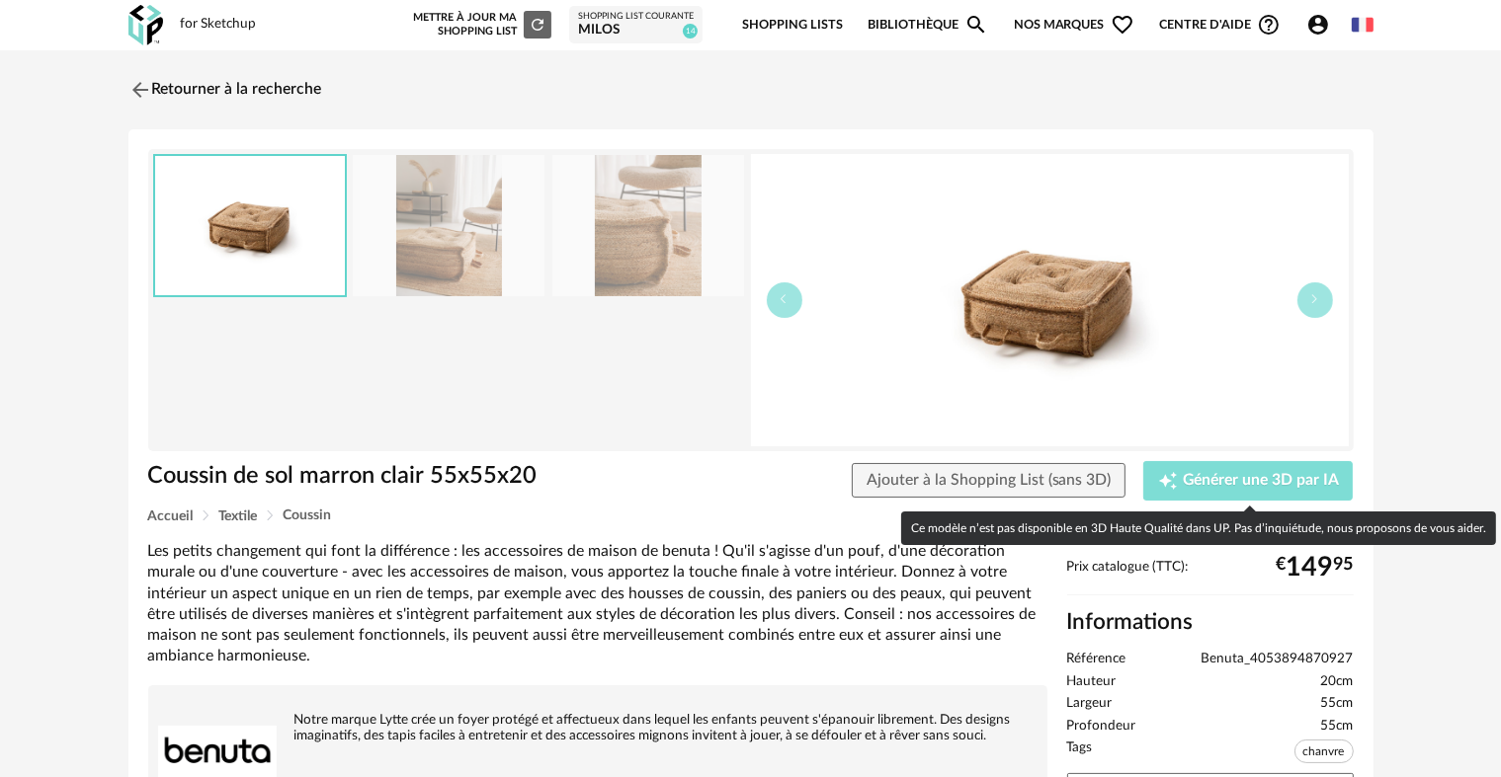
click at [1213, 482] on span "Générer une 3D par IA" at bounding box center [1261, 481] width 156 height 16
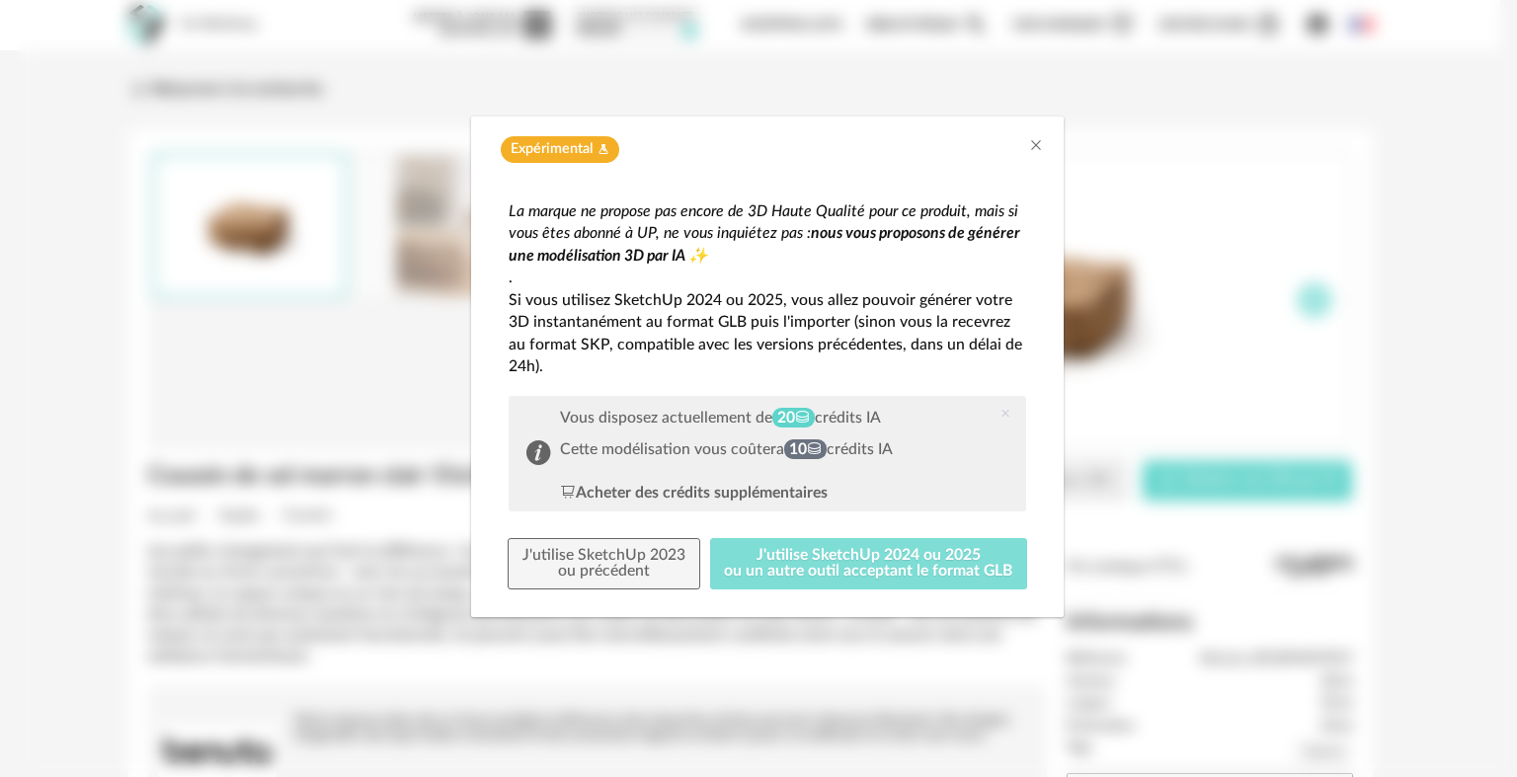
click at [820, 573] on button "J'utilise SketchUp 2024 ou 2025 ou un autre outil acceptant le format GLB" at bounding box center [869, 563] width 318 height 51
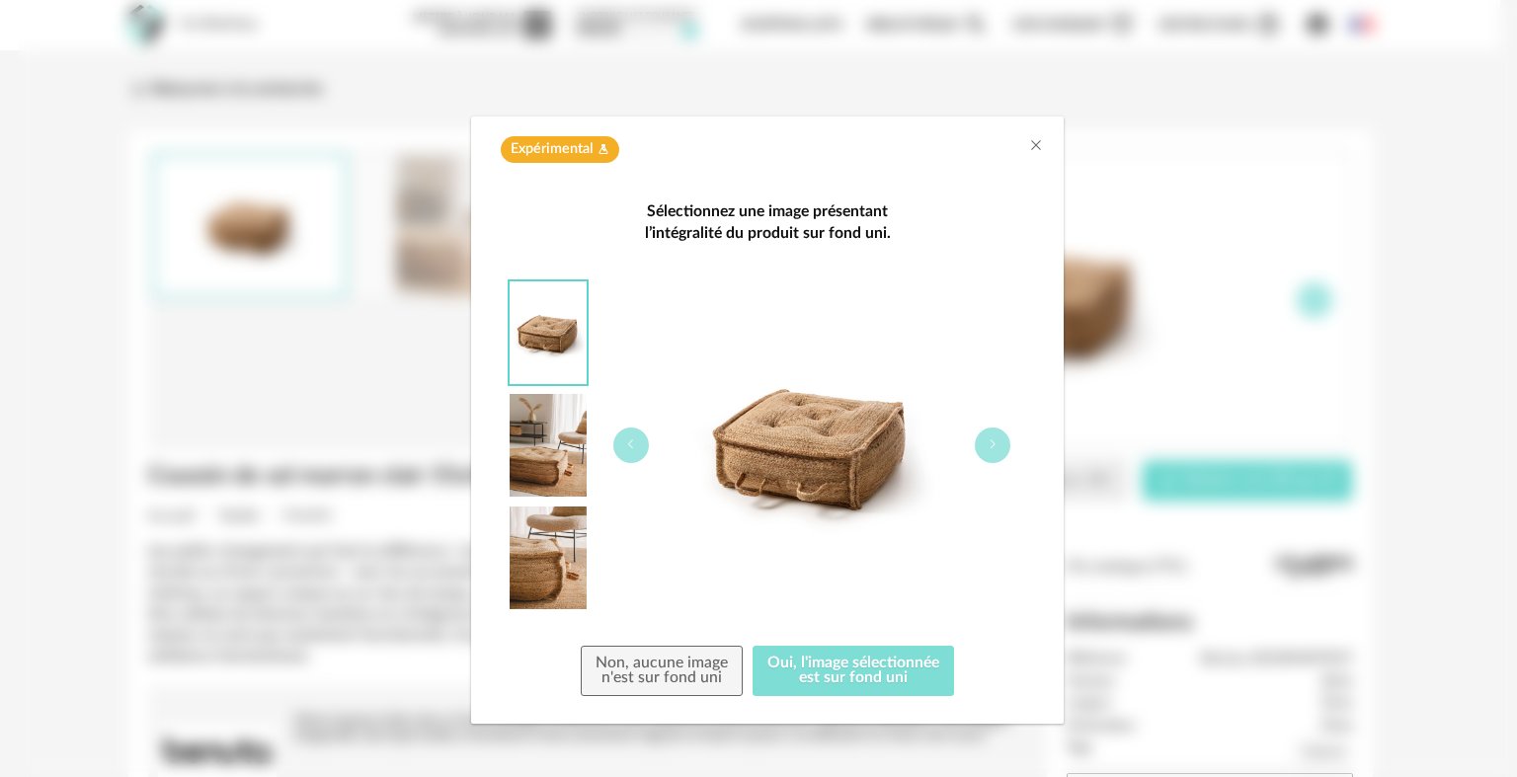
click at [871, 669] on button "Oui, l'image sélectionnée est sur fond uni" at bounding box center [854, 671] width 202 height 51
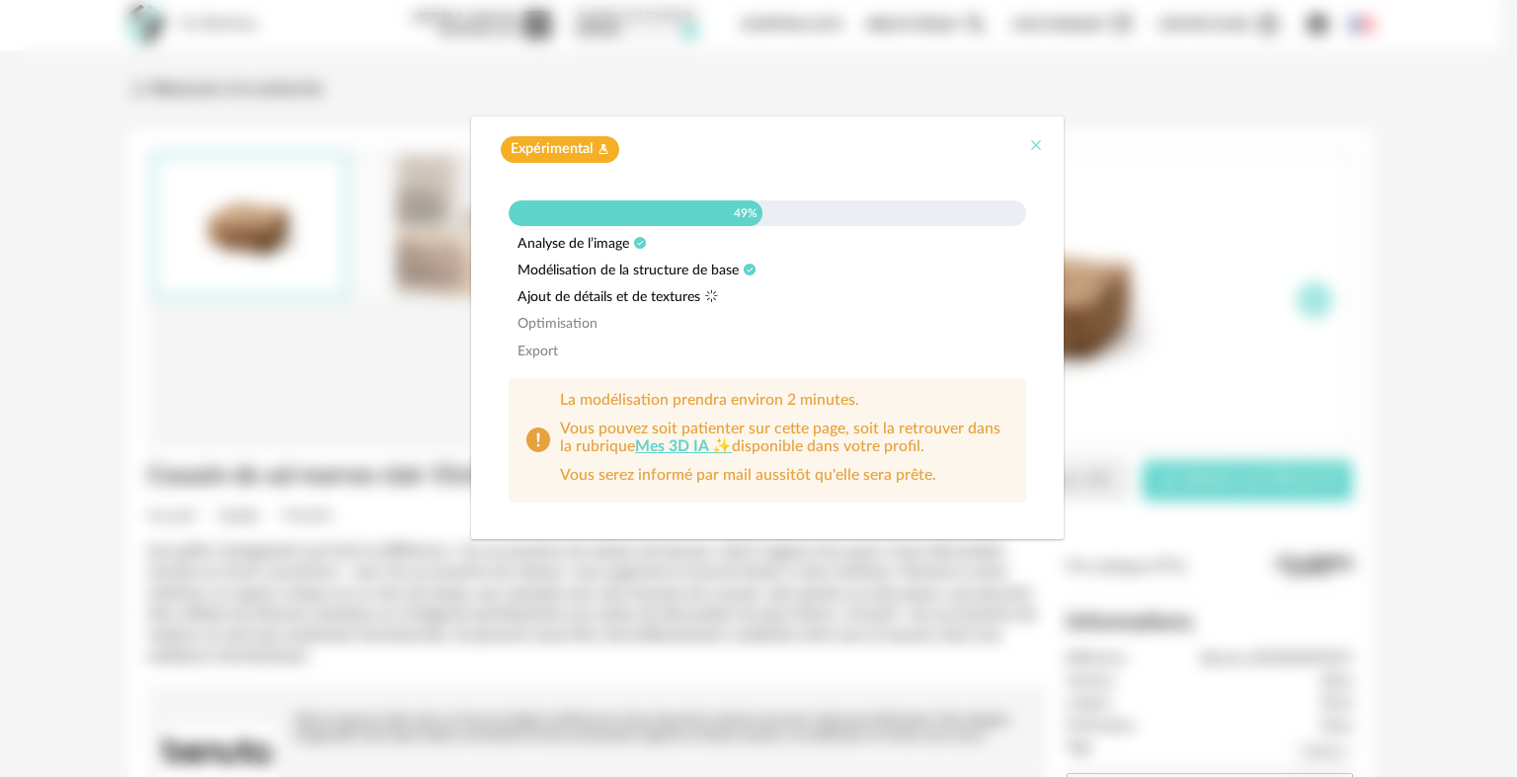
click at [1036, 142] on icon "Close" at bounding box center [1036, 145] width 16 height 16
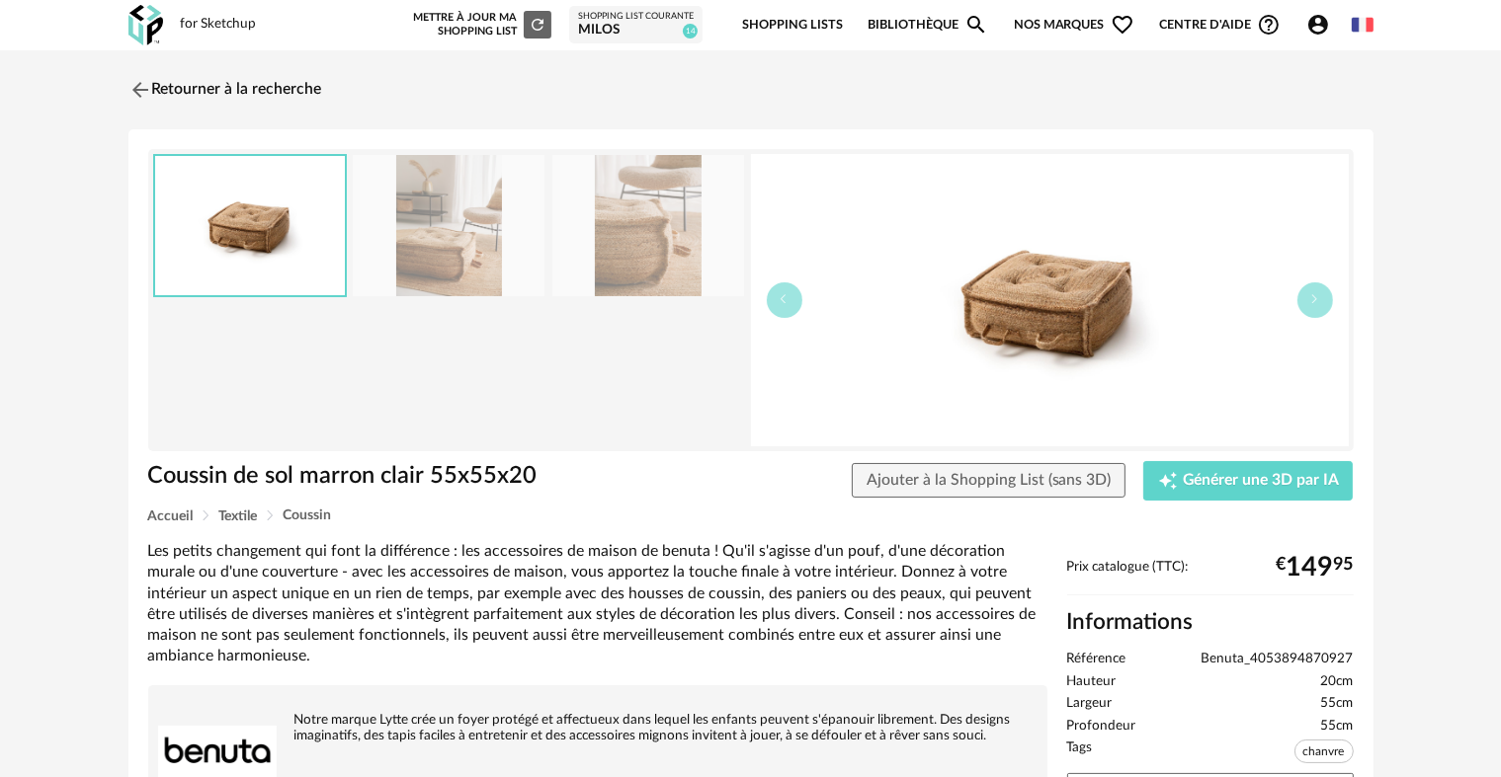
click at [1316, 28] on icon "Account Circle icon" at bounding box center [1318, 25] width 24 height 24
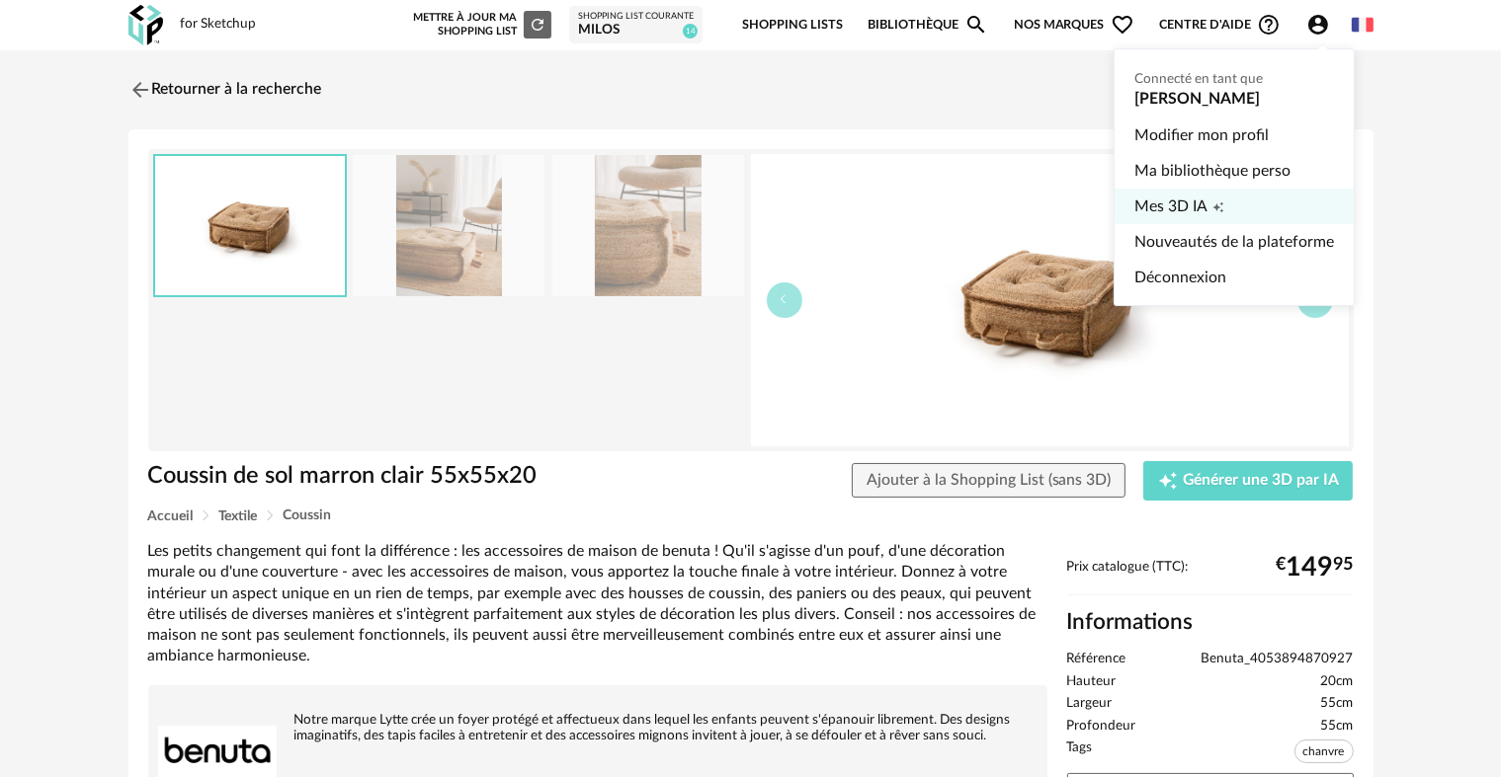
click at [1192, 204] on span "Mes 3D IA" at bounding box center [1170, 207] width 73 height 36
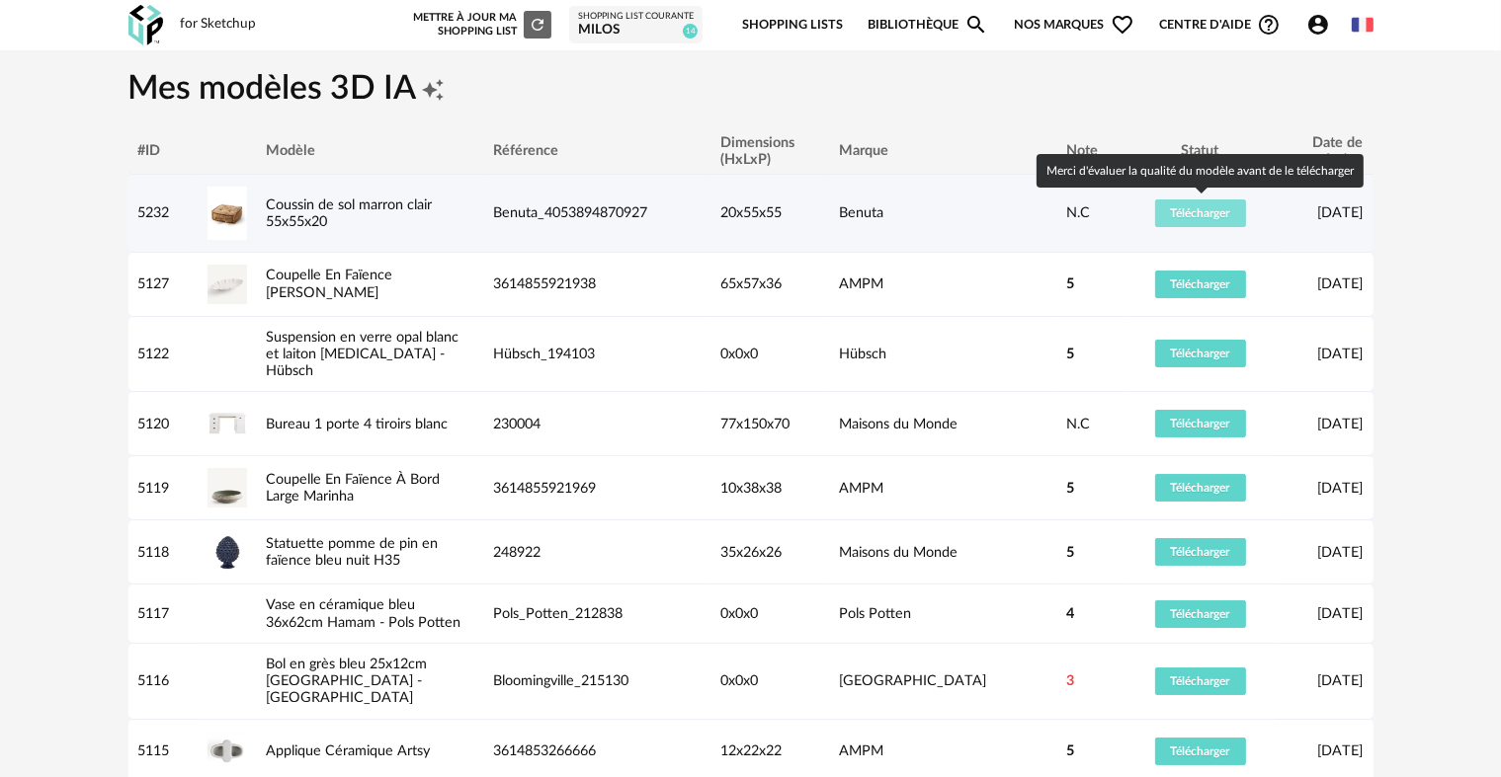
click at [1182, 213] on span "Télécharger" at bounding box center [1200, 213] width 59 height 12
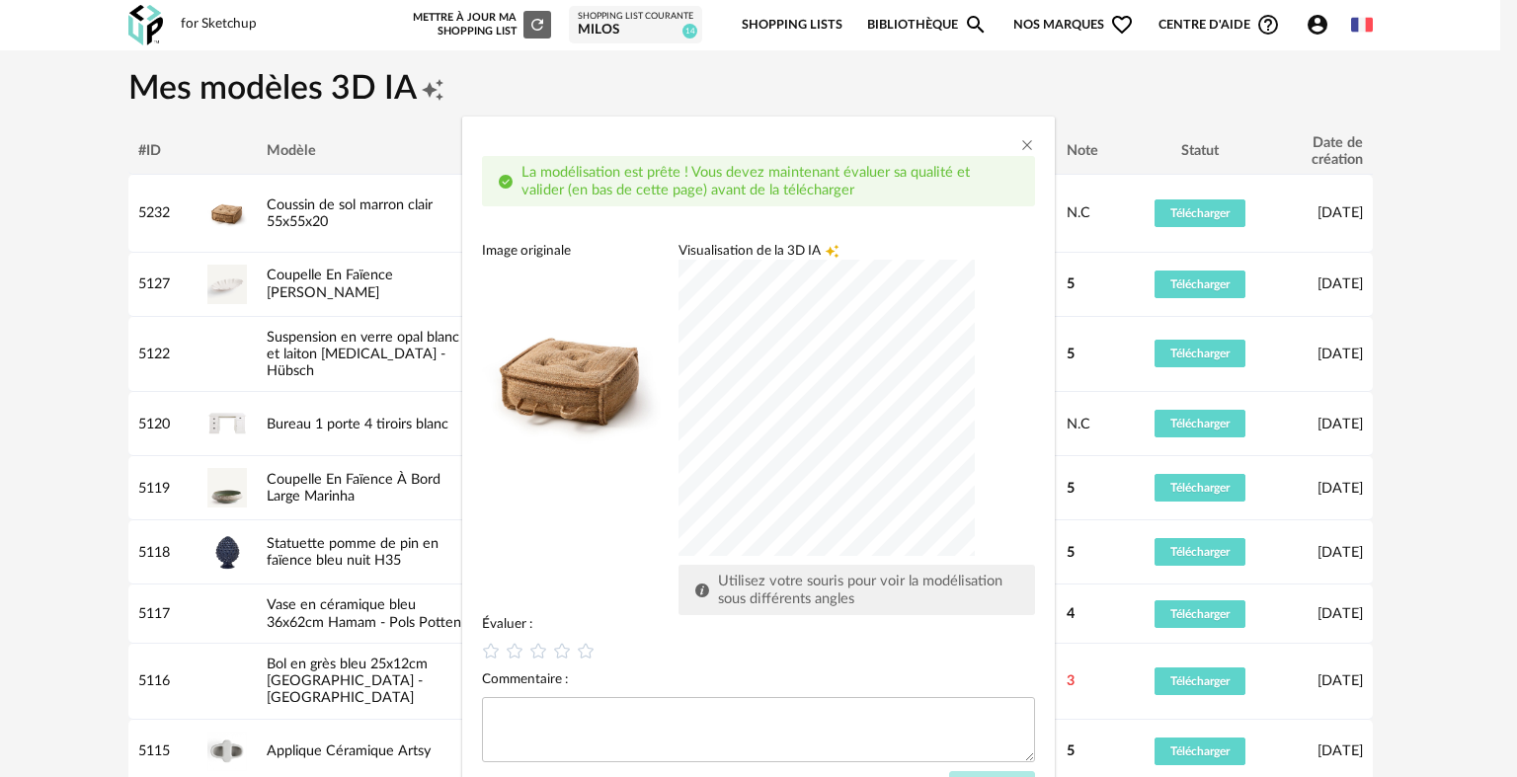
click at [742, 449] on div "dialog" at bounding box center [827, 408] width 296 height 296
click at [752, 472] on div "dialog" at bounding box center [827, 408] width 296 height 296
click at [901, 425] on div "dialog" at bounding box center [827, 408] width 296 height 296
click at [484, 656] on icon "dialog" at bounding box center [491, 651] width 21 height 21
click at [968, 771] on div "Évaluer : Commentaire : Envoyer" at bounding box center [758, 711] width 553 height 192
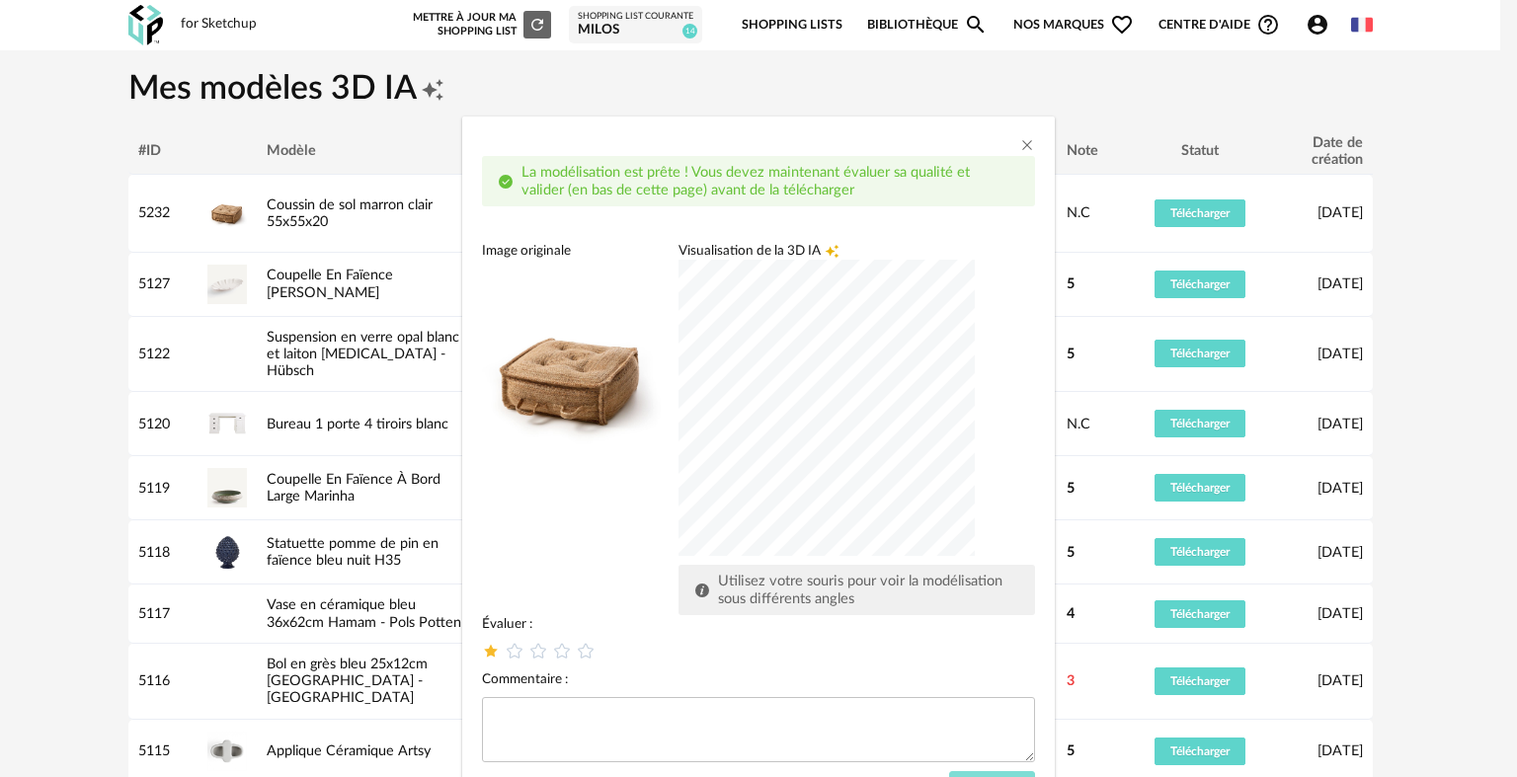
click at [968, 772] on button "Envoyer" at bounding box center [992, 790] width 86 height 36
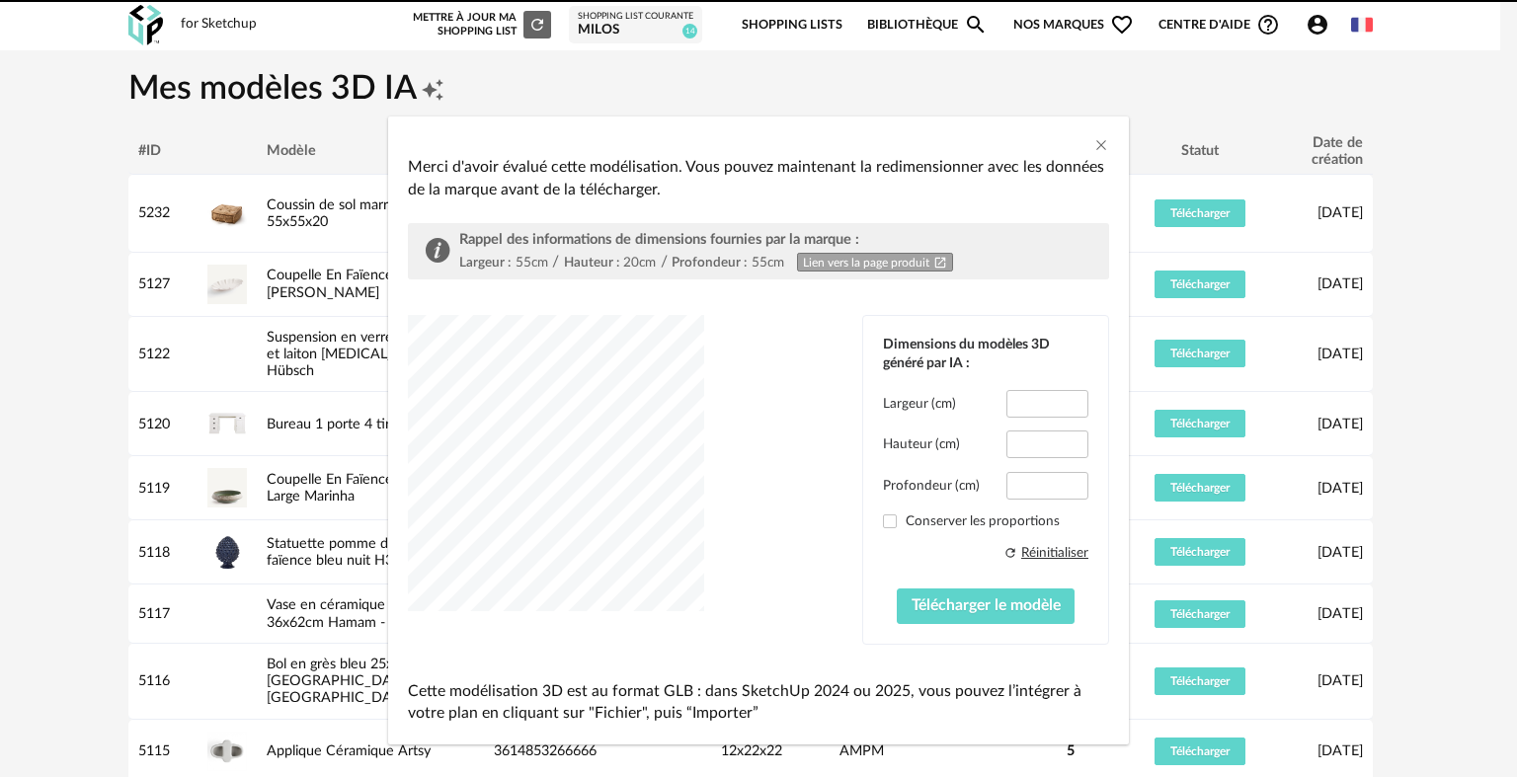
type input "****"
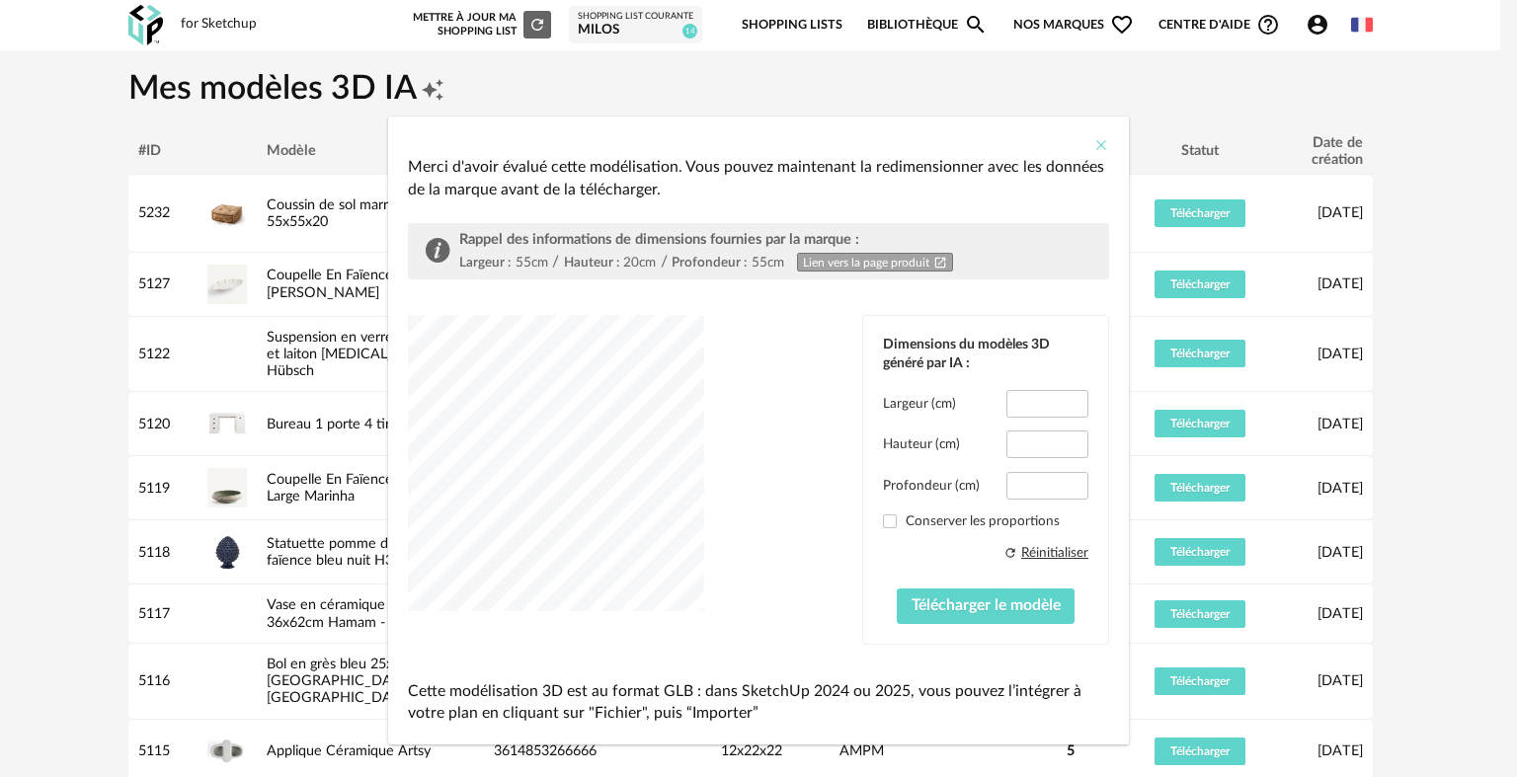
click at [1094, 145] on icon "Close" at bounding box center [1102, 145] width 16 height 16
